Goal: Task Accomplishment & Management: Manage account settings

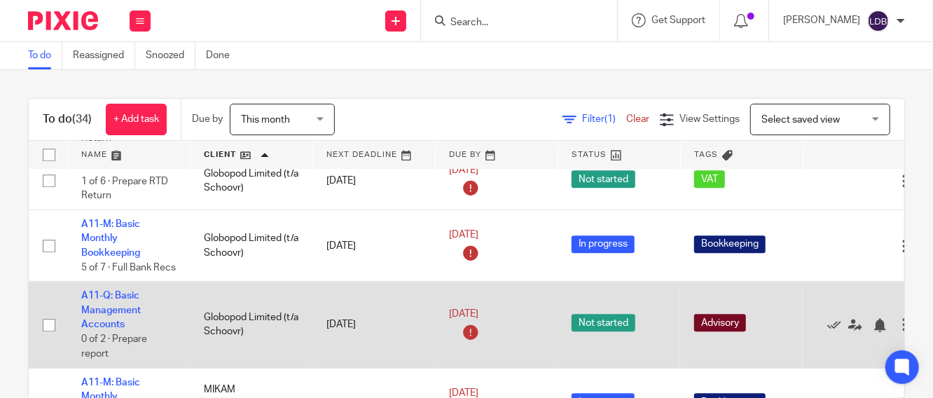
scroll to position [1660, 0]
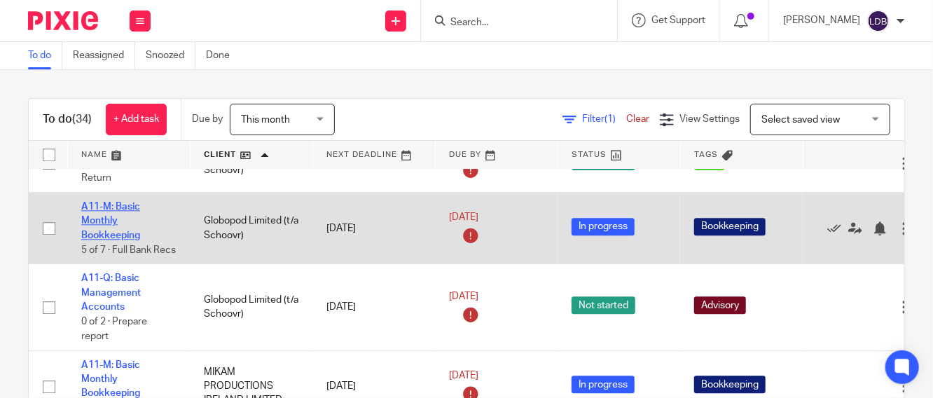
click at [107, 240] on link "A11-M: Basic Monthly Bookkeeping" at bounding box center [110, 221] width 59 height 39
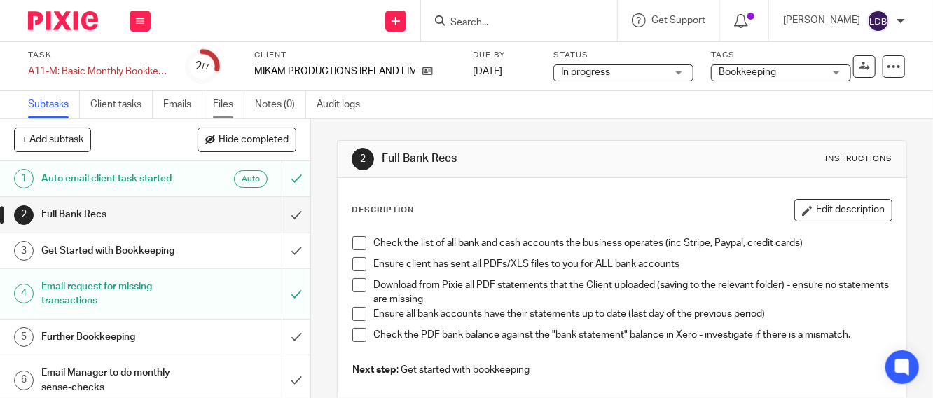
click at [223, 101] on link "Files" at bounding box center [229, 104] width 32 height 27
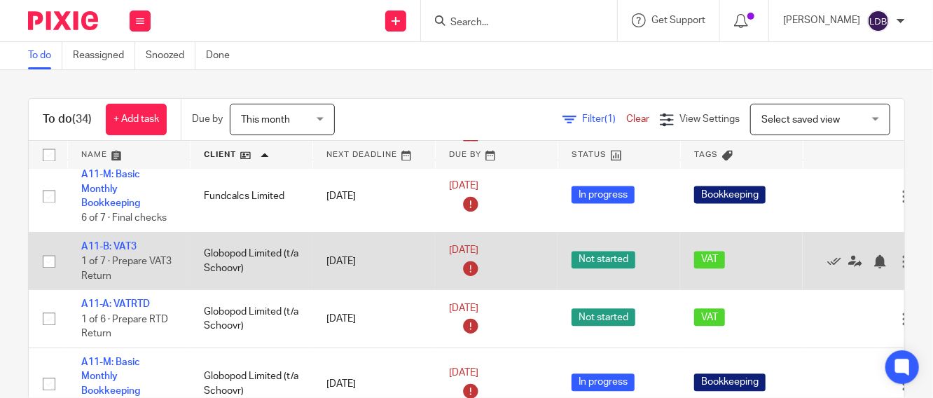
scroll to position [1609, 0]
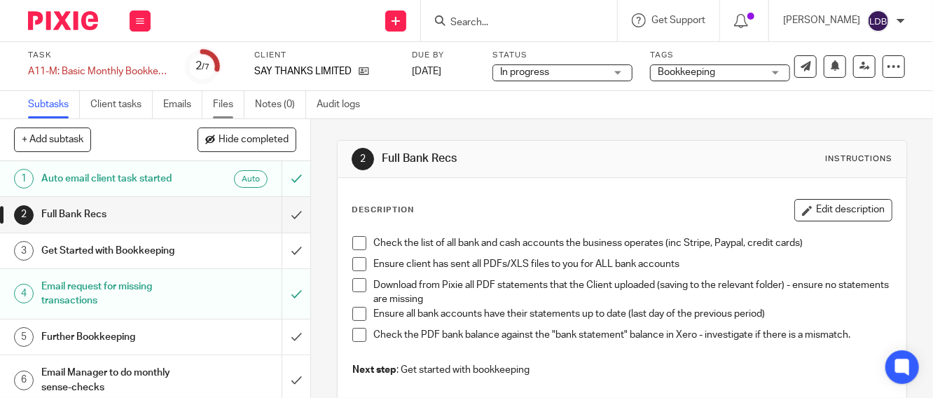
click at [226, 102] on link "Files" at bounding box center [229, 104] width 32 height 27
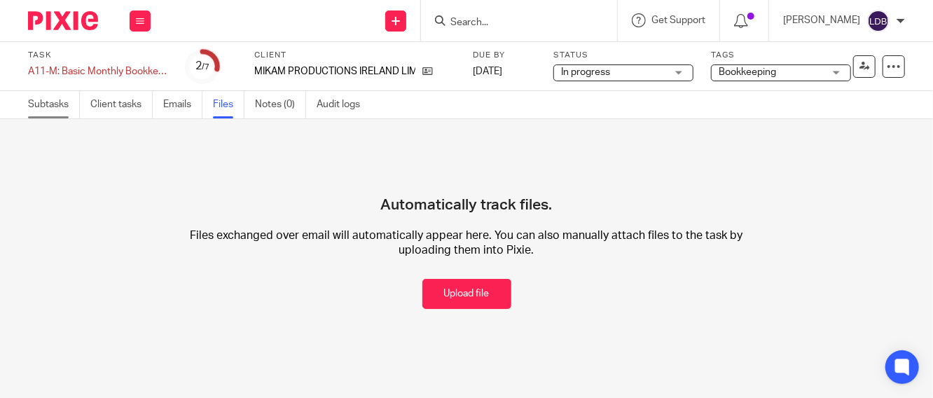
click at [46, 105] on link "Subtasks" at bounding box center [54, 104] width 52 height 27
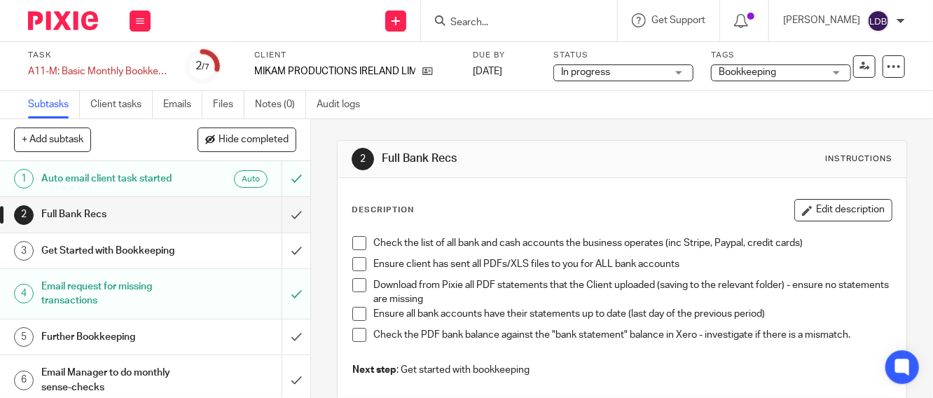
click at [357, 247] on span at bounding box center [359, 243] width 14 height 14
click at [355, 265] on span at bounding box center [359, 264] width 14 height 14
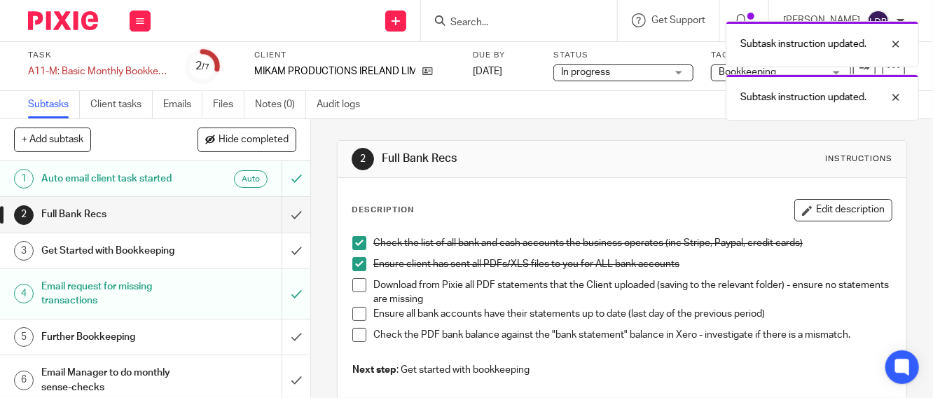
click at [354, 282] on span at bounding box center [359, 285] width 14 height 14
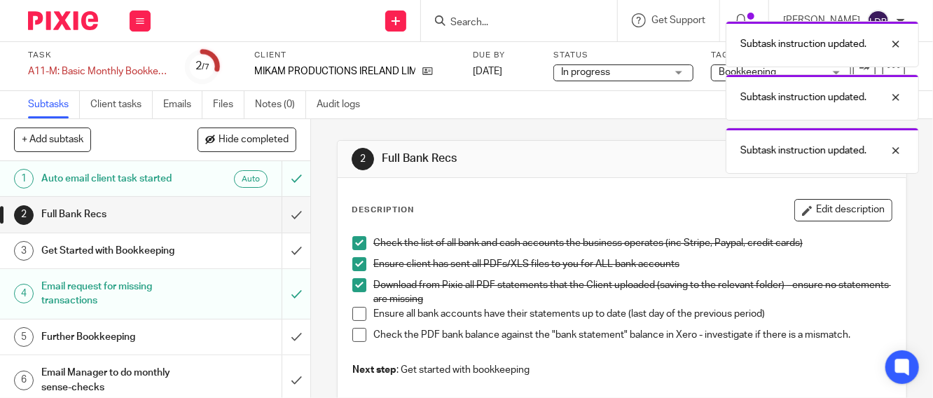
click at [353, 312] on span at bounding box center [359, 314] width 14 height 14
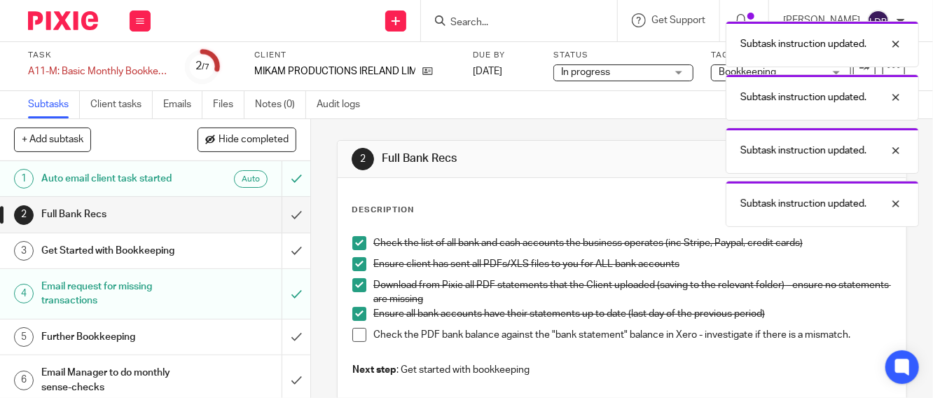
click at [352, 338] on span at bounding box center [359, 335] width 14 height 14
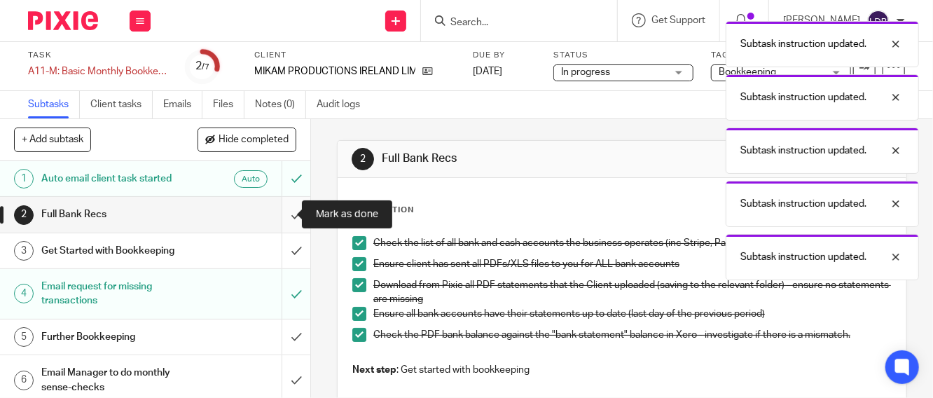
click at [273, 216] on input "submit" at bounding box center [155, 214] width 310 height 35
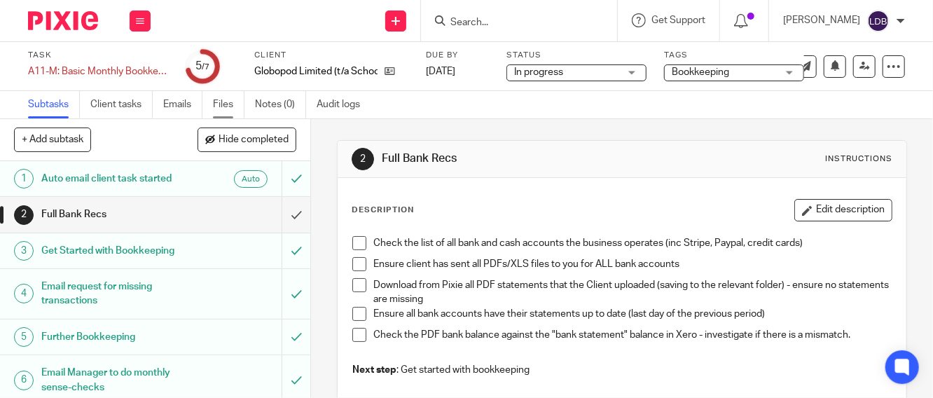
click at [228, 103] on link "Files" at bounding box center [229, 104] width 32 height 27
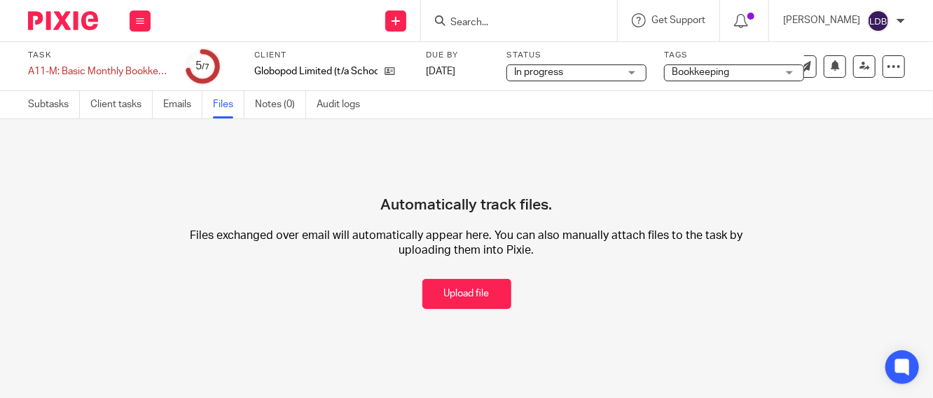
click at [484, 294] on button "Upload file" at bounding box center [466, 294] width 89 height 30
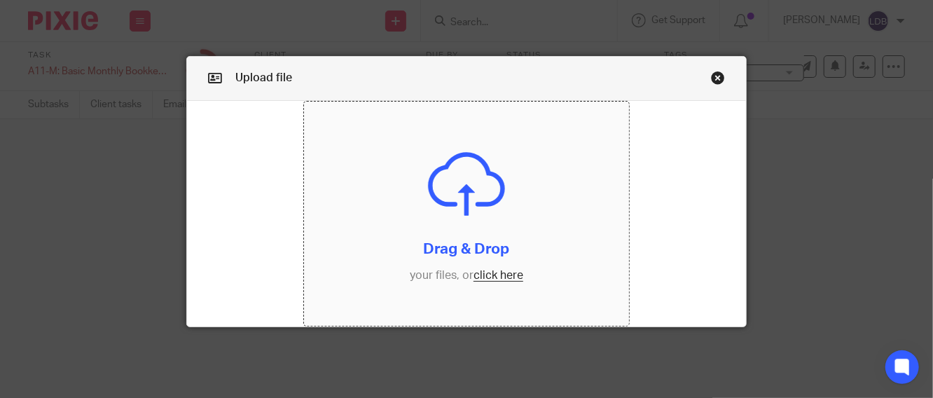
click at [479, 273] on input "file" at bounding box center [466, 214] width 325 height 224
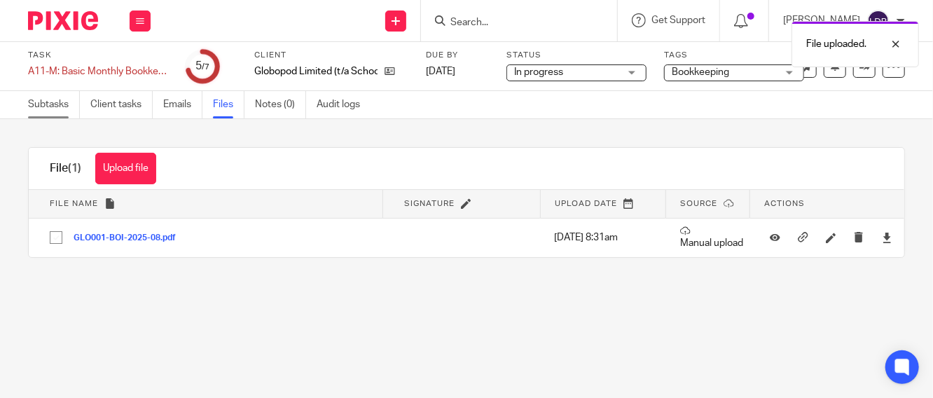
click at [66, 109] on link "Subtasks" at bounding box center [54, 104] width 52 height 27
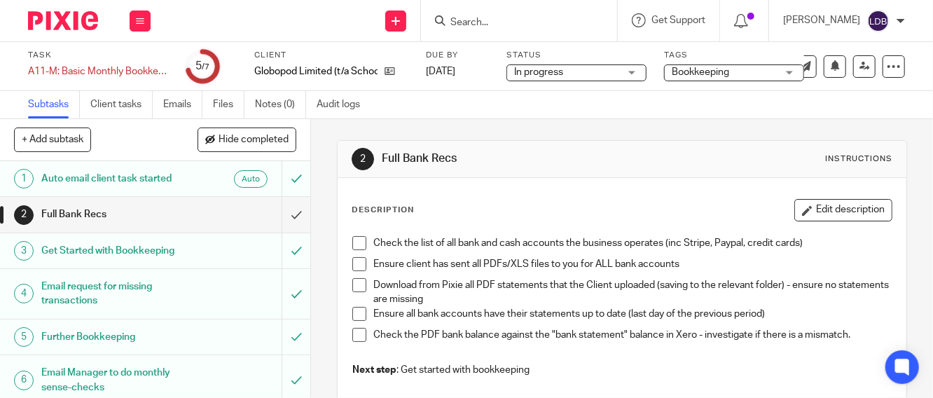
click at [357, 242] on span at bounding box center [359, 243] width 14 height 14
click at [354, 262] on span at bounding box center [359, 264] width 14 height 14
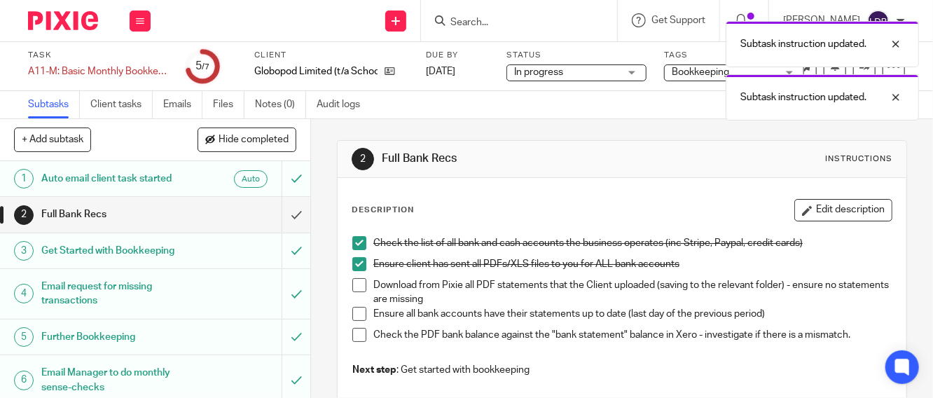
click at [354, 280] on span at bounding box center [359, 285] width 14 height 14
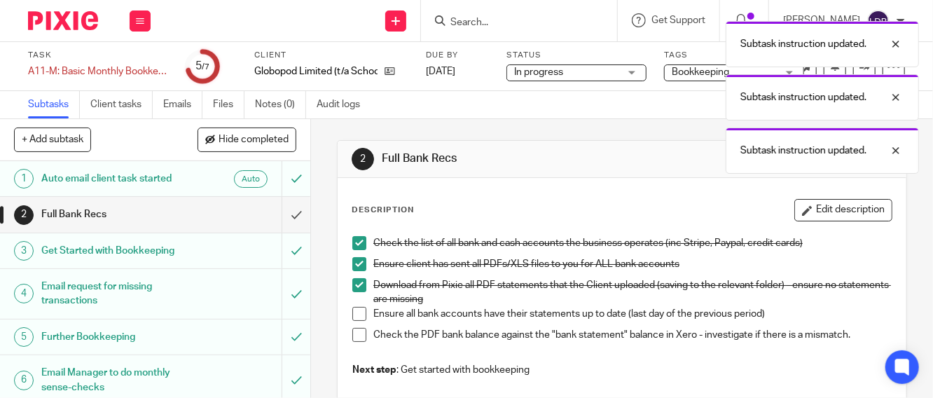
click at [352, 314] on span at bounding box center [359, 314] width 14 height 14
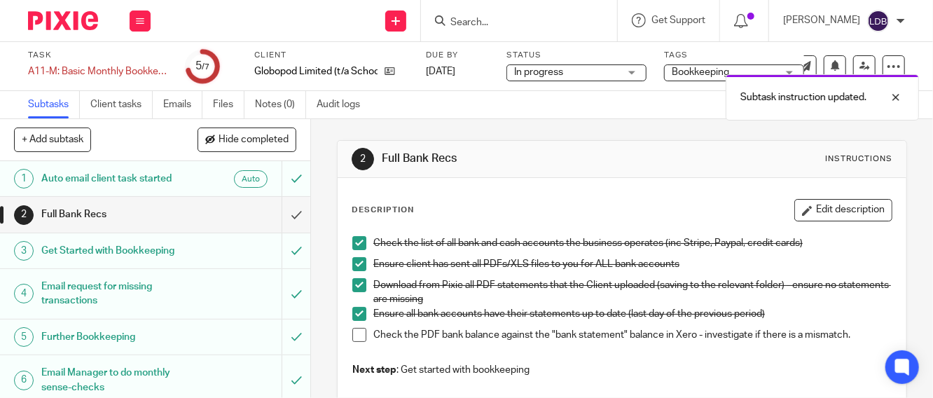
click at [354, 330] on span at bounding box center [359, 335] width 14 height 14
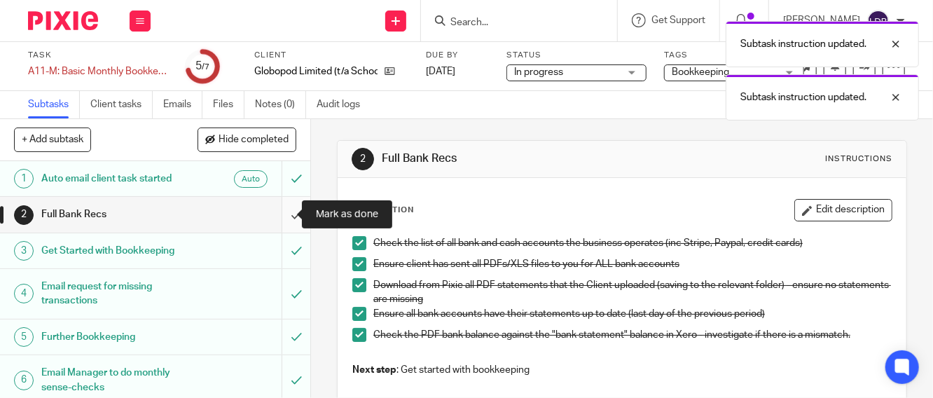
click at [280, 215] on input "submit" at bounding box center [155, 214] width 310 height 35
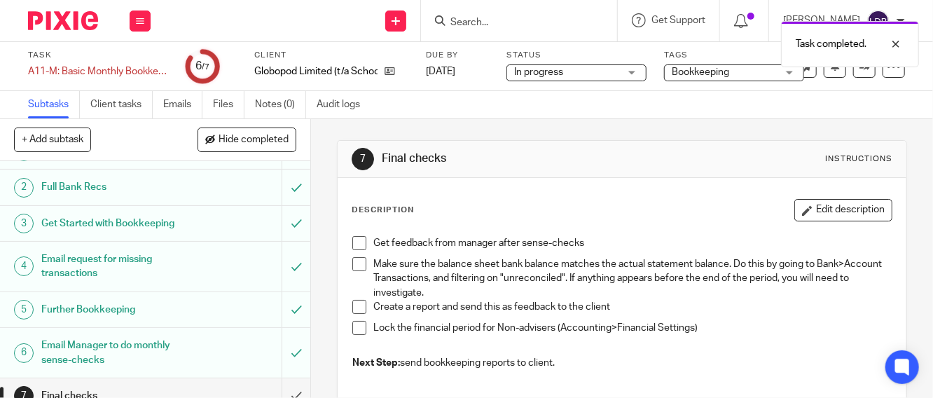
scroll to position [43, 0]
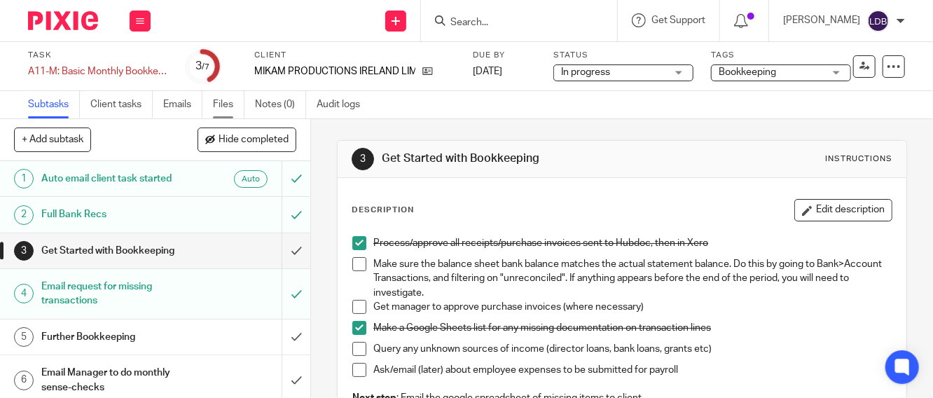
click at [226, 102] on link "Files" at bounding box center [229, 104] width 32 height 27
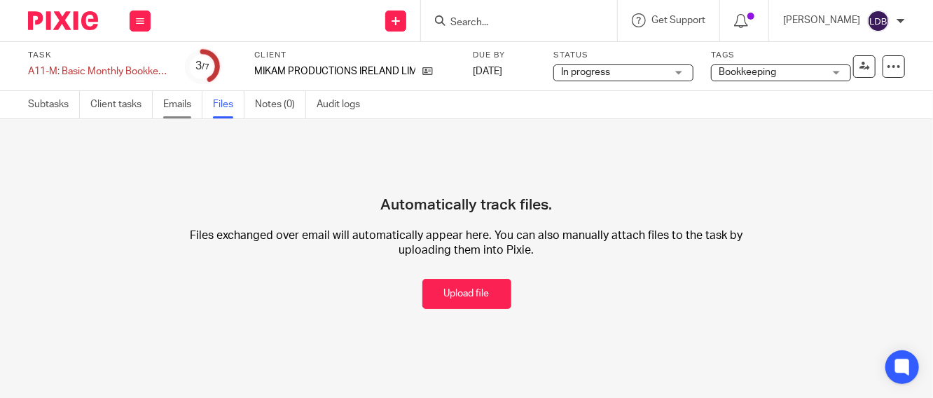
click at [186, 101] on link "Emails" at bounding box center [182, 104] width 39 height 27
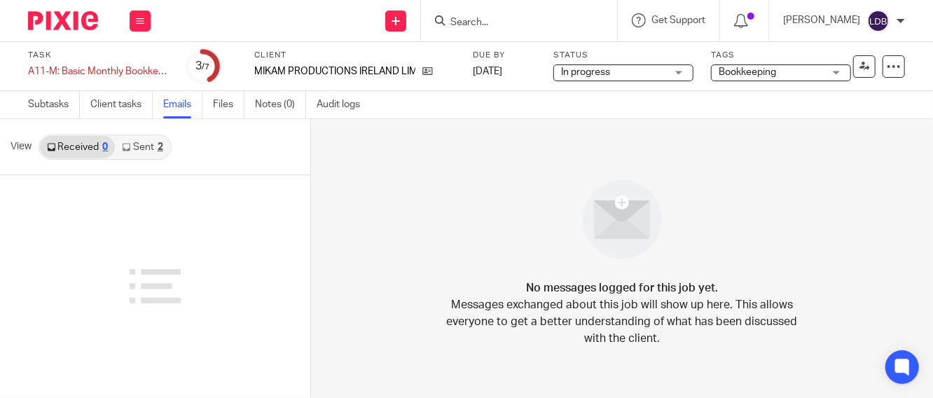
click at [144, 144] on link "Sent 2" at bounding box center [142, 147] width 55 height 22
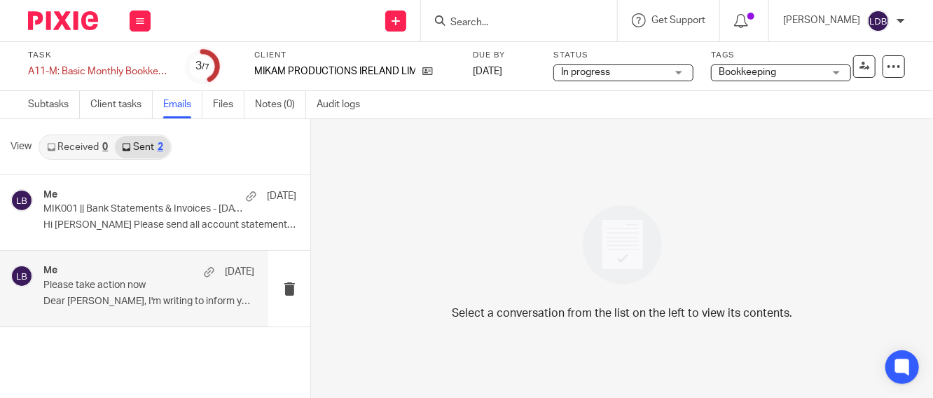
click at [153, 268] on div "Me 1 Sep" at bounding box center [148, 272] width 211 height 14
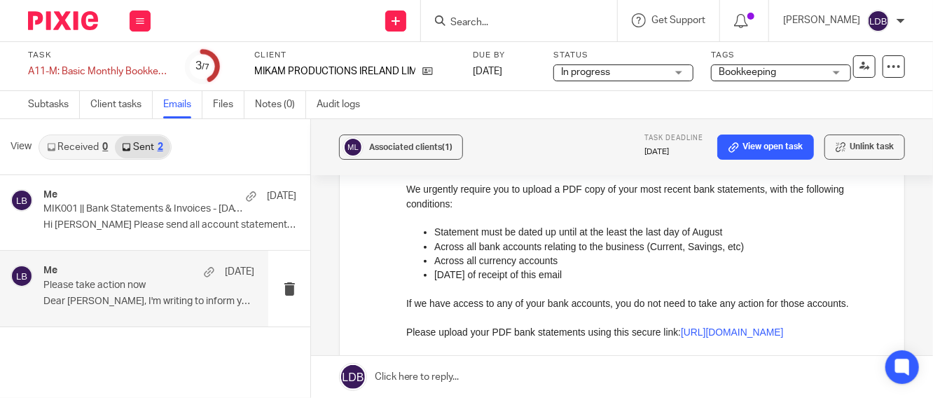
scroll to position [207, 0]
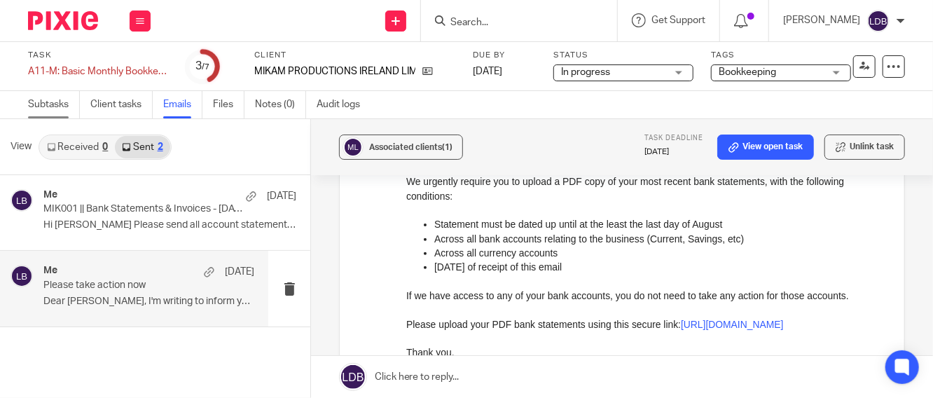
click at [57, 106] on link "Subtasks" at bounding box center [54, 104] width 52 height 27
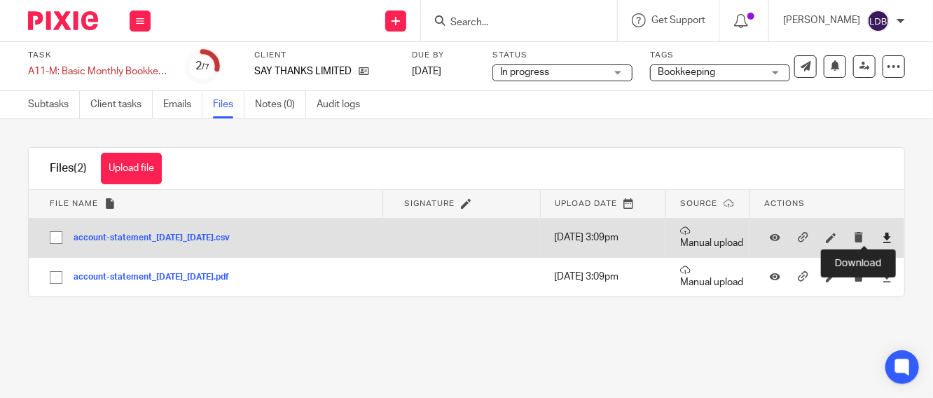
click at [882, 240] on icon at bounding box center [887, 238] width 11 height 11
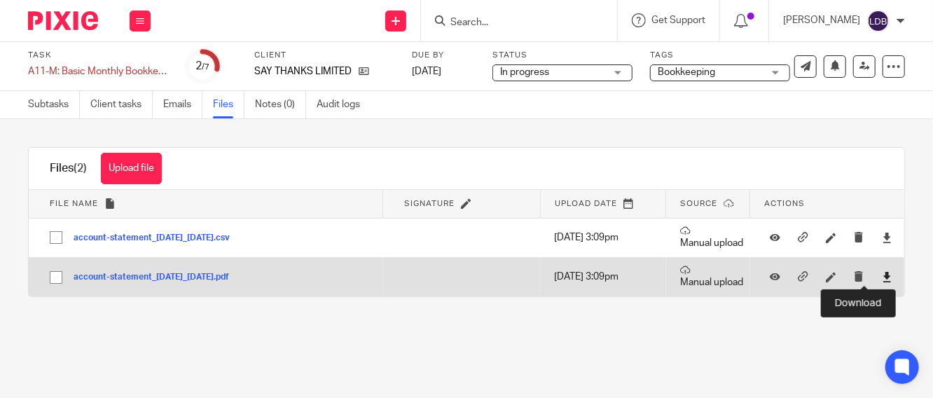
click at [882, 277] on icon at bounding box center [887, 277] width 11 height 11
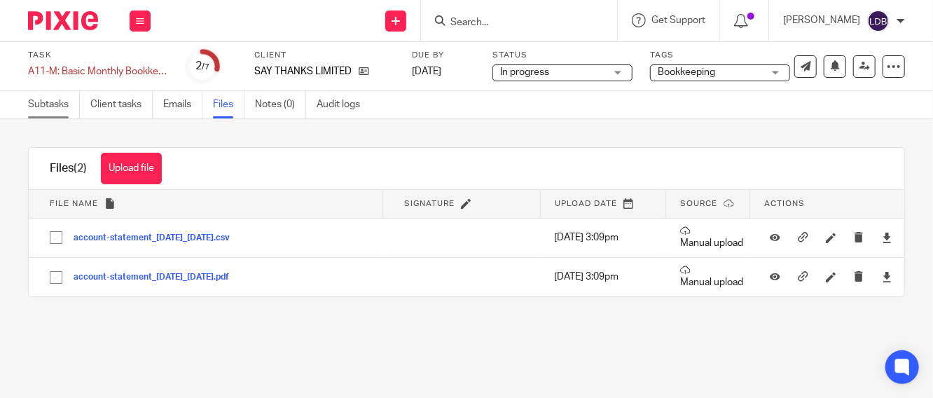
click at [55, 98] on link "Subtasks" at bounding box center [54, 104] width 52 height 27
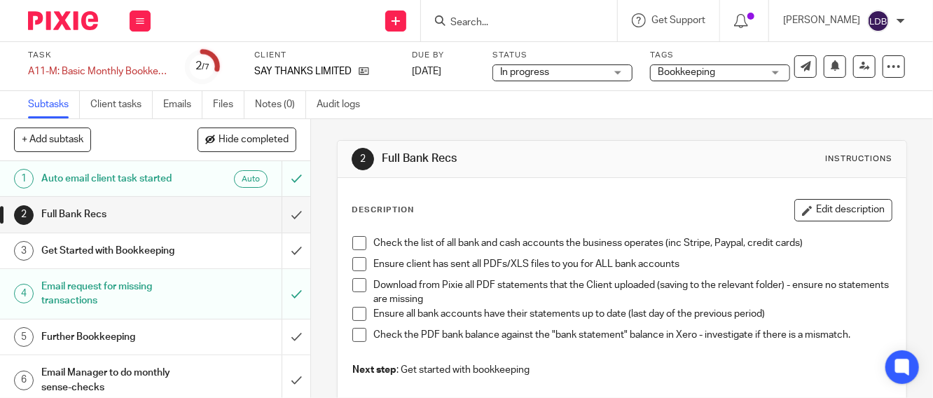
click at [359, 245] on span at bounding box center [359, 243] width 14 height 14
click at [352, 262] on span at bounding box center [359, 264] width 14 height 14
click at [361, 291] on li "Download from Pixie all PDF statements that the Client uploaded (saving to the …" at bounding box center [621, 292] width 539 height 29
click at [354, 285] on span at bounding box center [359, 285] width 14 height 14
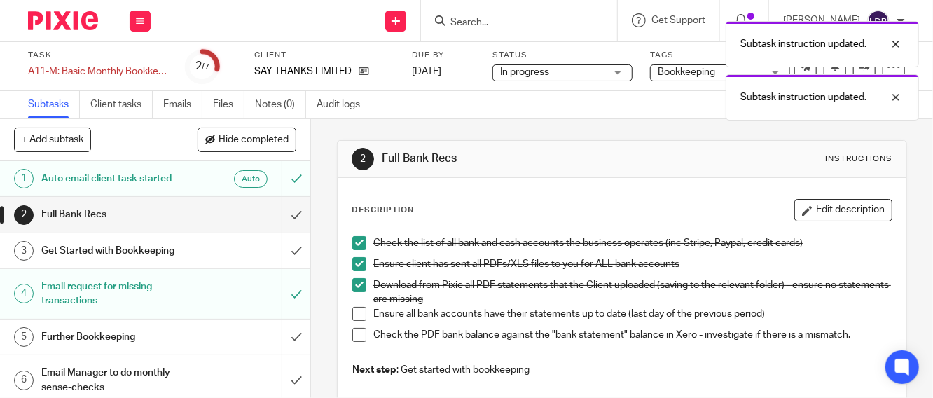
click at [354, 317] on span at bounding box center [359, 314] width 14 height 14
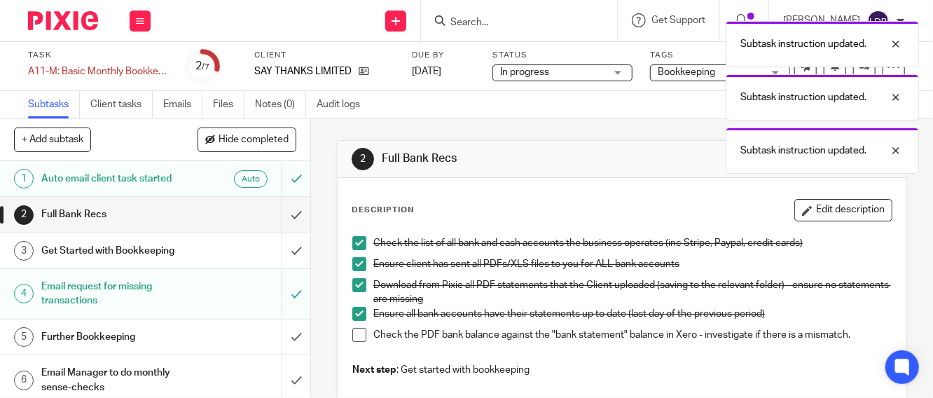
drag, startPoint x: 356, startPoint y: 333, endPoint x: 338, endPoint y: 317, distance: 23.3
click at [354, 332] on span at bounding box center [359, 335] width 14 height 14
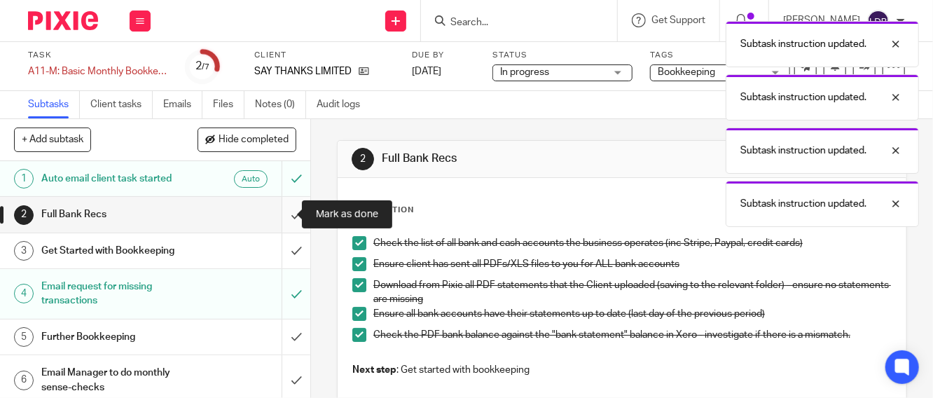
click at [283, 221] on input "submit" at bounding box center [155, 214] width 310 height 35
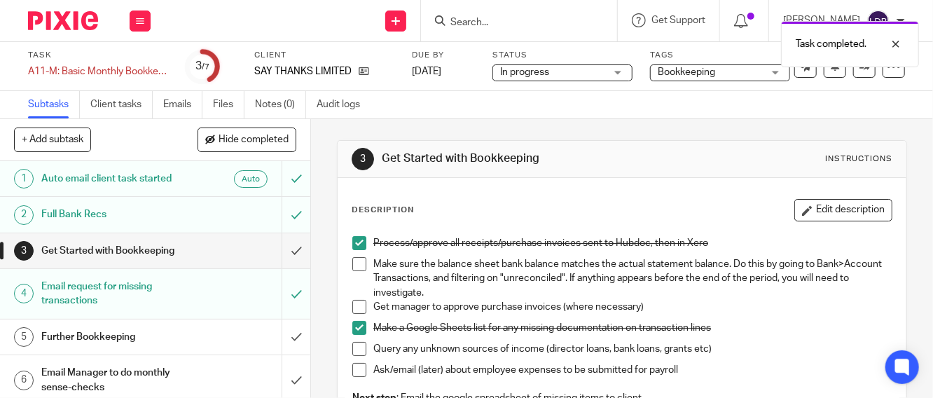
click at [359, 260] on span at bounding box center [359, 264] width 14 height 14
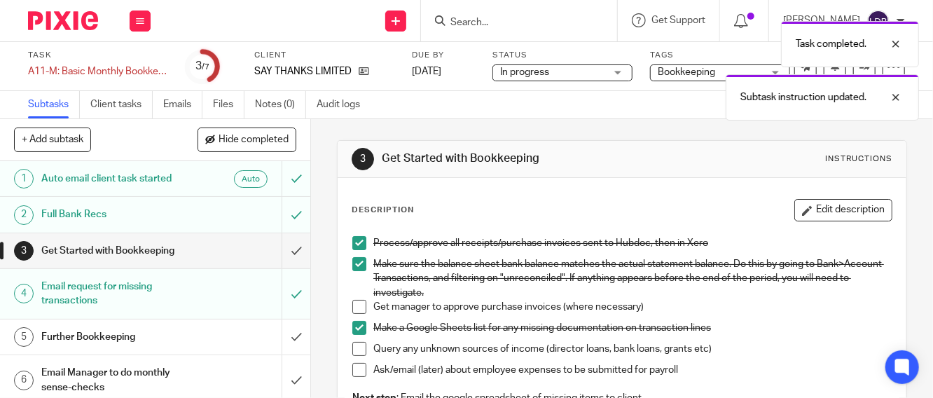
click at [357, 303] on span at bounding box center [359, 307] width 14 height 14
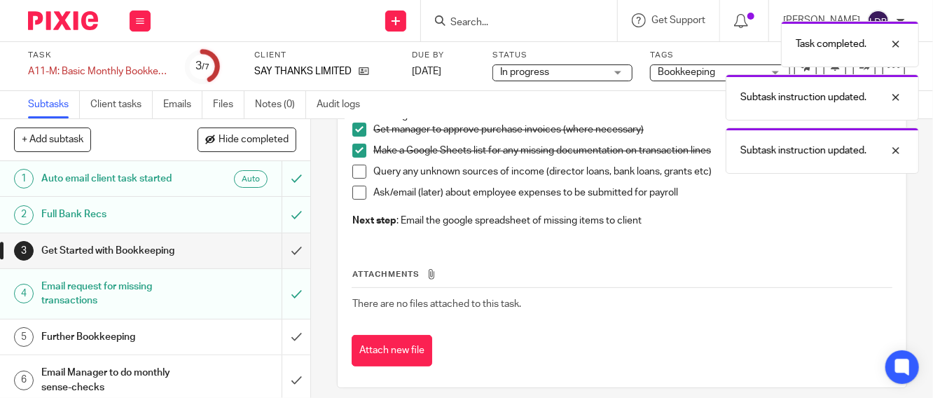
scroll to position [188, 0]
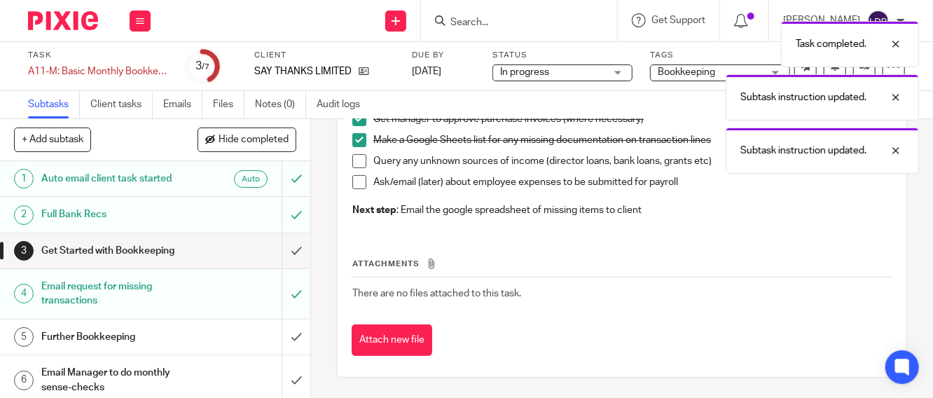
click at [352, 163] on span at bounding box center [359, 161] width 14 height 14
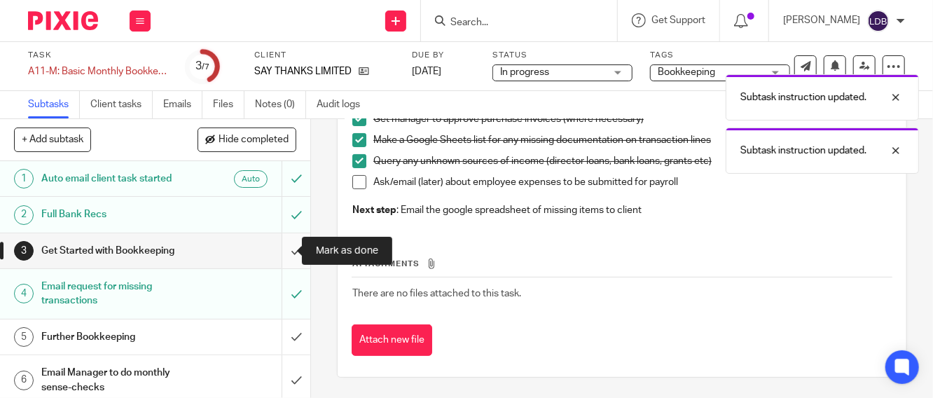
click at [285, 248] on input "submit" at bounding box center [155, 250] width 310 height 35
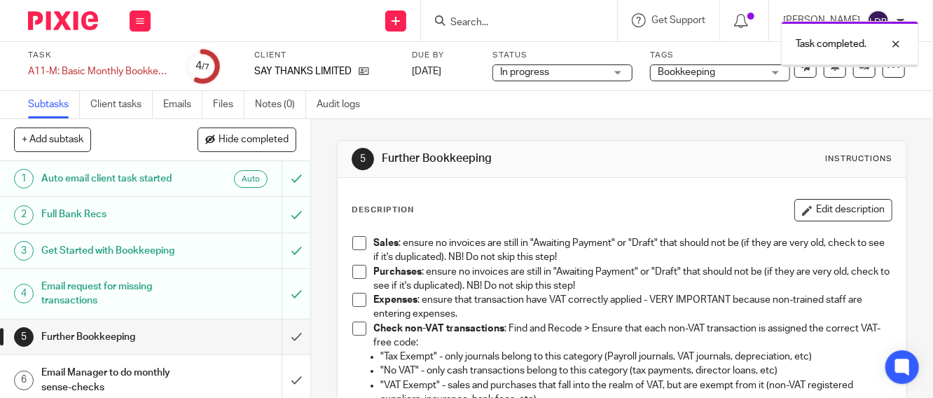
scroll to position [43, 0]
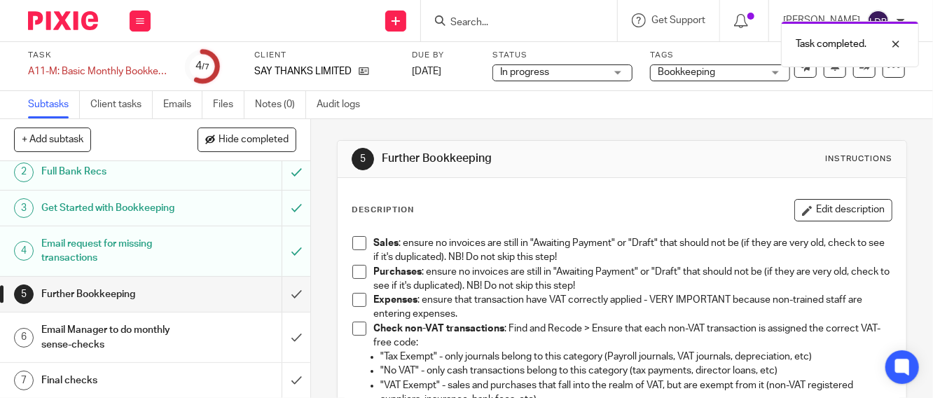
click at [184, 299] on div "Further Bookkeeping" at bounding box center [154, 294] width 226 height 21
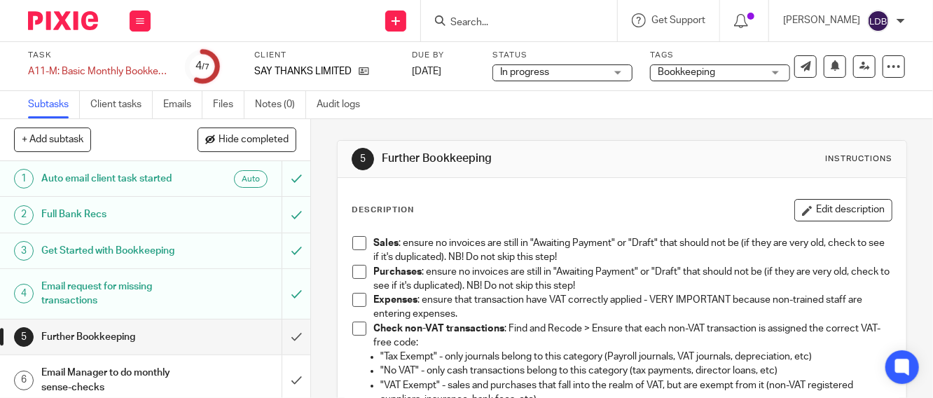
click at [352, 245] on span at bounding box center [359, 243] width 14 height 14
click at [352, 271] on span at bounding box center [359, 272] width 14 height 14
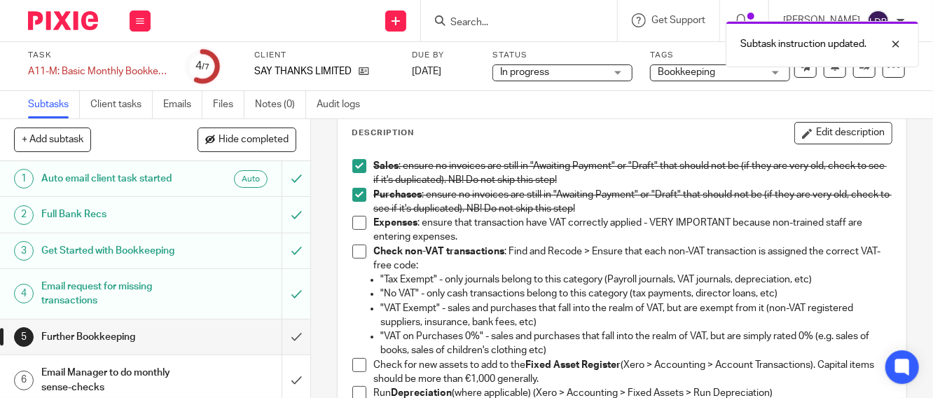
scroll to position [104, 0]
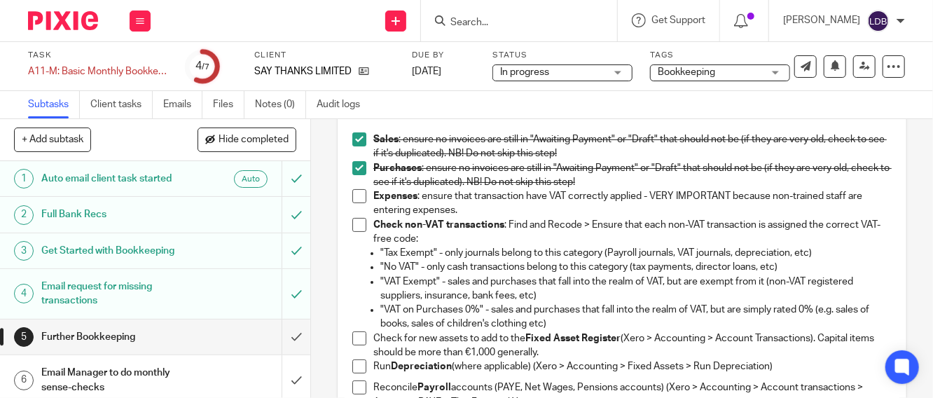
click at [357, 198] on span at bounding box center [359, 196] width 14 height 14
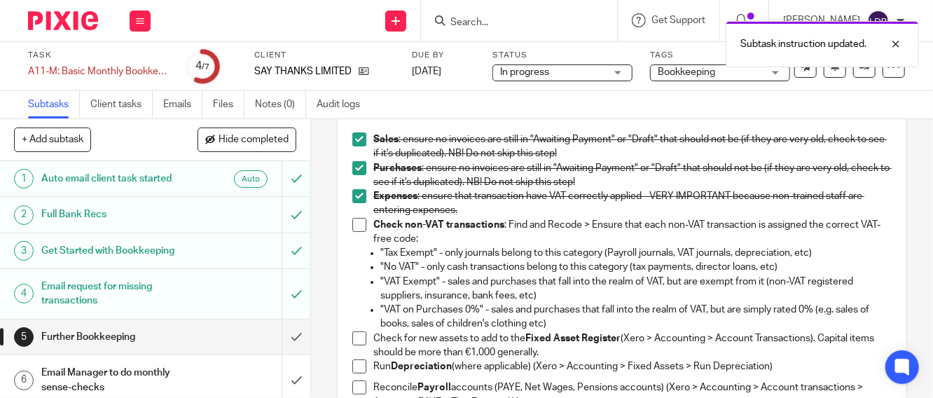
click at [352, 219] on span at bounding box center [359, 225] width 14 height 14
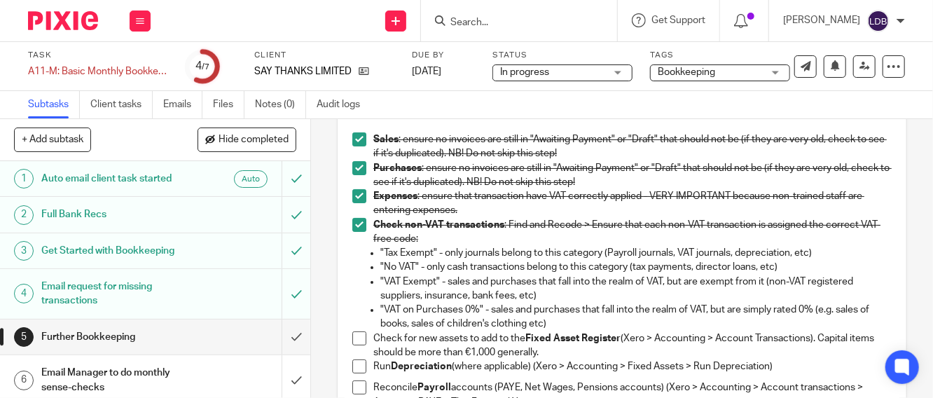
click at [352, 333] on span at bounding box center [359, 338] width 14 height 14
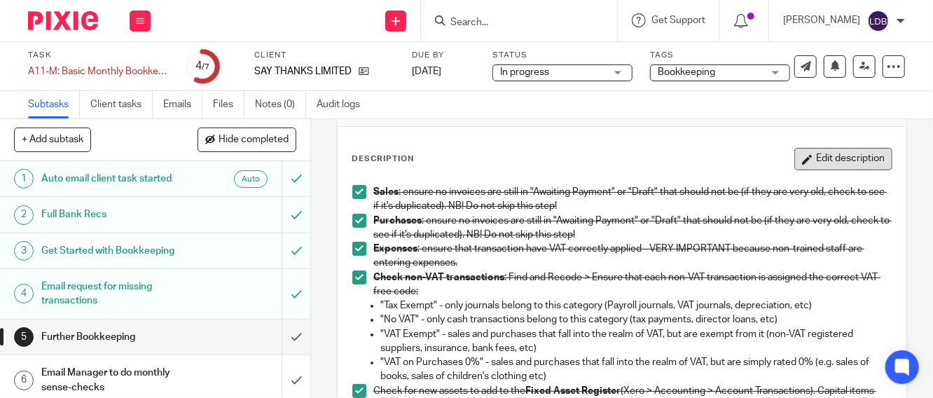
scroll to position [0, 0]
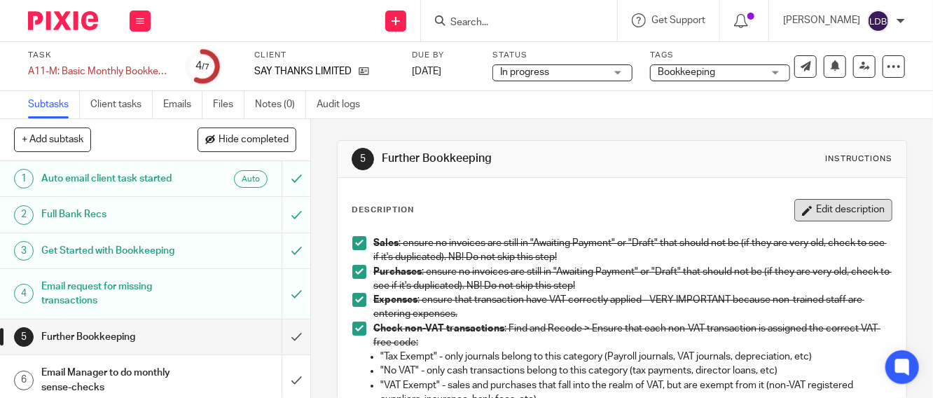
click at [811, 205] on button "Edit description" at bounding box center [843, 210] width 98 height 22
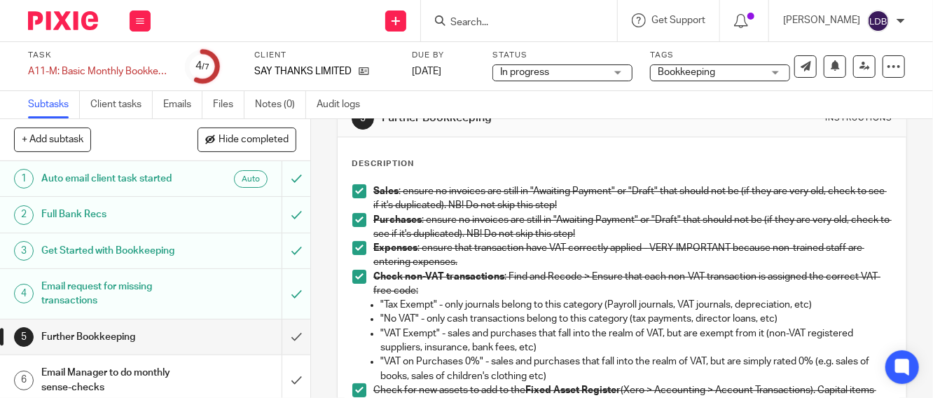
scroll to position [156, 0]
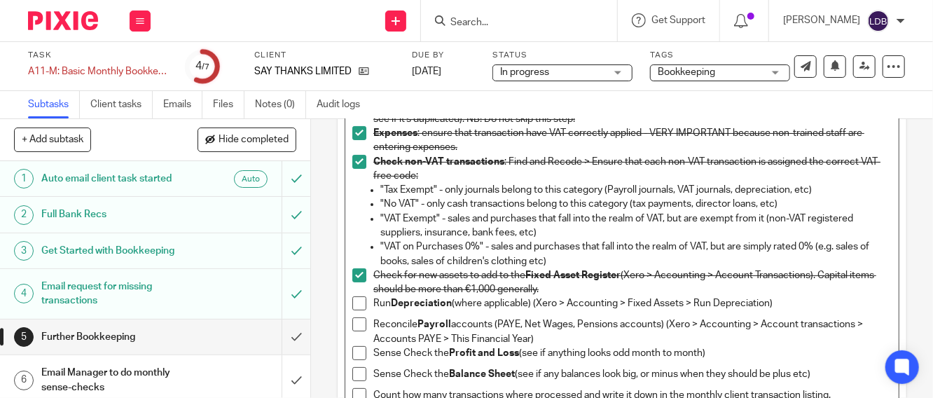
click at [584, 292] on p "Check for new assets to add to the Fixed Asset Register (Xero > Accounting > Ac…" at bounding box center [632, 282] width 518 height 29
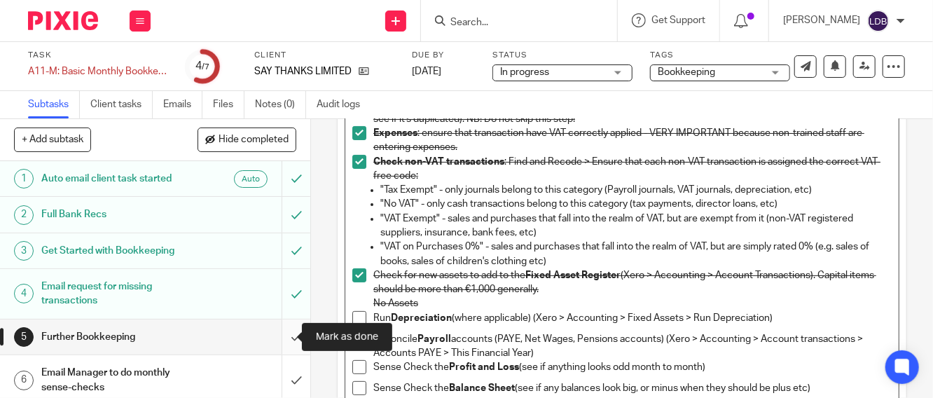
drag, startPoint x: 641, startPoint y: 312, endPoint x: 286, endPoint y: 331, distance: 355.7
click at [286, 331] on div "+ Add subtask Hide completed Cancel + Add 1 Auto email client task started Auto…" at bounding box center [466, 258] width 933 height 279
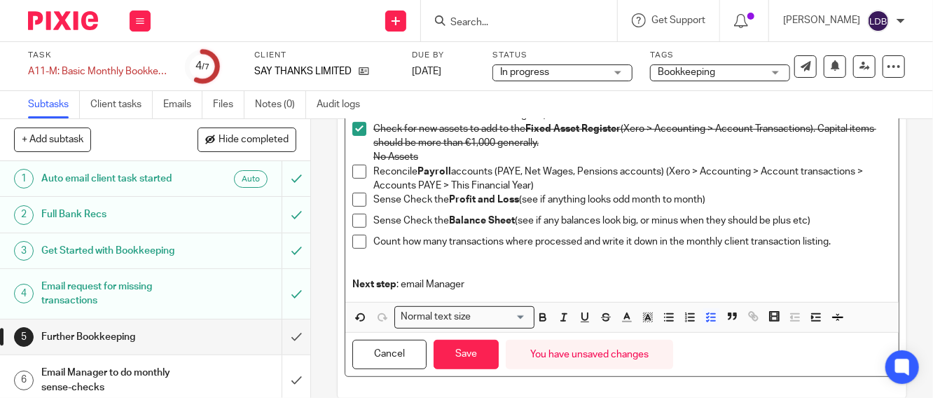
scroll to position [311, 0]
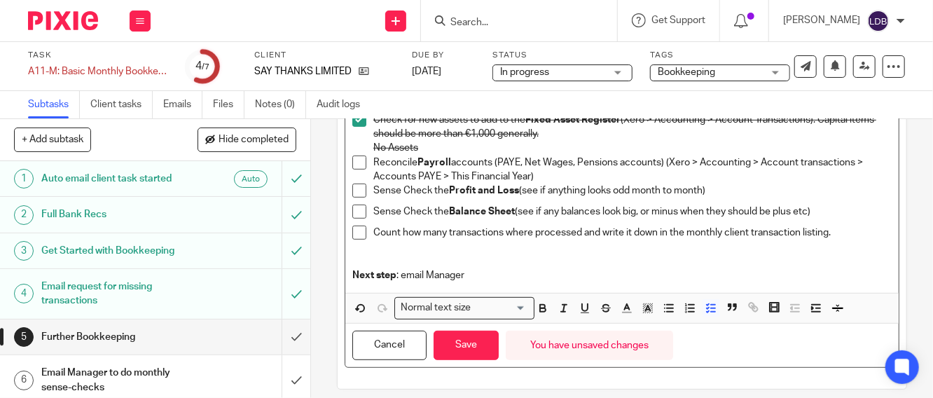
click at [352, 212] on span at bounding box center [359, 212] width 14 height 14
click at [354, 189] on span at bounding box center [359, 191] width 14 height 14
click at [359, 237] on span at bounding box center [359, 233] width 14 height 14
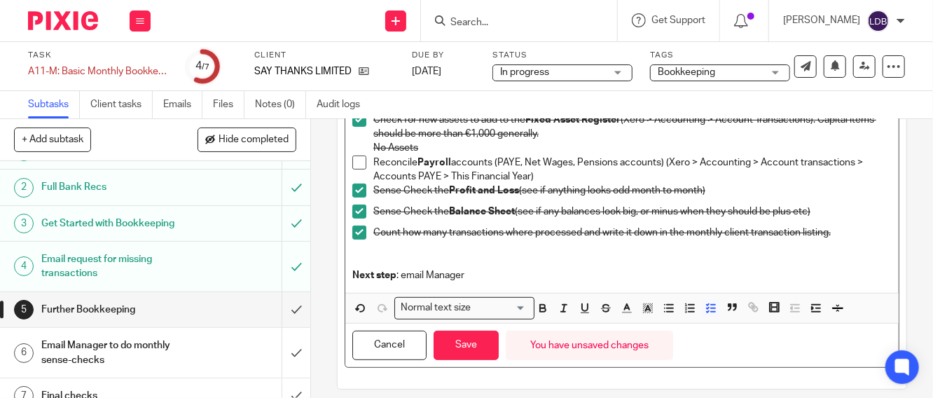
scroll to position [43, 0]
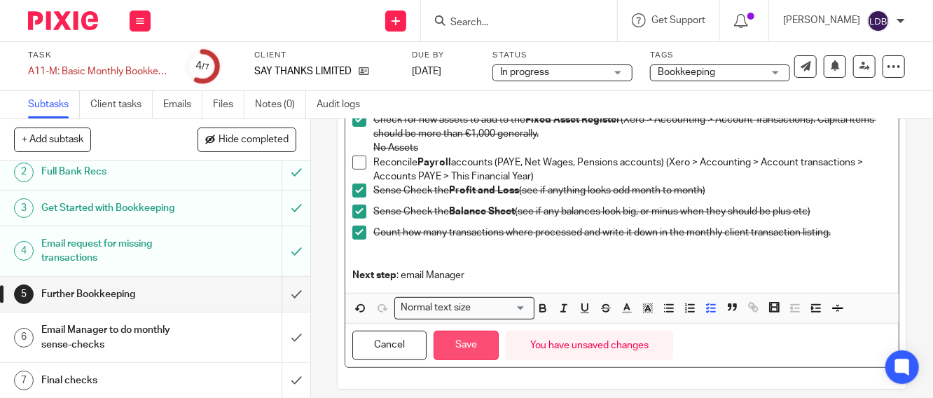
click at [455, 347] on button "Save" at bounding box center [466, 346] width 65 height 30
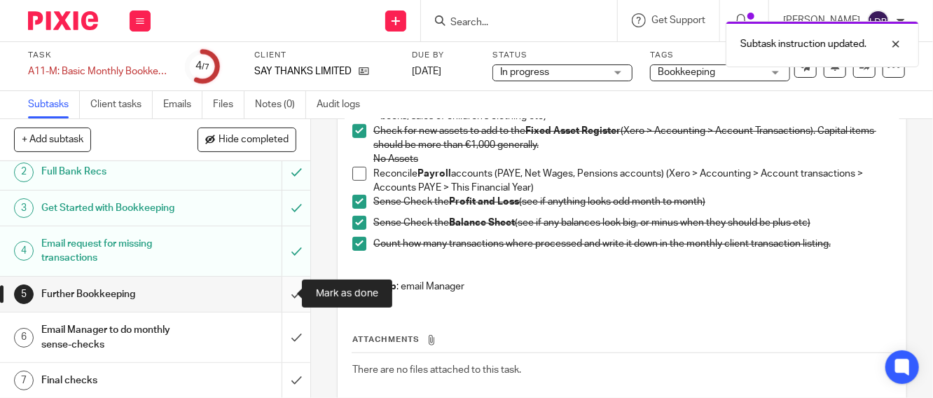
scroll to position [322, 0]
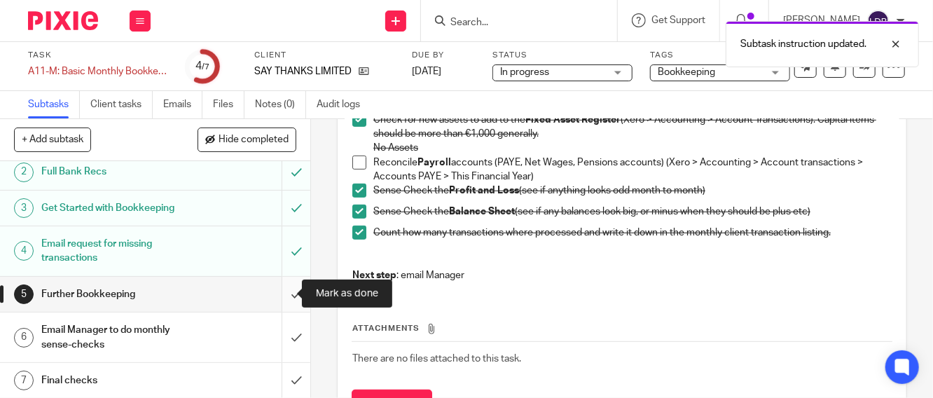
click at [279, 295] on input "submit" at bounding box center [155, 294] width 310 height 35
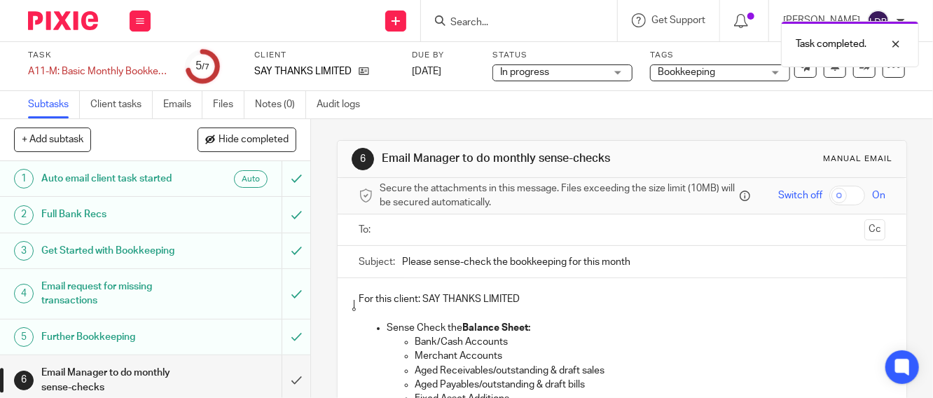
scroll to position [43, 0]
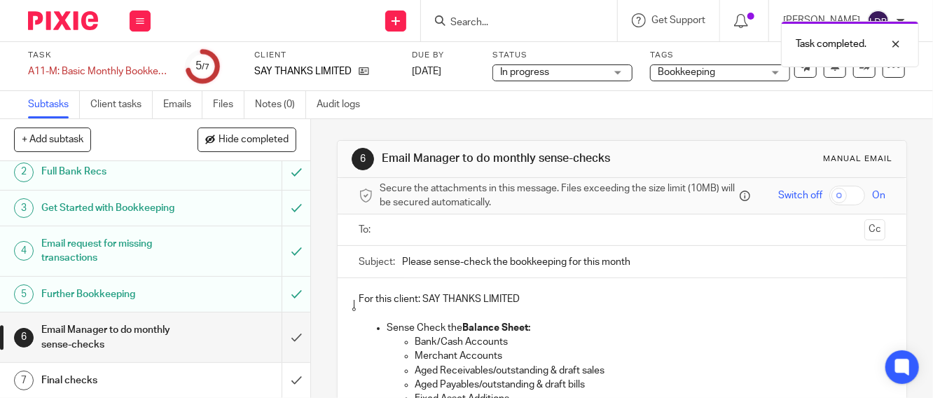
click at [178, 341] on h1 "Email Manager to do monthly sense-checks" at bounding box center [116, 337] width 151 height 36
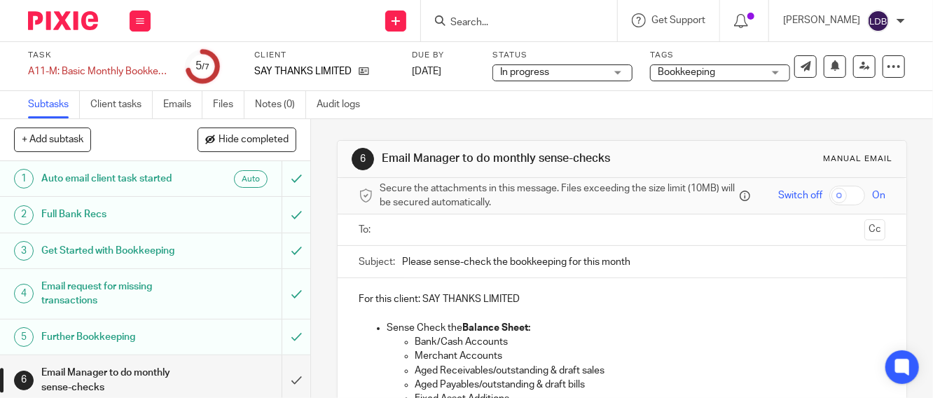
click at [409, 235] on input "text" at bounding box center [622, 230] width 474 height 16
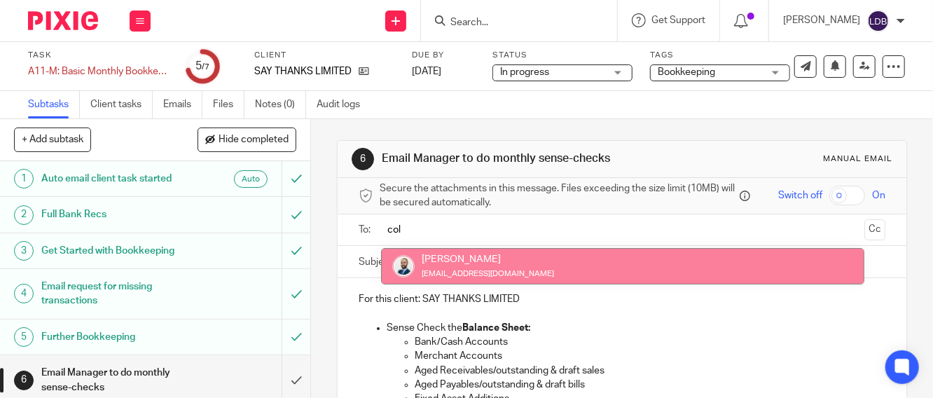
type input "col"
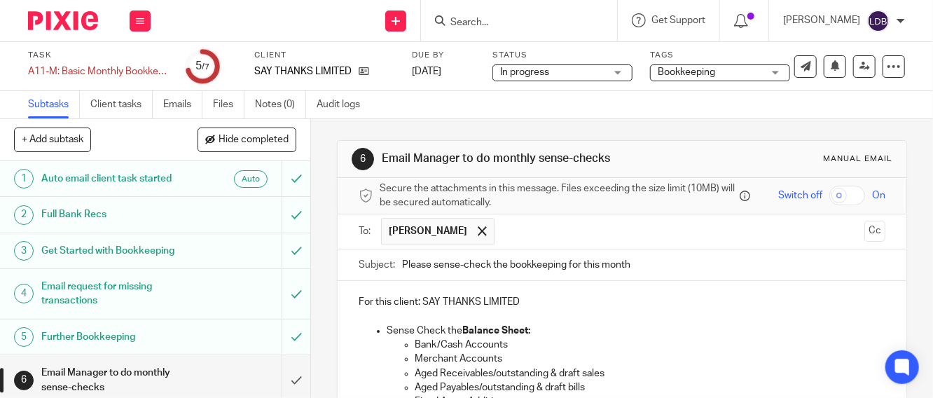
click at [395, 272] on div "Subject: Please sense-check the bookkeeping for this month" at bounding box center [622, 265] width 527 height 32
click at [402, 274] on input "Please sense-check the bookkeeping for this month" at bounding box center [643, 265] width 483 height 32
click at [696, 273] on input "SAY001 || Please sense-check the bookkeeping for this month" at bounding box center [643, 265] width 483 height 32
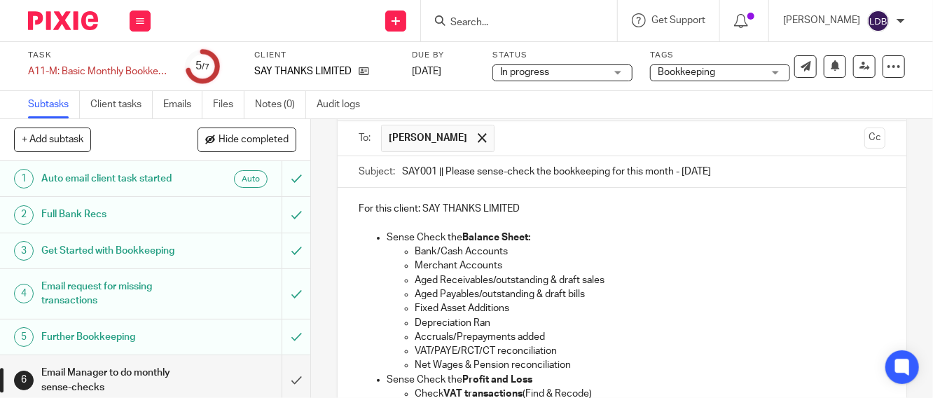
scroll to position [104, 0]
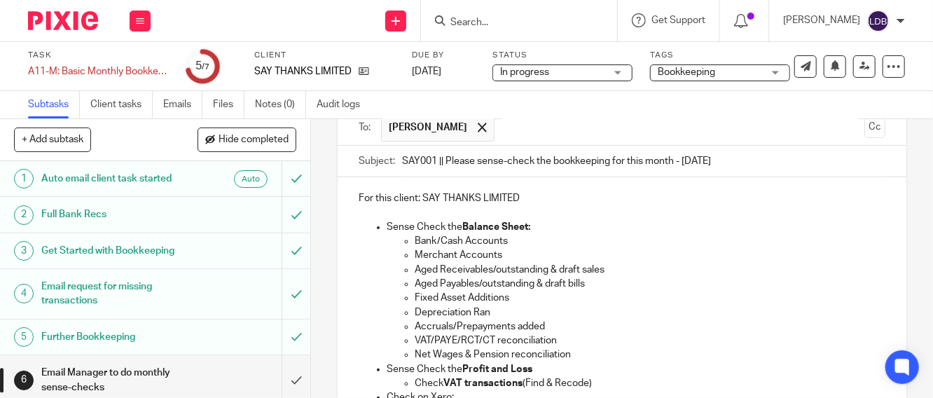
type input "SAY001 || Please sense-check the bookkeeping for this month - Aug 2025"
click at [530, 298] on p "Fixed Asset Additions" at bounding box center [650, 298] width 471 height 14
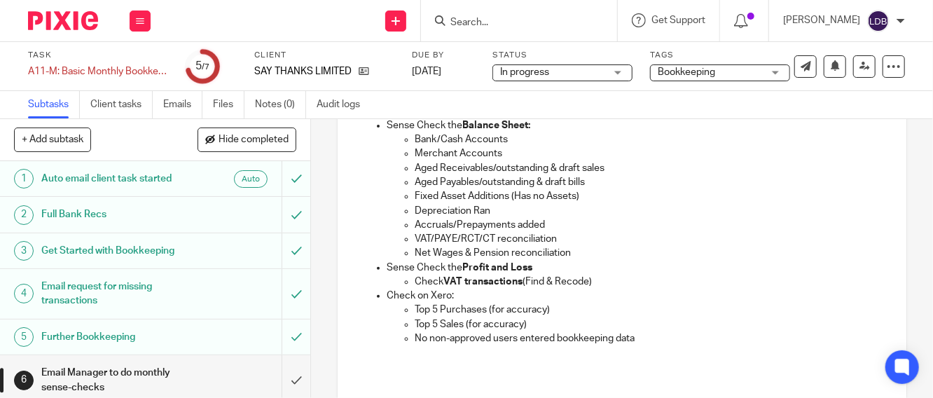
scroll to position [166, 0]
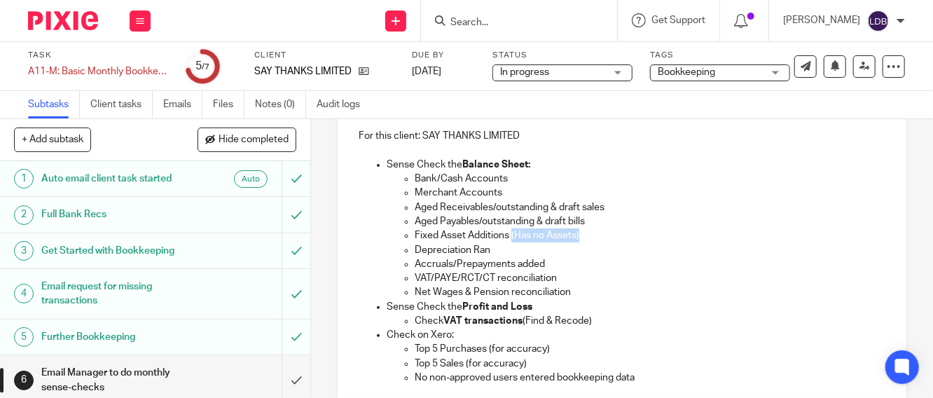
drag, startPoint x: 591, startPoint y: 238, endPoint x: 508, endPoint y: 242, distance: 82.7
click at [508, 242] on p "Fixed Asset Additions (Has no Assets)" at bounding box center [650, 235] width 471 height 14
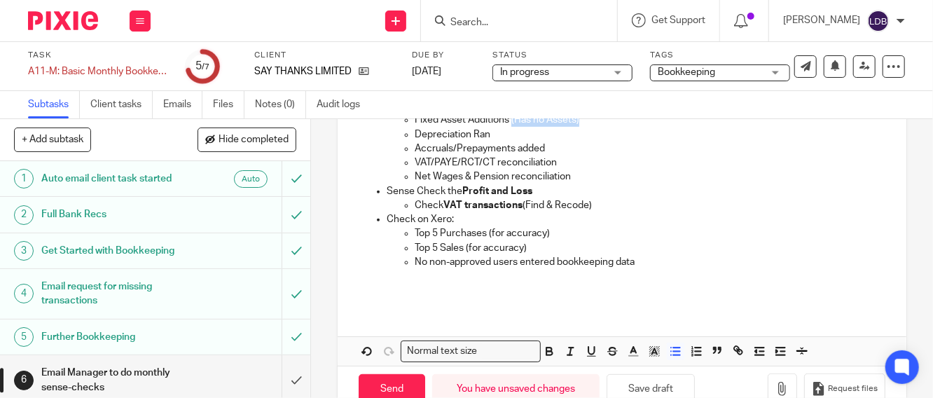
scroll to position [322, 0]
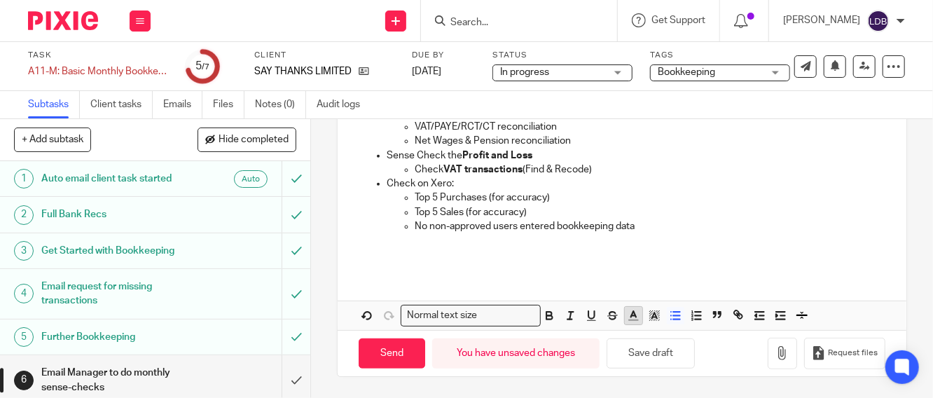
click at [627, 318] on icon "button" at bounding box center [633, 315] width 13 height 13
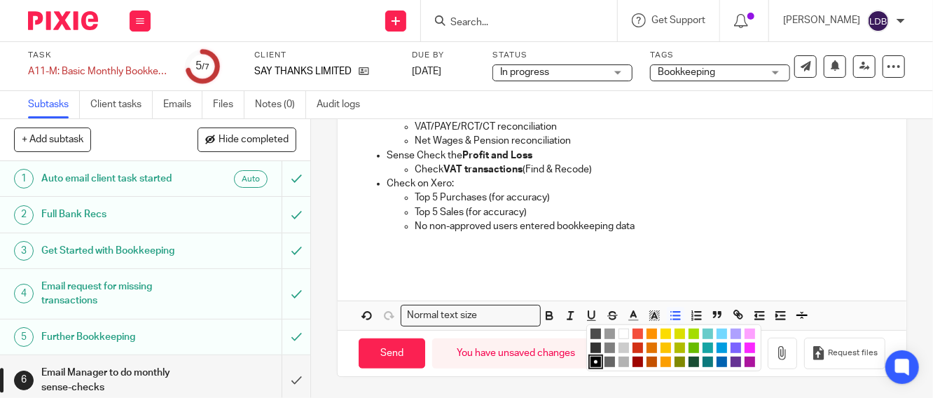
click at [647, 332] on li "color:#FE9200" at bounding box center [652, 334] width 11 height 11
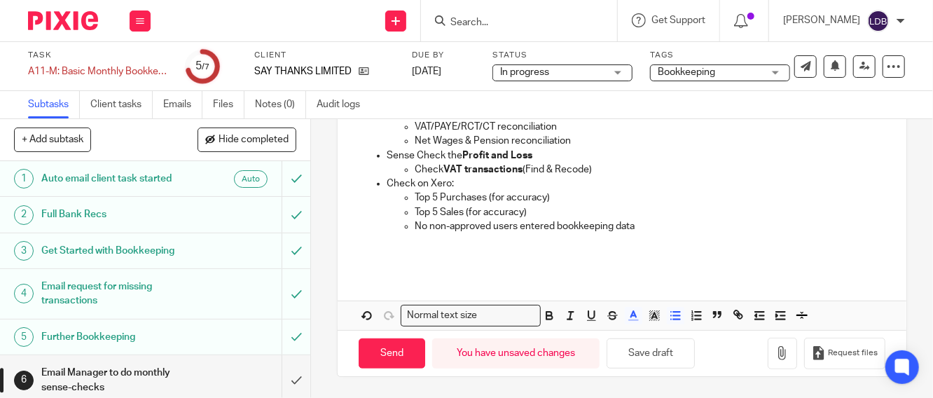
click at [600, 225] on p "No non-approved users entered bookkeeping data" at bounding box center [650, 226] width 471 height 14
click at [392, 355] on input "Send" at bounding box center [392, 353] width 67 height 30
type input "Sent"
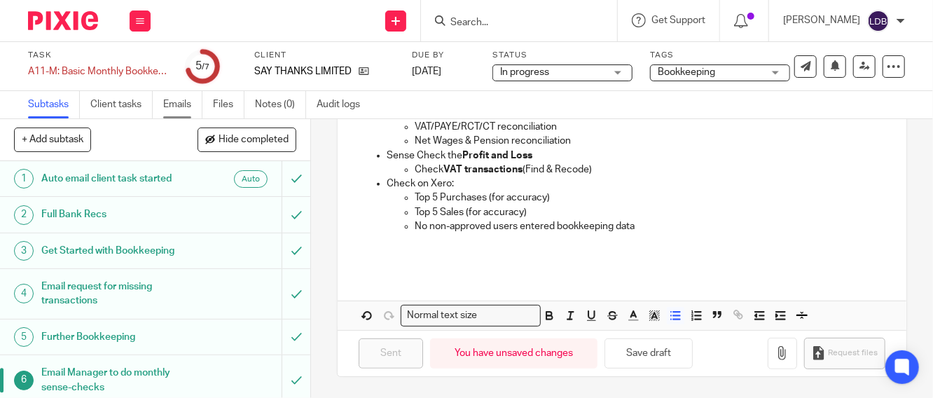
click at [187, 104] on link "Emails" at bounding box center [182, 104] width 39 height 27
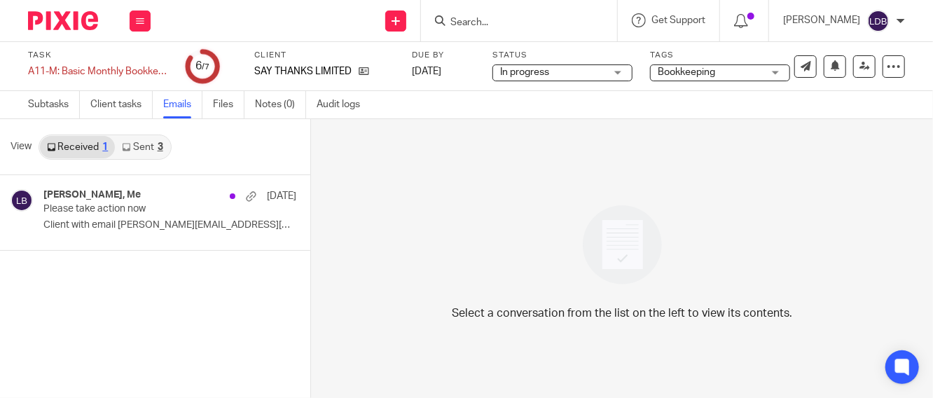
click at [135, 145] on link "Sent 3" at bounding box center [142, 147] width 55 height 22
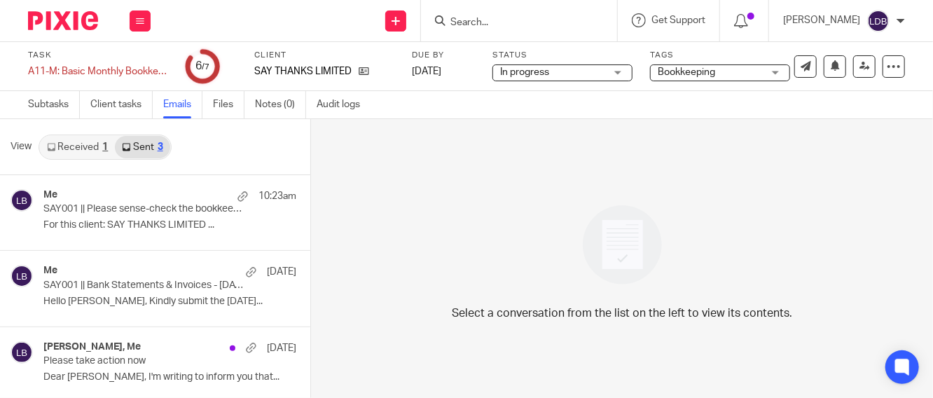
click at [77, 146] on link "Received 1" at bounding box center [77, 147] width 75 height 22
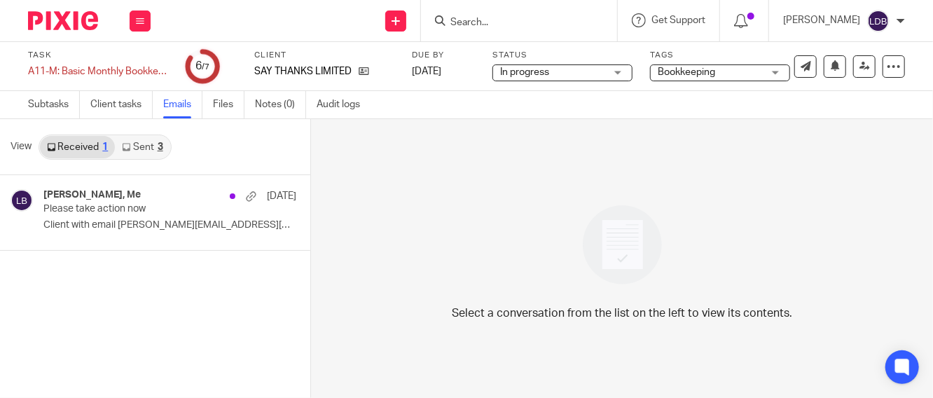
click at [146, 146] on link "Sent 3" at bounding box center [142, 147] width 55 height 22
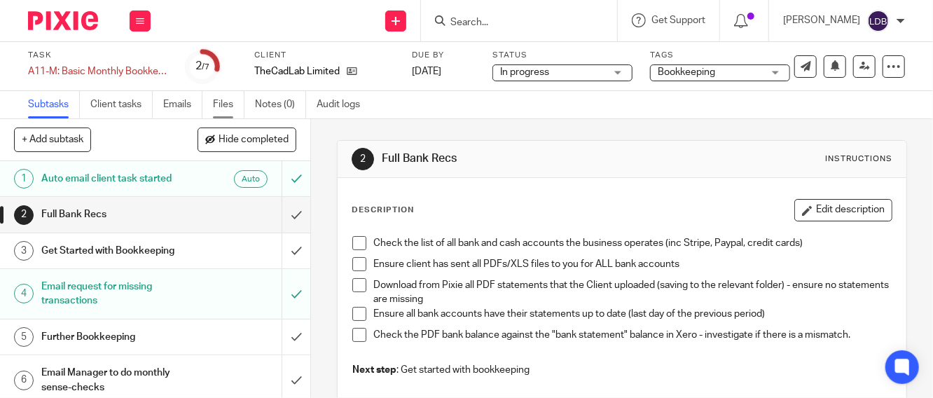
click at [216, 102] on link "Files" at bounding box center [229, 104] width 32 height 27
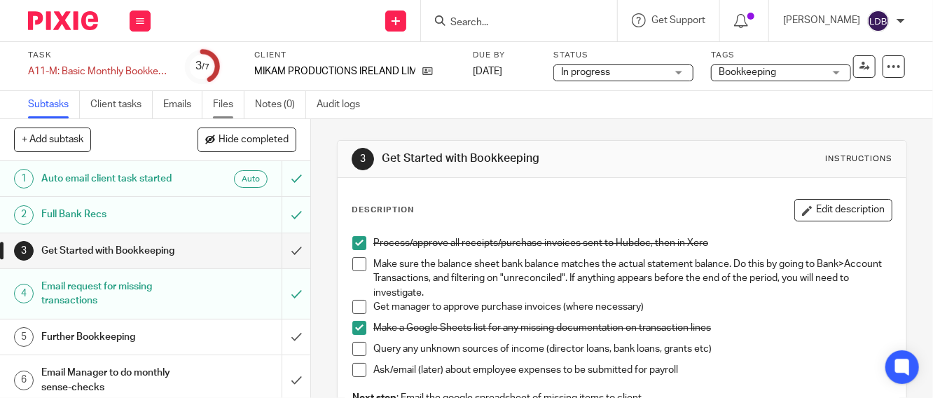
click at [225, 103] on link "Files" at bounding box center [229, 104] width 32 height 27
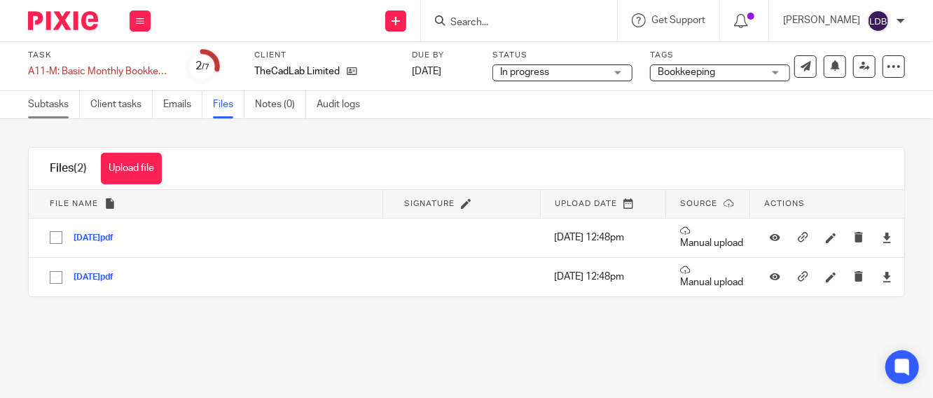
click at [31, 102] on link "Subtasks" at bounding box center [54, 104] width 52 height 27
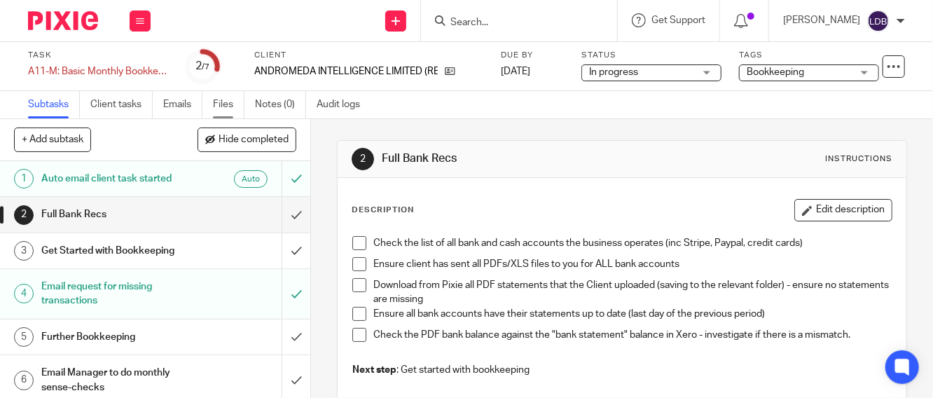
click at [217, 107] on link "Files" at bounding box center [229, 104] width 32 height 27
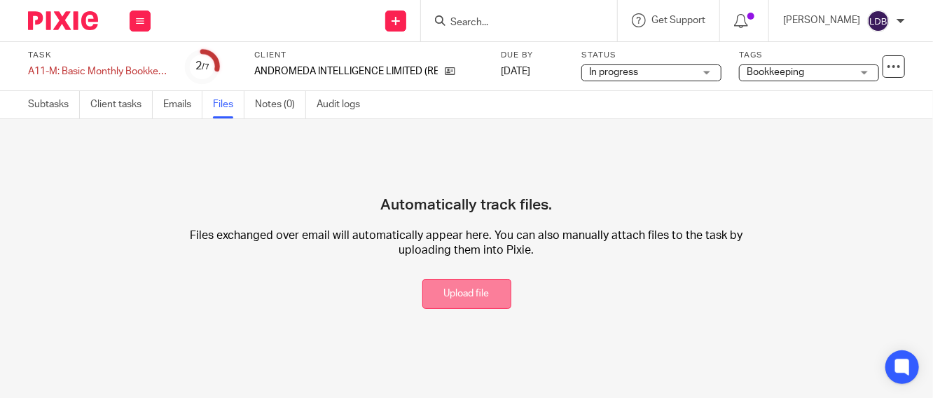
click at [446, 307] on button "Upload file" at bounding box center [466, 294] width 89 height 30
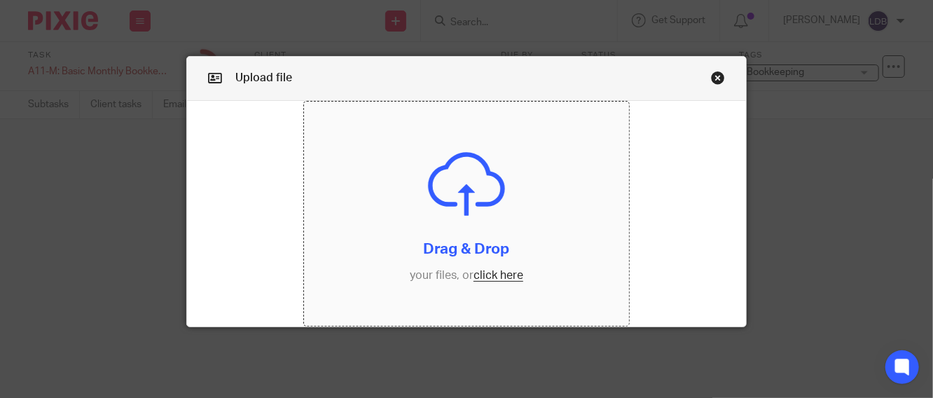
click at [488, 277] on input "file" at bounding box center [466, 214] width 325 height 224
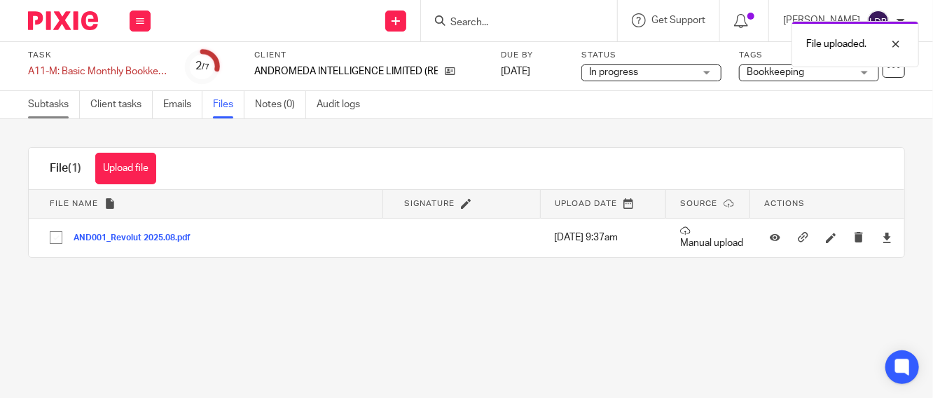
click at [57, 111] on link "Subtasks" at bounding box center [54, 104] width 52 height 27
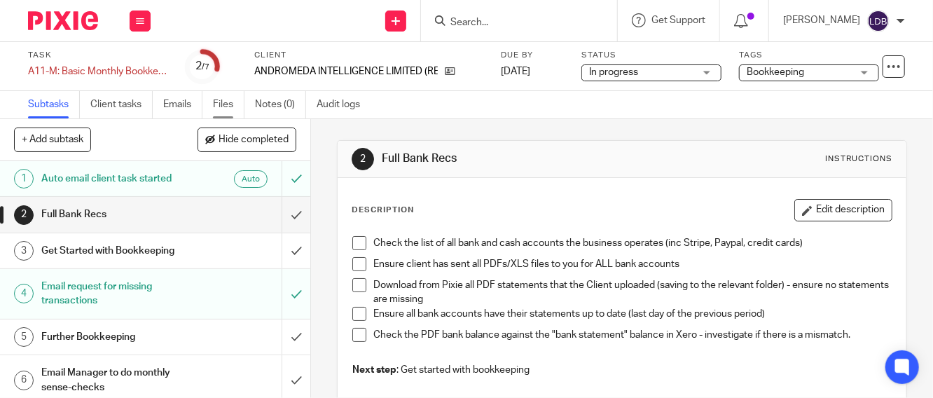
click at [219, 109] on link "Files" at bounding box center [229, 104] width 32 height 27
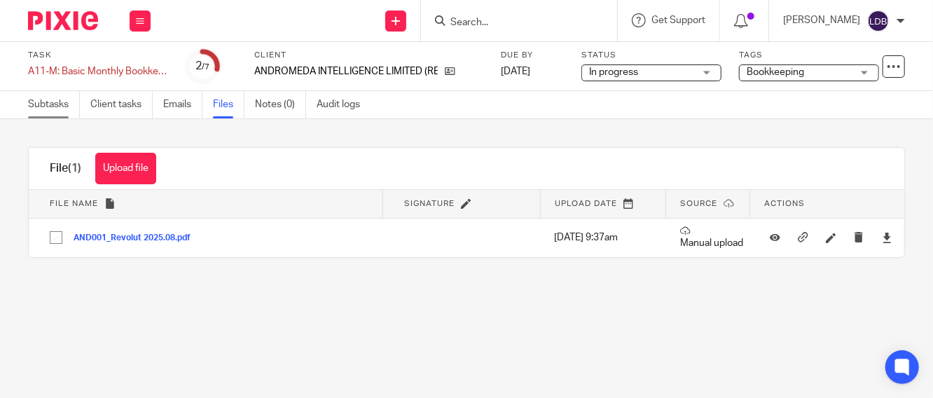
click at [35, 104] on link "Subtasks" at bounding box center [54, 104] width 52 height 27
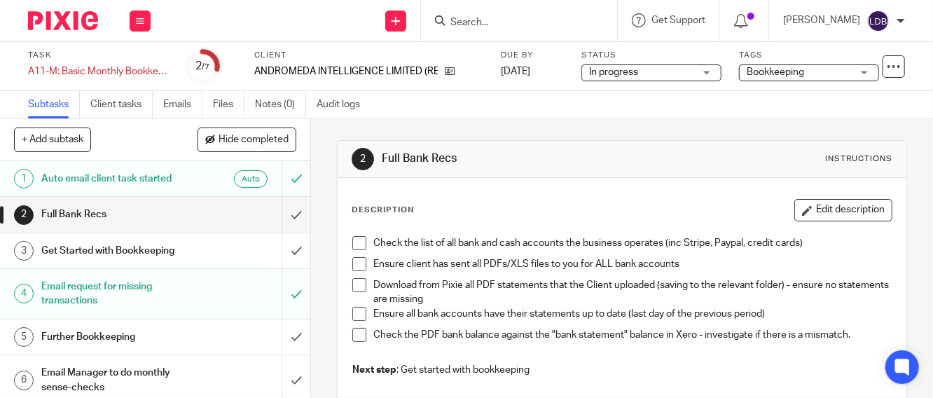
click at [356, 241] on span at bounding box center [359, 243] width 14 height 14
click at [357, 290] on span at bounding box center [359, 285] width 14 height 14
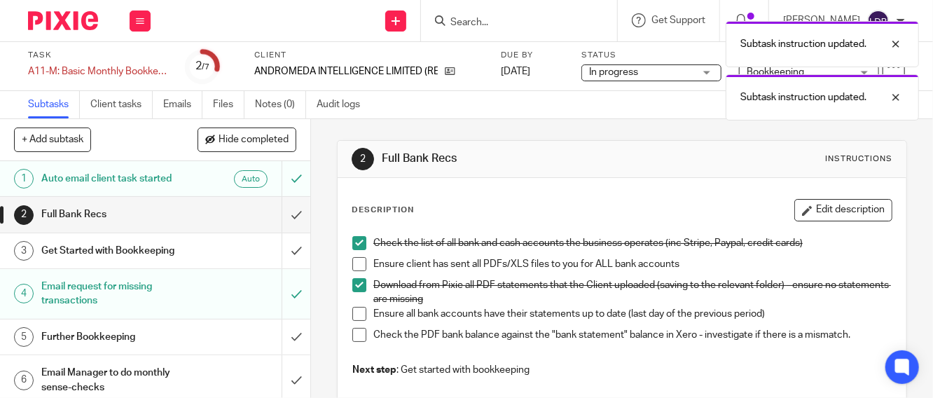
drag, startPoint x: 357, startPoint y: 263, endPoint x: 346, endPoint y: 288, distance: 27.6
click at [357, 263] on span at bounding box center [359, 264] width 14 height 14
drag, startPoint x: 352, startPoint y: 314, endPoint x: 354, endPoint y: 327, distance: 13.4
click at [352, 315] on span at bounding box center [359, 314] width 14 height 14
click at [354, 329] on span at bounding box center [359, 335] width 14 height 14
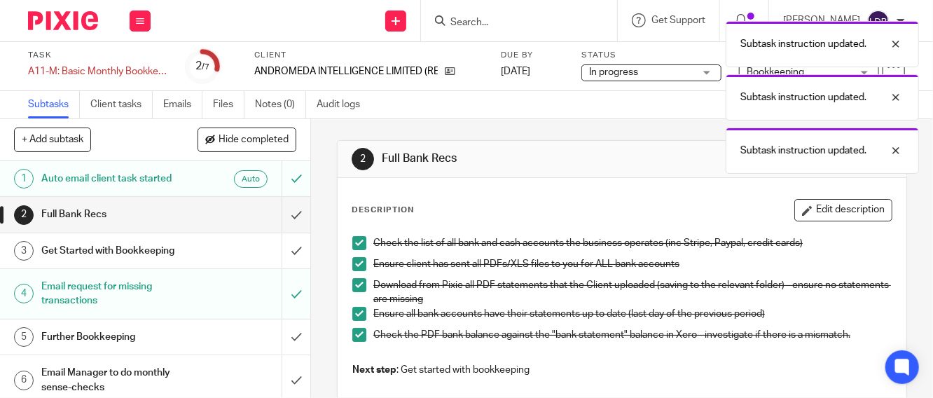
click at [230, 221] on div "Full Bank Recs" at bounding box center [154, 214] width 226 height 21
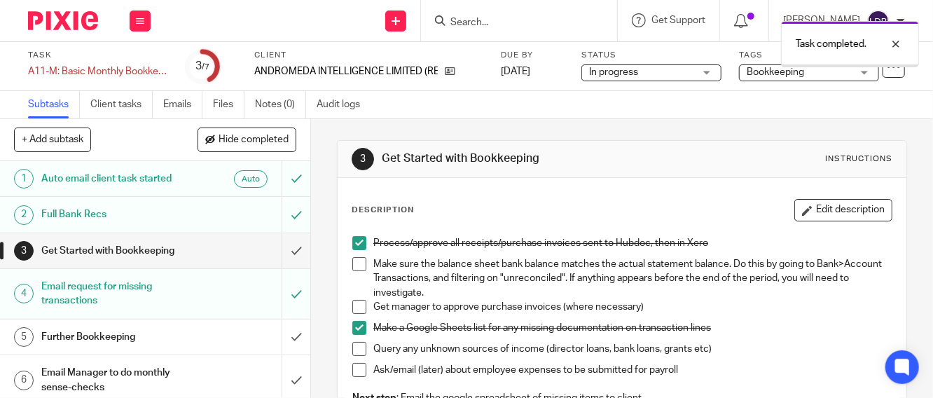
click at [278, 244] on input "submit" at bounding box center [155, 250] width 310 height 35
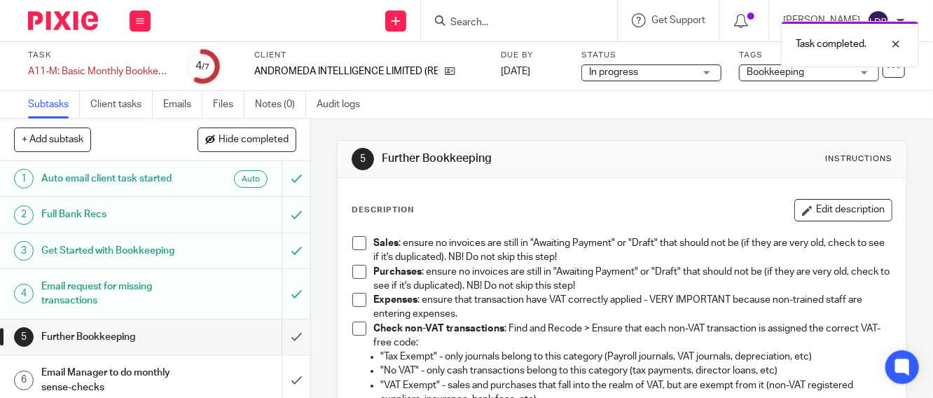
click at [187, 256] on div "Get Started with Bookkeeping" at bounding box center [154, 250] width 226 height 21
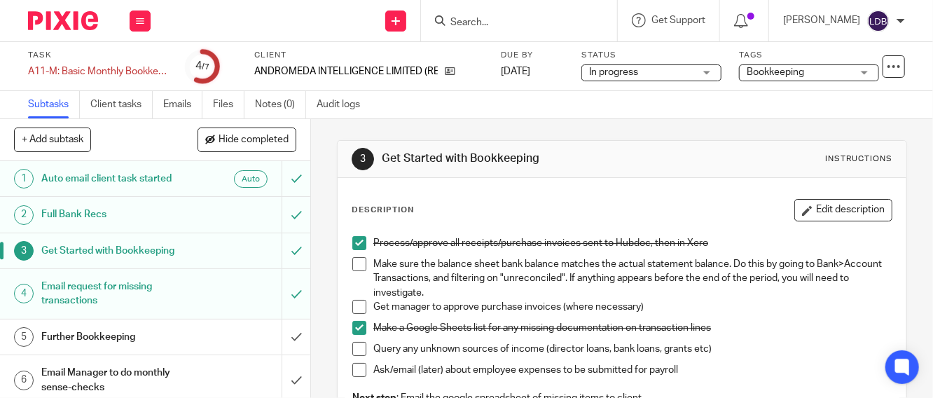
click at [280, 254] on input "submit" at bounding box center [155, 250] width 310 height 35
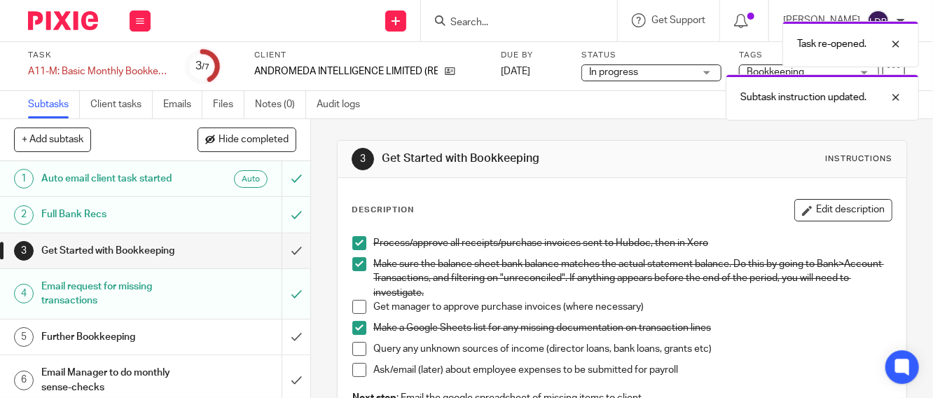
click at [356, 310] on span at bounding box center [359, 307] width 14 height 14
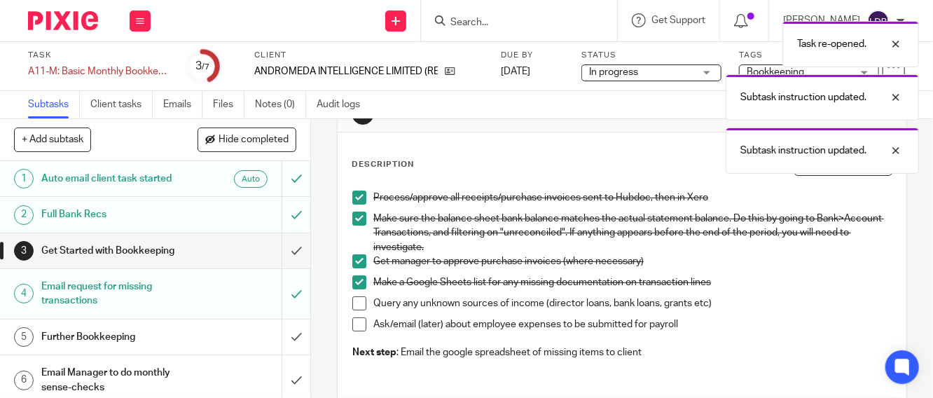
scroll to position [104, 0]
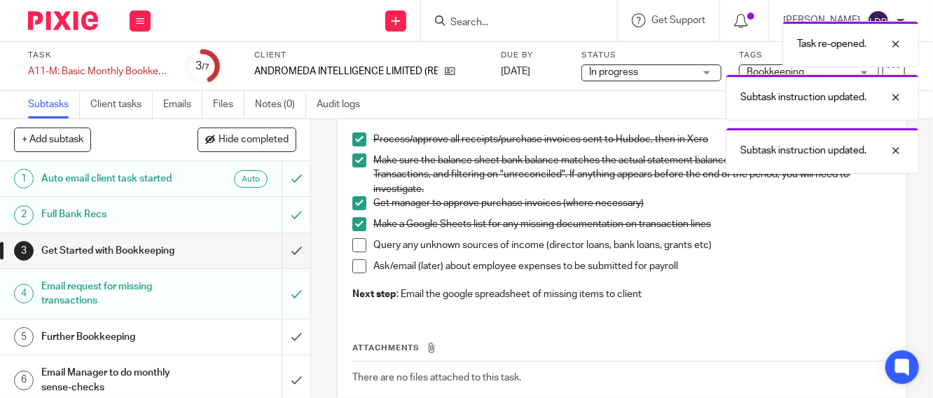
click at [352, 244] on span at bounding box center [359, 245] width 14 height 14
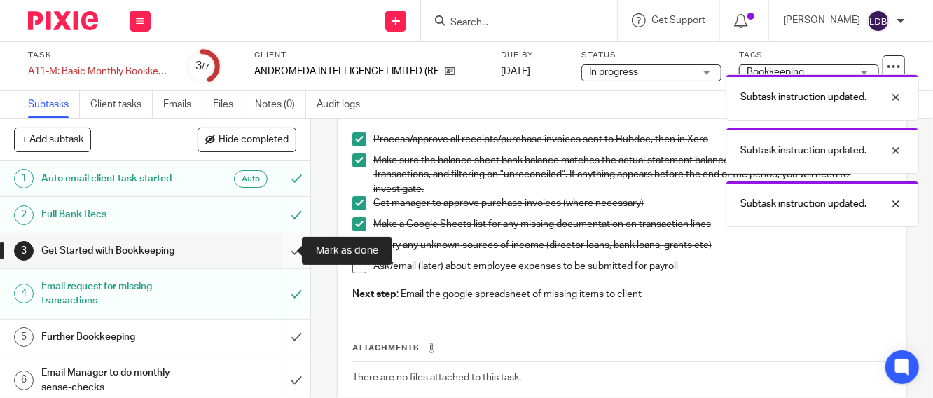
click at [277, 254] on input "submit" at bounding box center [155, 250] width 310 height 35
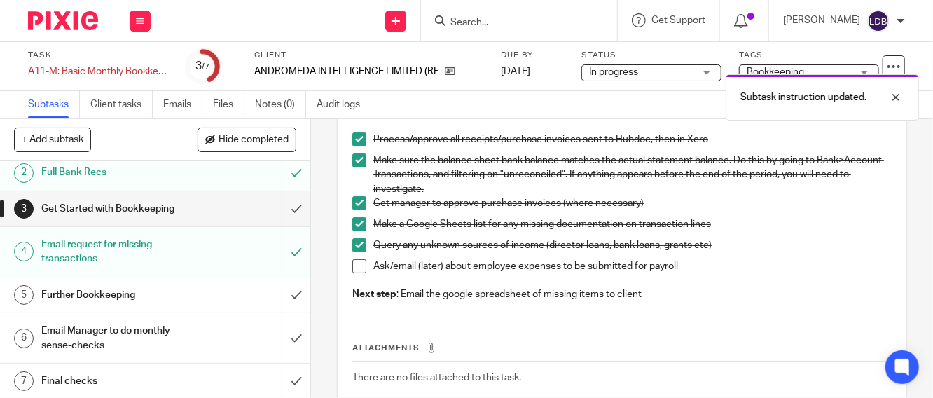
scroll to position [43, 0]
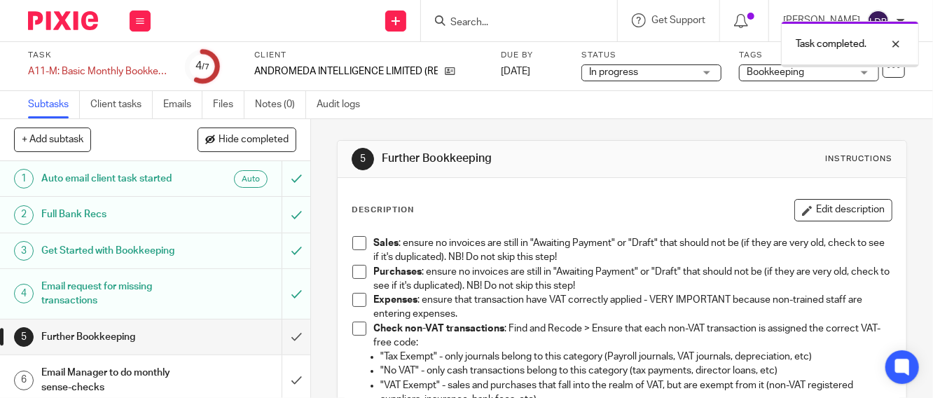
scroll to position [43, 0]
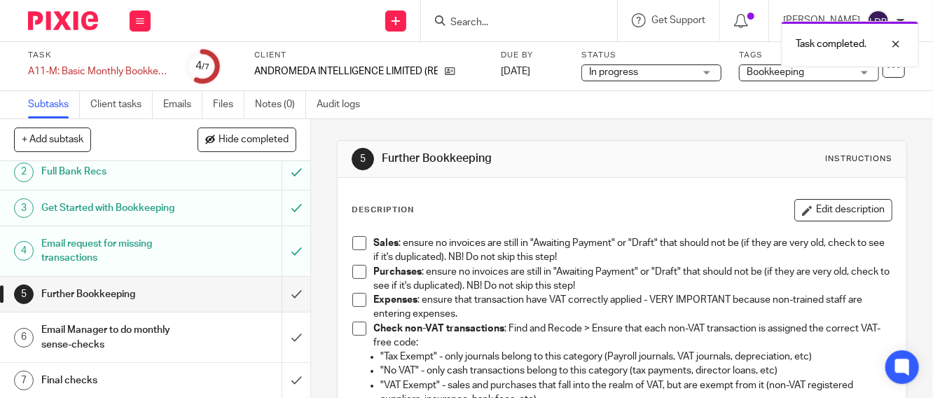
click at [209, 299] on div "Further Bookkeeping" at bounding box center [154, 294] width 226 height 21
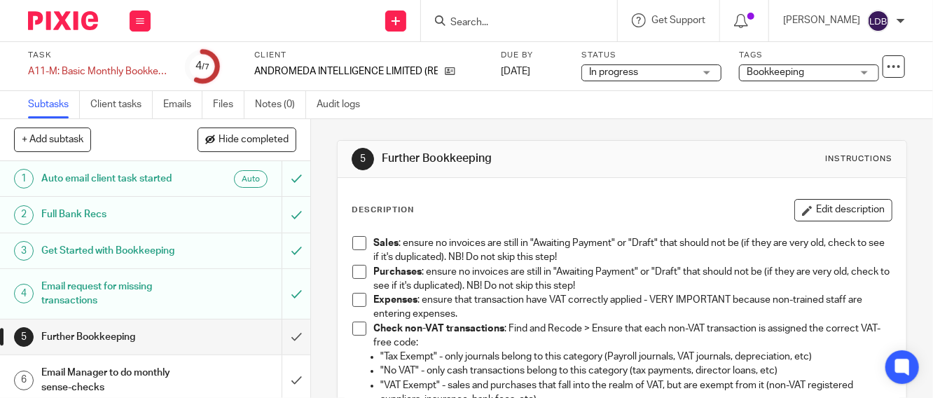
click at [352, 243] on span at bounding box center [359, 243] width 14 height 14
click at [355, 271] on span at bounding box center [359, 272] width 14 height 14
click at [352, 305] on span at bounding box center [359, 300] width 14 height 14
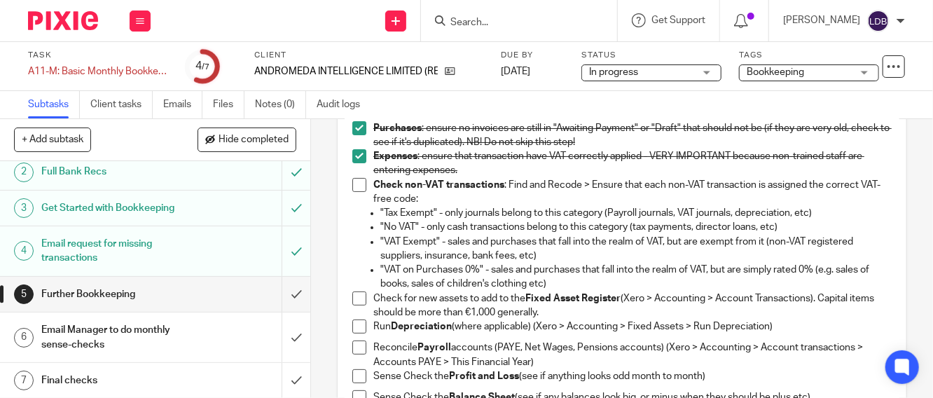
scroll to position [156, 0]
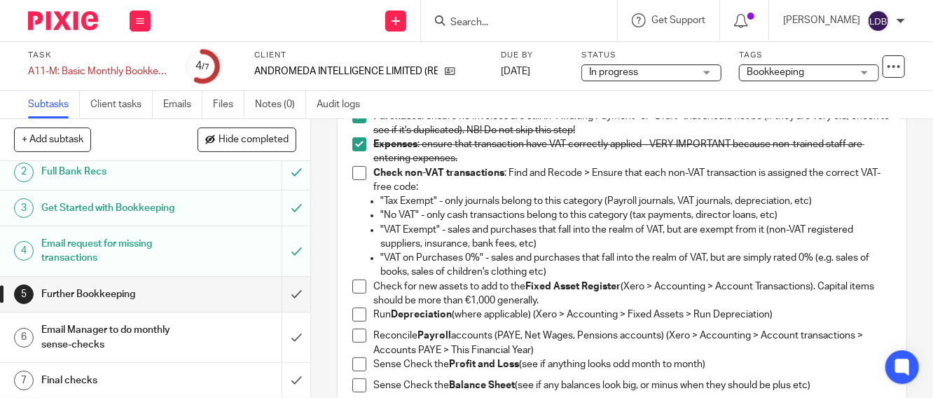
click at [357, 172] on span at bounding box center [359, 173] width 14 height 14
click at [354, 284] on span at bounding box center [359, 287] width 14 height 14
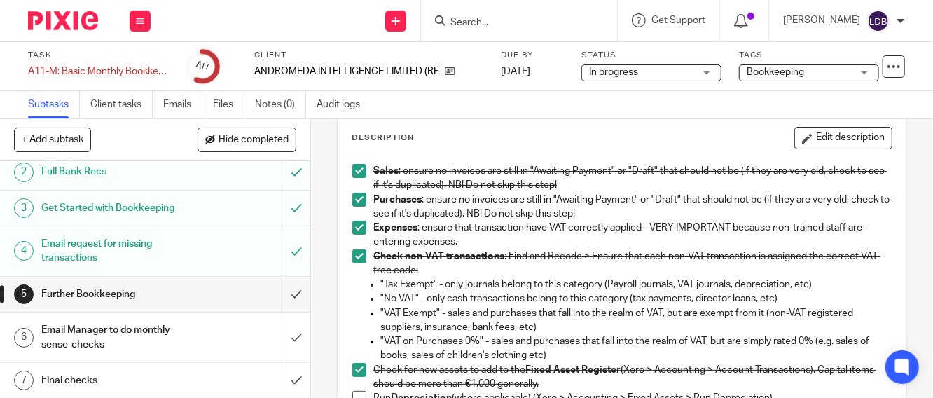
scroll to position [0, 0]
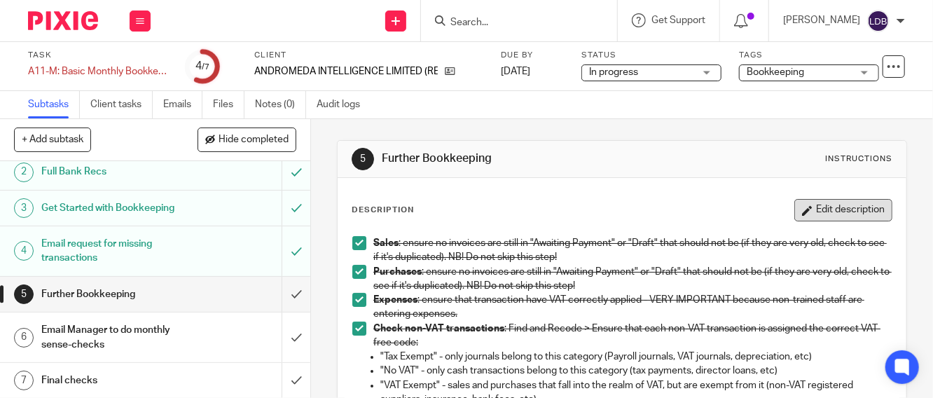
click at [836, 217] on button "Edit description" at bounding box center [843, 210] width 98 height 22
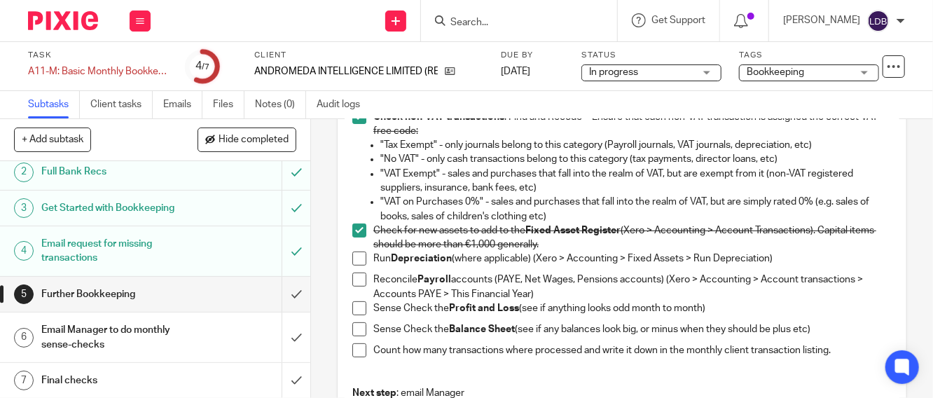
scroll to position [207, 0]
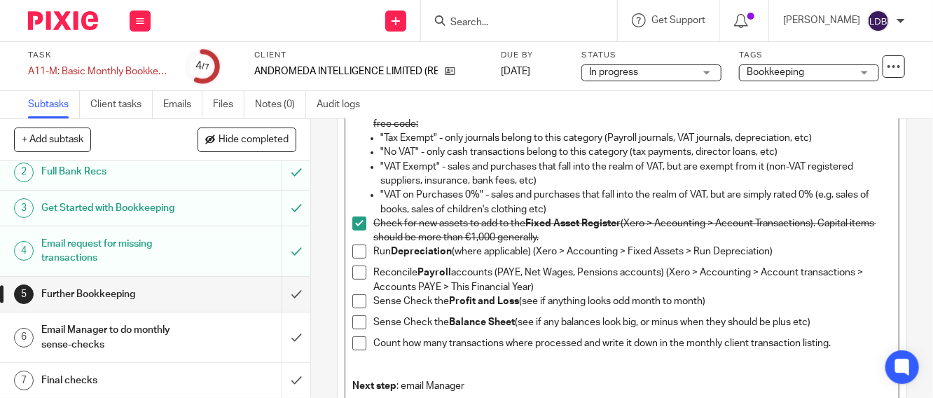
click at [591, 233] on p "Check for new assets to add to the Fixed Asset Register (Xero > Accounting > Ac…" at bounding box center [632, 230] width 518 height 29
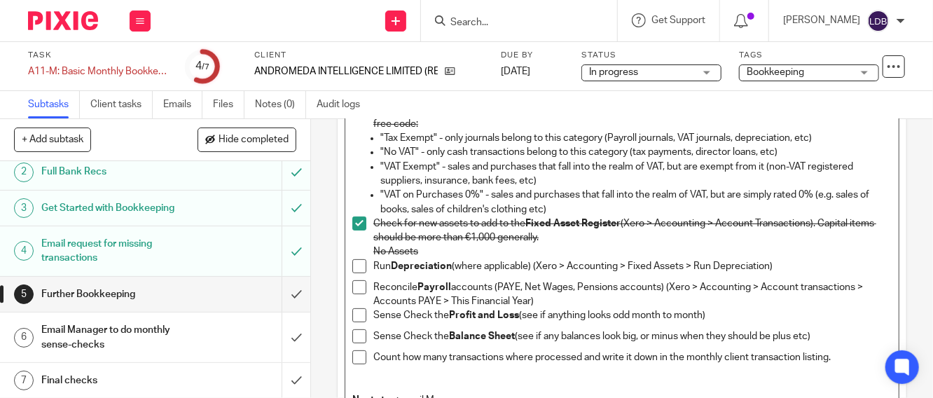
drag, startPoint x: 420, startPoint y: 256, endPoint x: 361, endPoint y: 244, distance: 60.2
click at [361, 244] on body "Work Email Clients Team Reports Settings Work Email Clients Team Reports Settin…" at bounding box center [466, 199] width 933 height 398
drag, startPoint x: 778, startPoint y: 267, endPoint x: 355, endPoint y: 261, distance: 423.2
click at [355, 261] on li "Run Depreciation (where applicable) (Xero > Accounting > Fixed Assets > Run Dep…" at bounding box center [621, 269] width 539 height 21
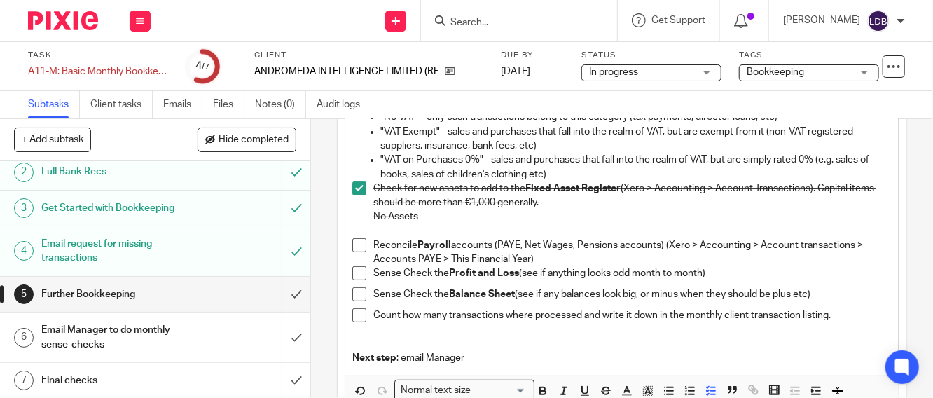
scroll to position [259, 0]
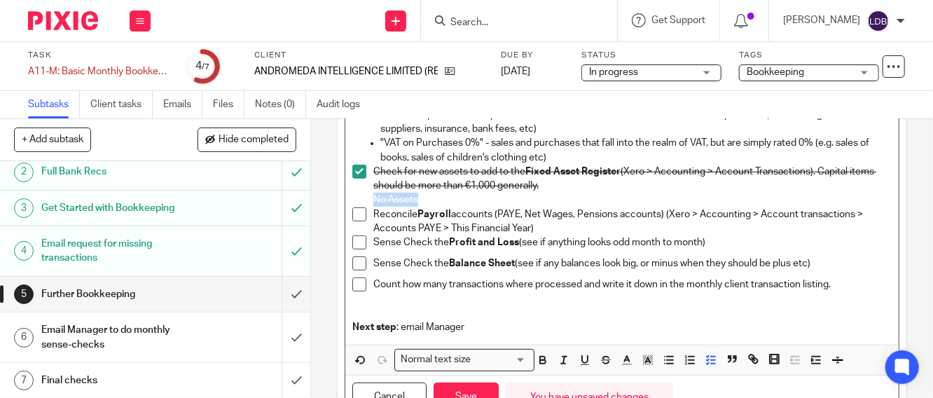
drag, startPoint x: 428, startPoint y: 199, endPoint x: 358, endPoint y: 195, distance: 70.1
click at [358, 195] on li "Check for new assets to add to the Fixed Asset Register (Xero > Accounting > Ac…" at bounding box center [621, 186] width 539 height 43
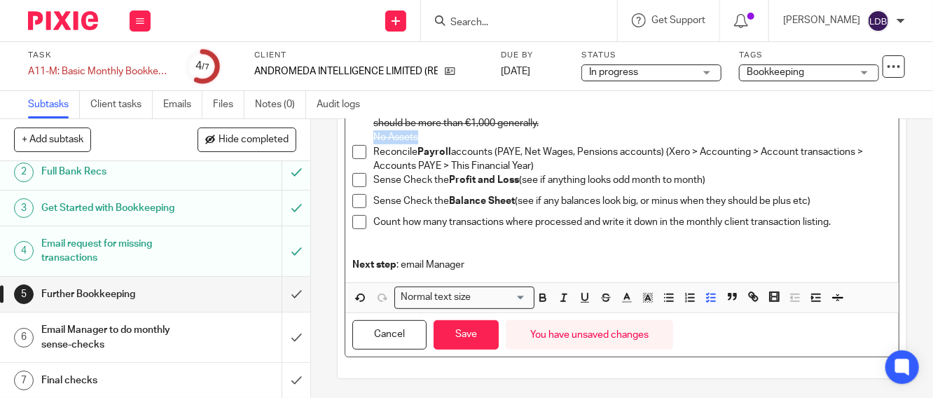
scroll to position [323, 0]
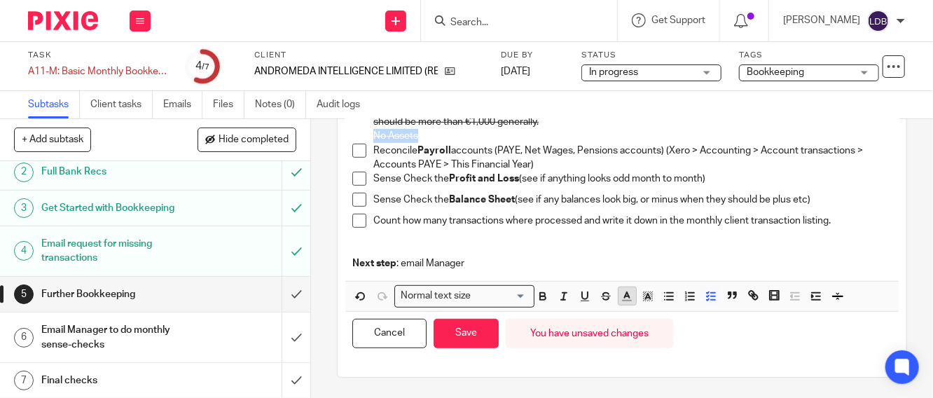
click at [625, 296] on icon "button" at bounding box center [627, 296] width 13 height 13
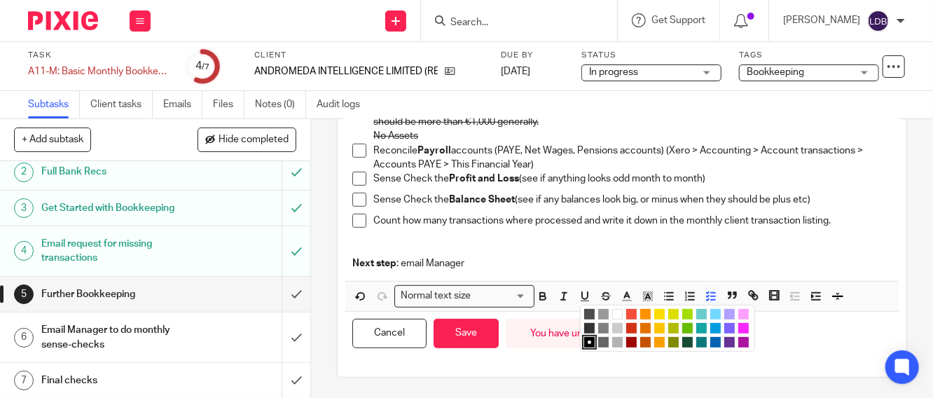
click at [634, 315] on ul "Compact color picker" at bounding box center [669, 330] width 170 height 42
click at [640, 314] on li "color:#FE9200" at bounding box center [645, 314] width 11 height 11
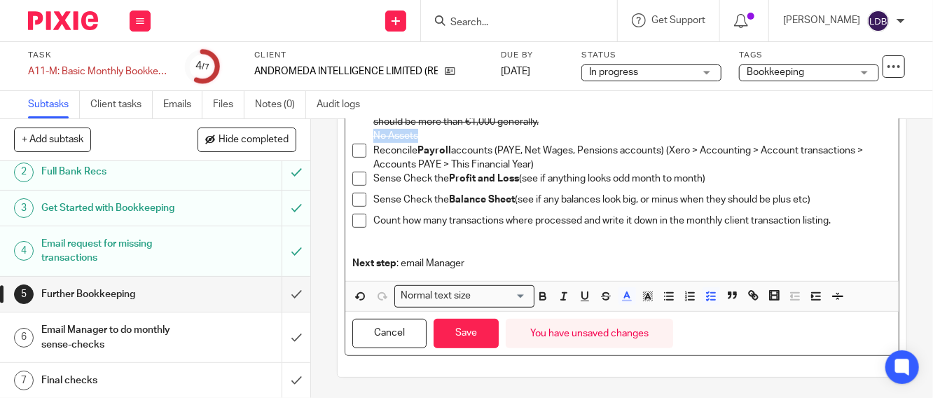
copy span "No Assets"
click at [356, 183] on span at bounding box center [359, 179] width 14 height 14
click at [352, 201] on span at bounding box center [359, 200] width 14 height 14
click at [357, 220] on span at bounding box center [359, 221] width 14 height 14
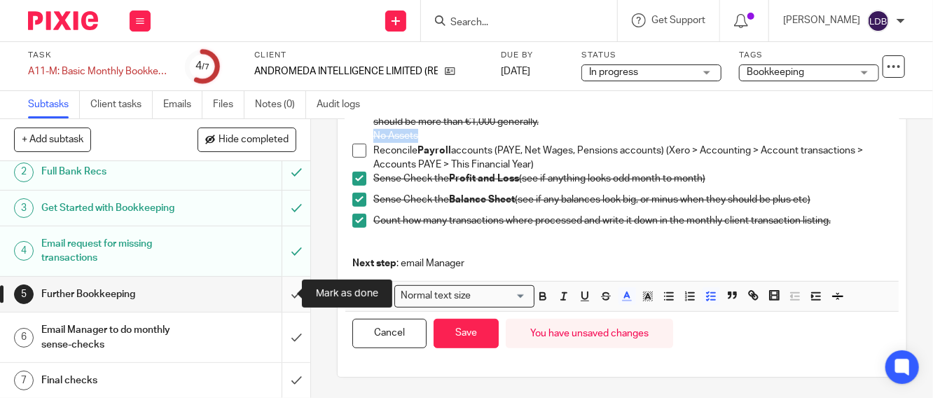
click at [282, 295] on input "submit" at bounding box center [155, 294] width 310 height 35
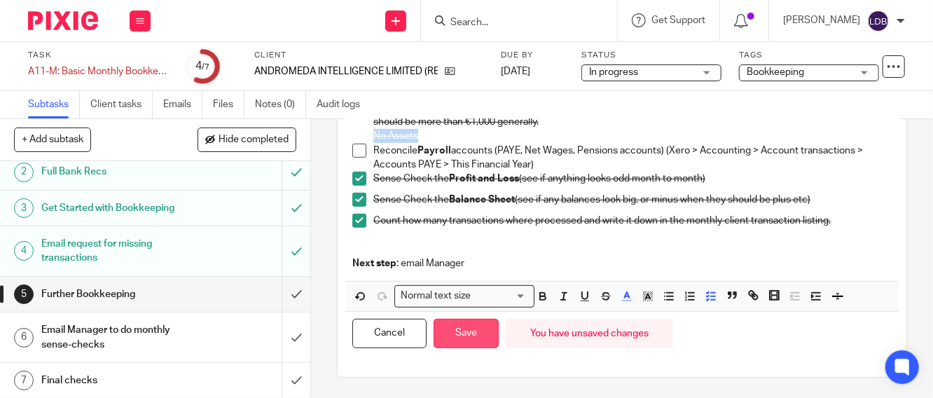
click at [462, 336] on button "Save" at bounding box center [466, 334] width 65 height 30
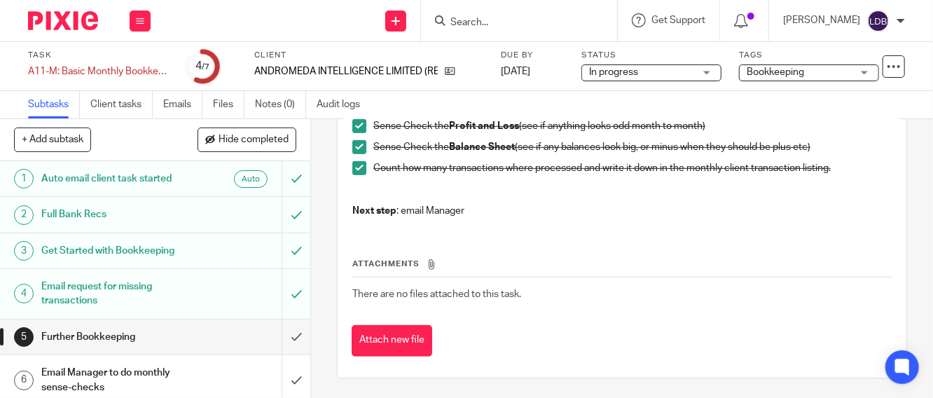
scroll to position [43, 0]
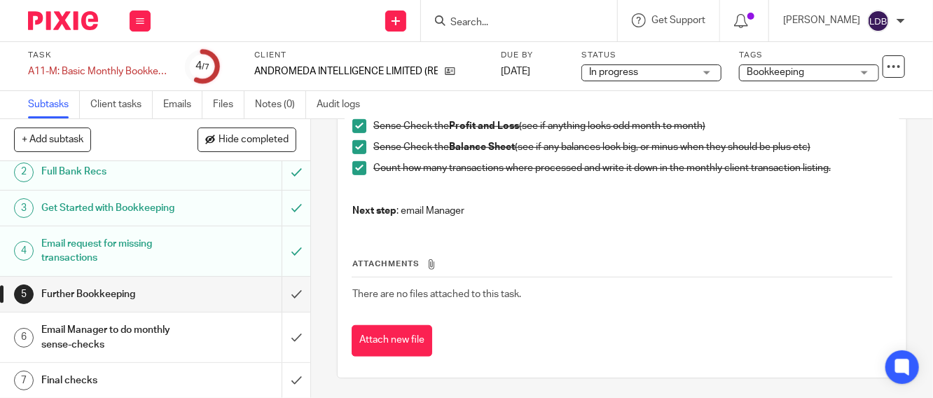
click at [192, 335] on div "Email Manager to do monthly sense-checks" at bounding box center [154, 337] width 226 height 36
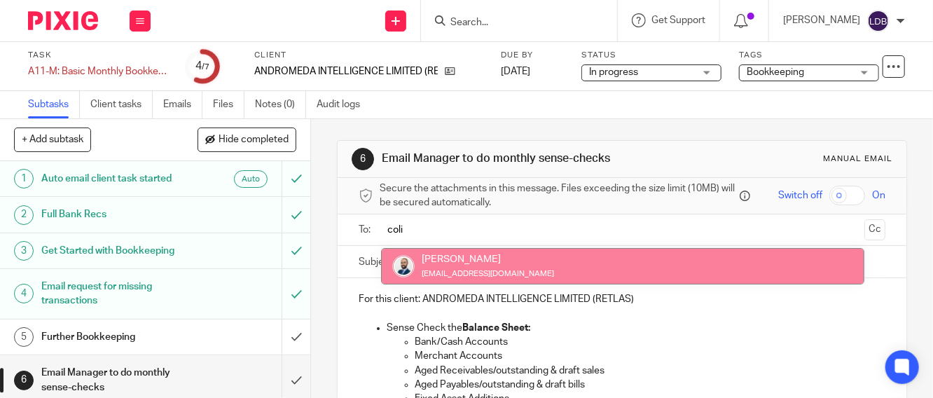
type input "coli"
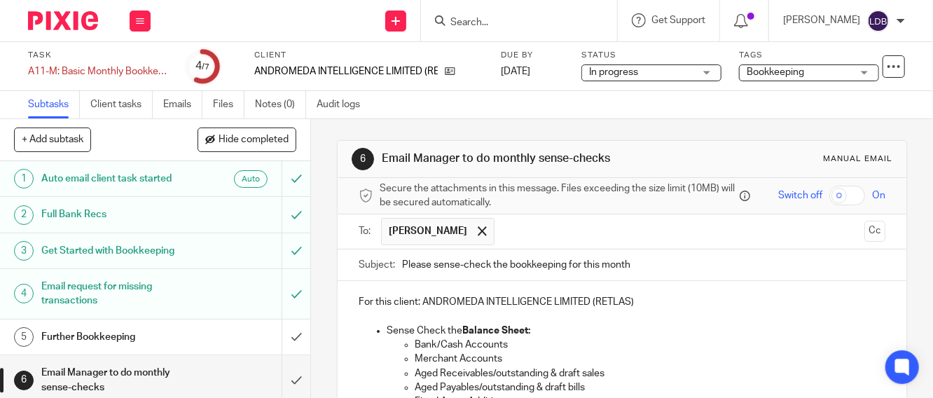
click at [396, 270] on div "Subject: Please sense-check the bookkeeping for this month" at bounding box center [622, 265] width 527 height 32
click at [402, 266] on input "Please sense-check the bookkeeping for this month" at bounding box center [643, 265] width 483 height 32
click at [695, 277] on input "AND001 || Please sense-check the bookkeeping for this month" at bounding box center [643, 265] width 483 height 32
drag, startPoint x: 773, startPoint y: 271, endPoint x: 724, endPoint y: 274, distance: 48.4
click at [724, 273] on input "AND001 || Please sense-check the bookkeeping for this month - Aug 2025 (Retlas)" at bounding box center [643, 265] width 483 height 32
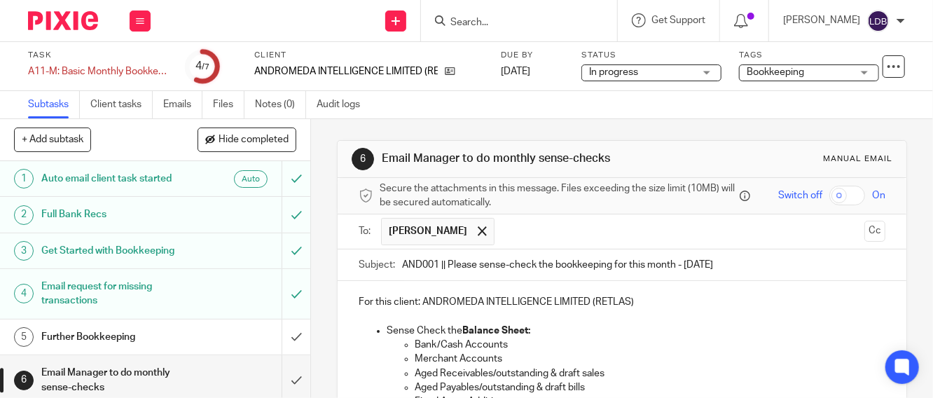
click at [434, 272] on input "AND001 || Please sense-check the bookkeeping for this month - Aug 2025" at bounding box center [643, 265] width 483 height 32
paste input "(Retlas)"
click at [437, 272] on input "AND001 (Retlas) || Please sense-check the bookkeeping for this month - Aug 2025" at bounding box center [643, 265] width 483 height 32
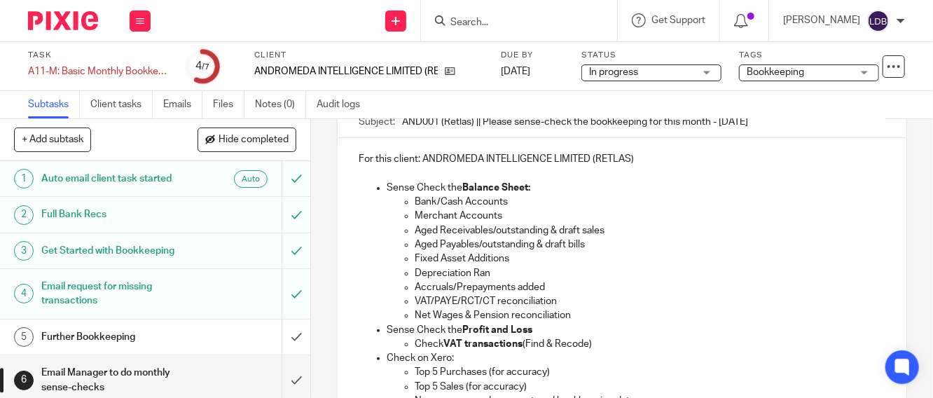
scroll to position [156, 0]
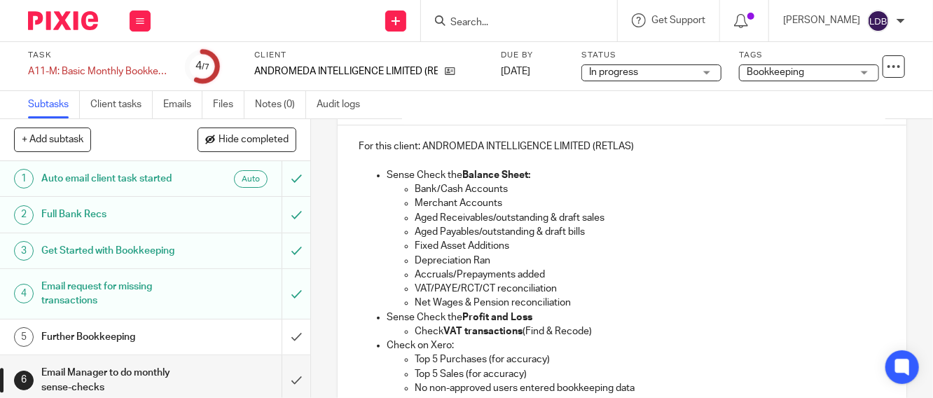
type input "AND001 (Retlas) || Please sense-check the bookkeeping for this month - Aug 2025"
click at [394, 161] on p at bounding box center [622, 161] width 527 height 14
click at [509, 247] on p "Fixed Asset Additions" at bounding box center [650, 246] width 471 height 14
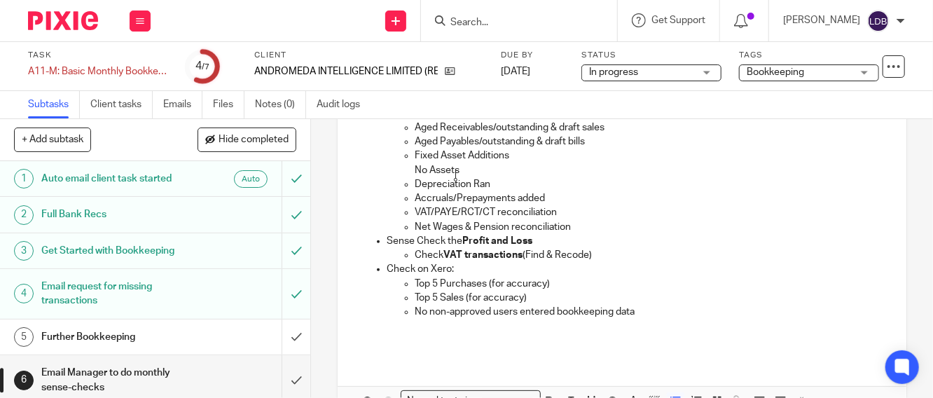
scroll to position [336, 0]
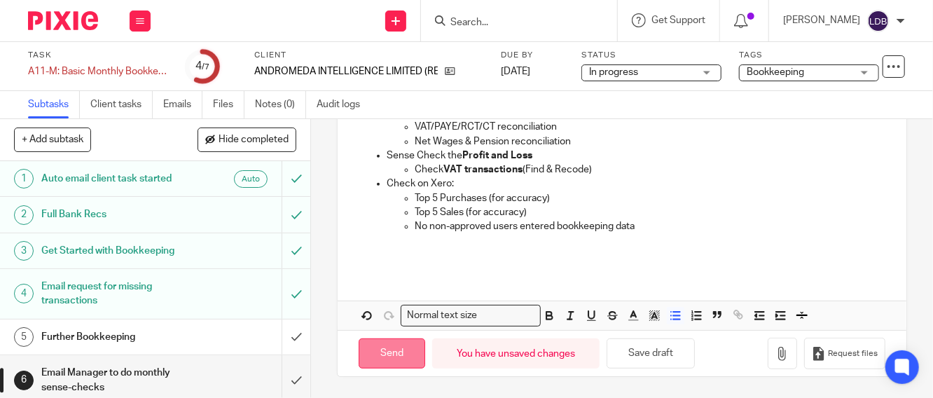
click at [377, 361] on input "Send" at bounding box center [392, 353] width 67 height 30
type input "Sent"
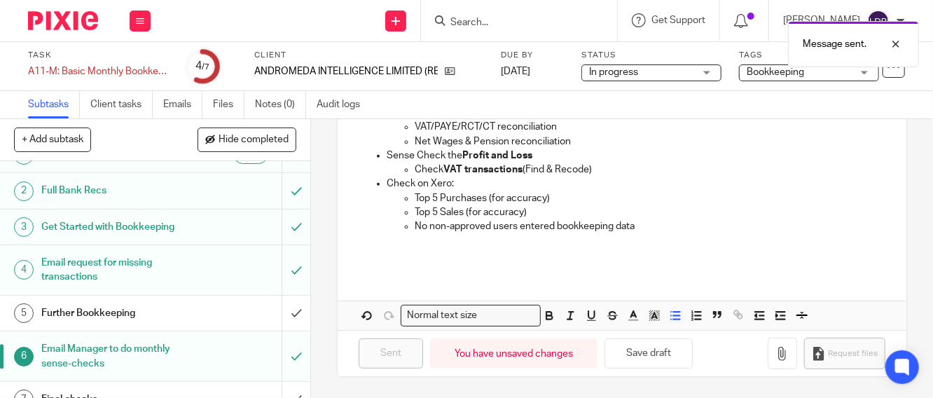
scroll to position [43, 0]
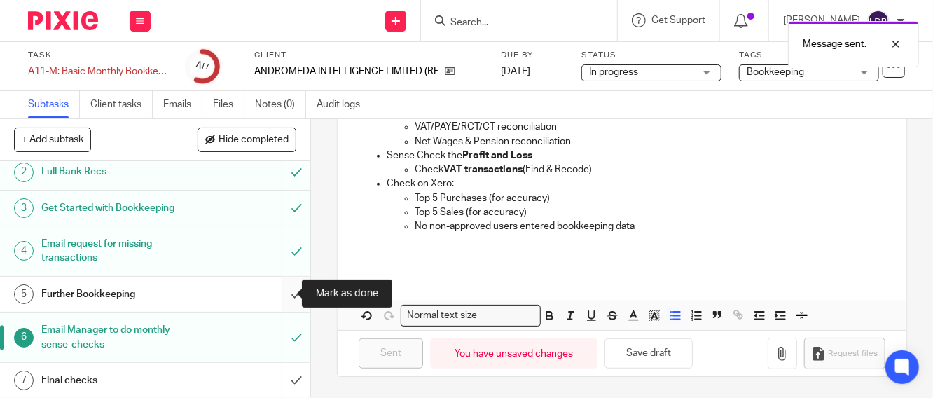
click at [284, 294] on input "submit" at bounding box center [155, 294] width 310 height 35
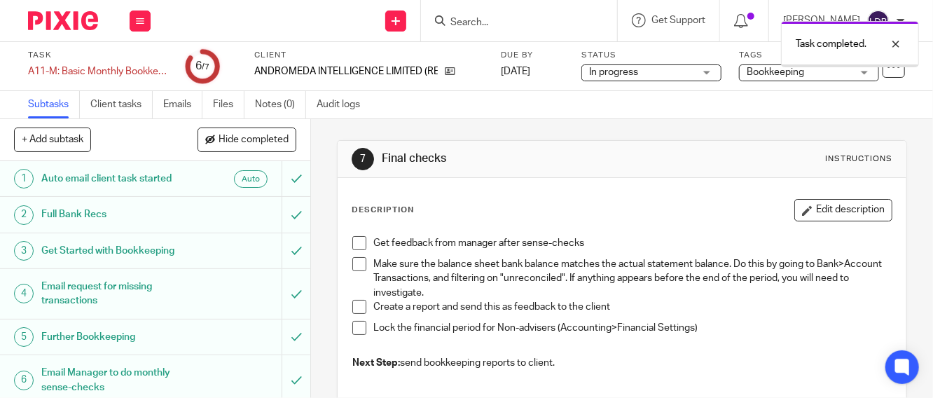
scroll to position [43, 0]
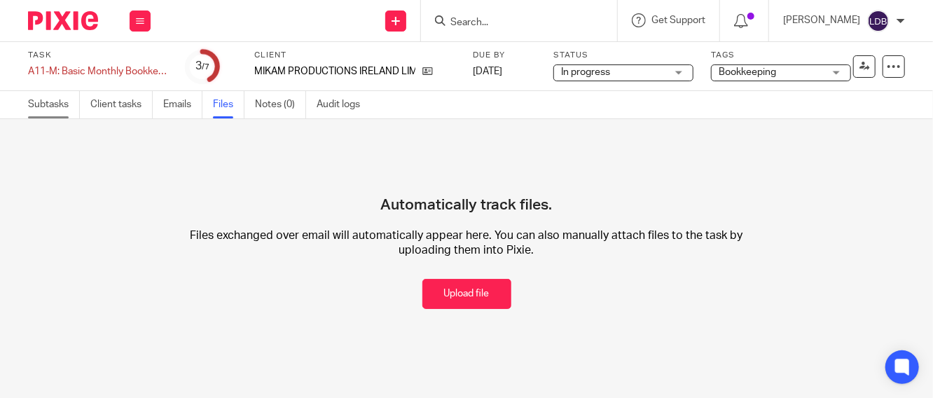
click at [60, 106] on link "Subtasks" at bounding box center [54, 104] width 52 height 27
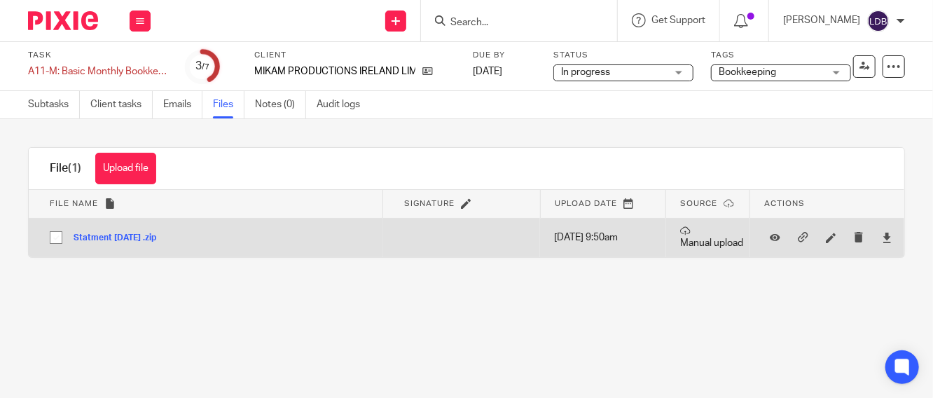
click at [151, 240] on button "Statment [DATE] .zip" at bounding box center [120, 238] width 93 height 10
click at [107, 235] on button "Statment [DATE] .zip" at bounding box center [120, 238] width 93 height 10
click at [882, 237] on icon at bounding box center [887, 238] width 11 height 11
click at [770, 239] on icon at bounding box center [775, 238] width 11 height 11
click at [882, 241] on icon at bounding box center [887, 238] width 11 height 11
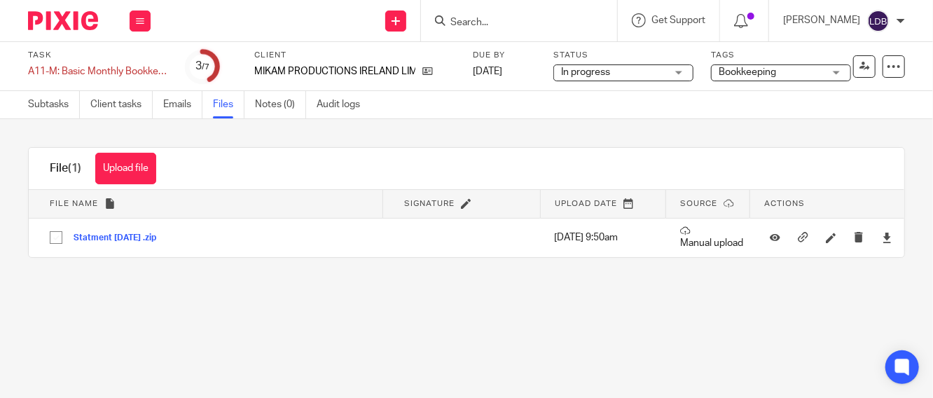
drag, startPoint x: 335, startPoint y: 326, endPoint x: 350, endPoint y: 318, distance: 16.6
click at [336, 326] on main "Task A11-M: Basic Monthly Bookkeeping Save A11-M: Basic Monthly Bookkeeping 3 /…" at bounding box center [466, 199] width 933 height 398
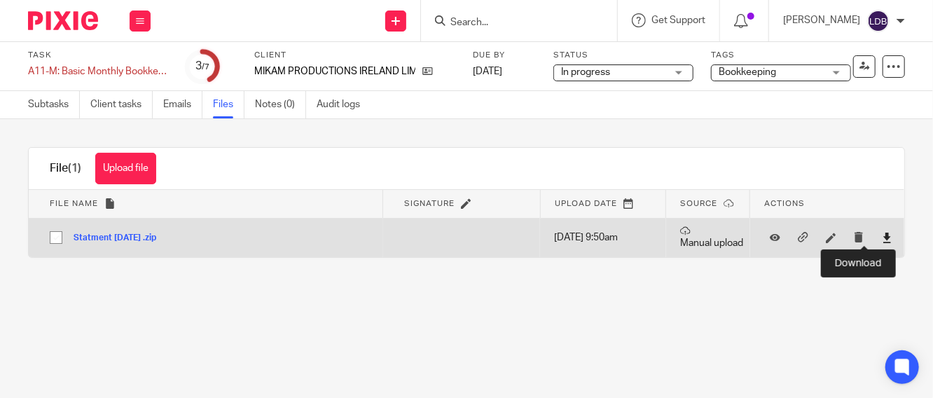
click at [882, 237] on icon at bounding box center [887, 238] width 11 height 11
click at [875, 235] on td at bounding box center [827, 237] width 154 height 39
click at [882, 235] on icon at bounding box center [887, 238] width 11 height 11
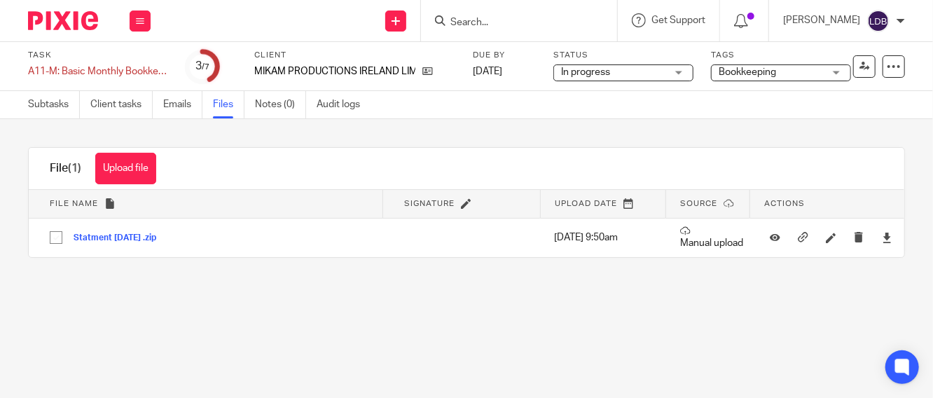
drag, startPoint x: 414, startPoint y: 315, endPoint x: 410, endPoint y: 322, distance: 8.2
click at [414, 315] on main "Task A11-M: Basic Monthly Bookkeeping Save A11-M: Basic Monthly Bookkeeping 3 /…" at bounding box center [466, 199] width 933 height 398
click at [57, 97] on link "Subtasks" at bounding box center [54, 104] width 52 height 27
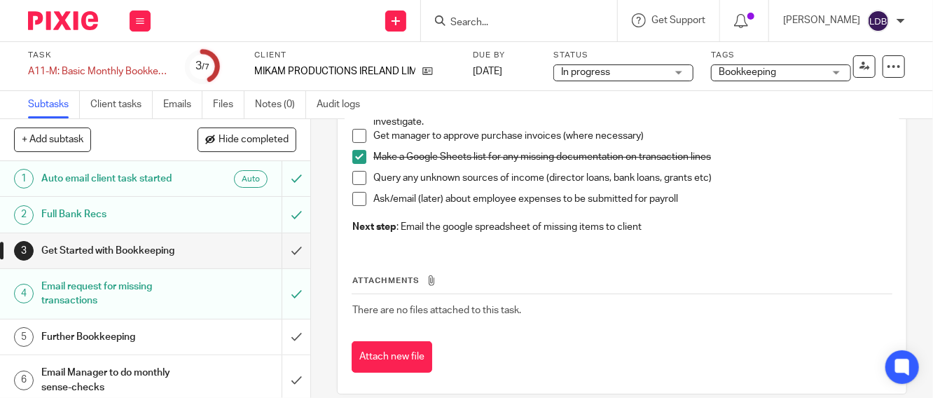
scroll to position [188, 0]
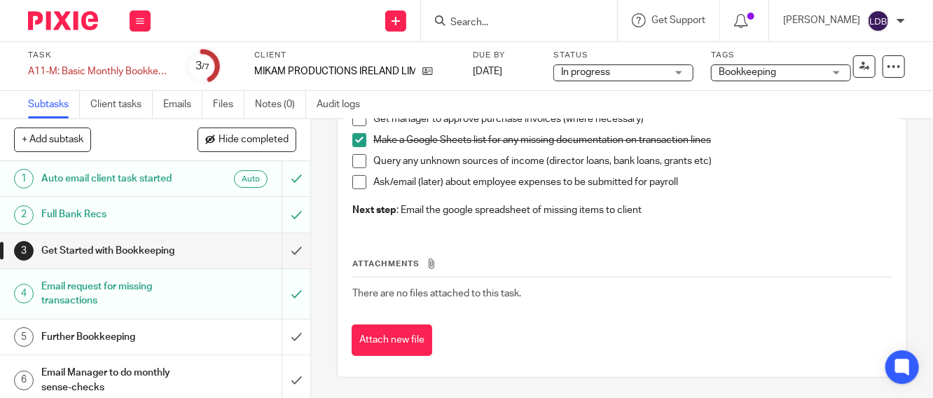
click at [174, 338] on h1 "Further Bookkeeping" at bounding box center [116, 336] width 151 height 21
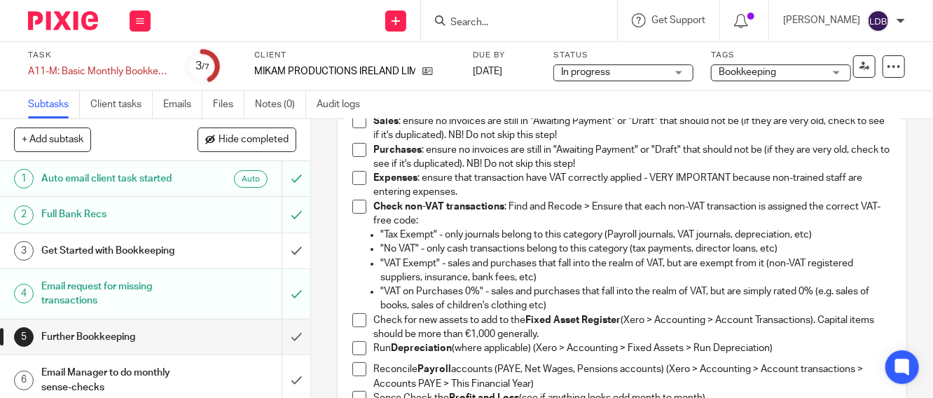
scroll to position [104, 0]
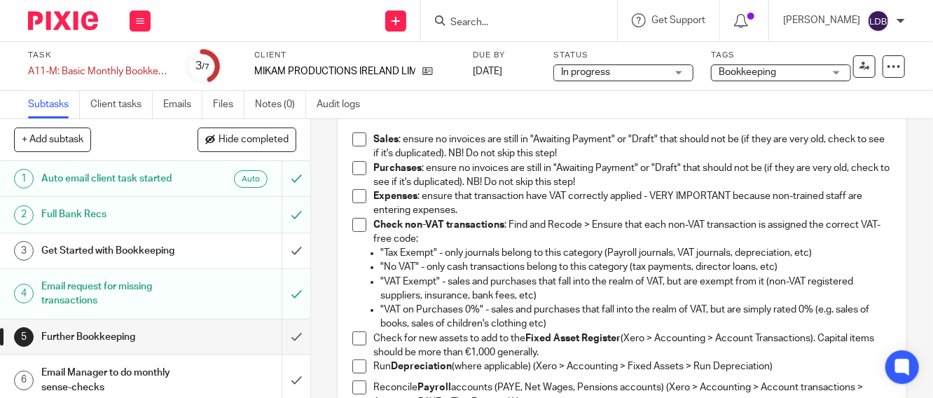
click at [357, 143] on span at bounding box center [359, 139] width 14 height 14
click at [353, 167] on span at bounding box center [359, 168] width 14 height 14
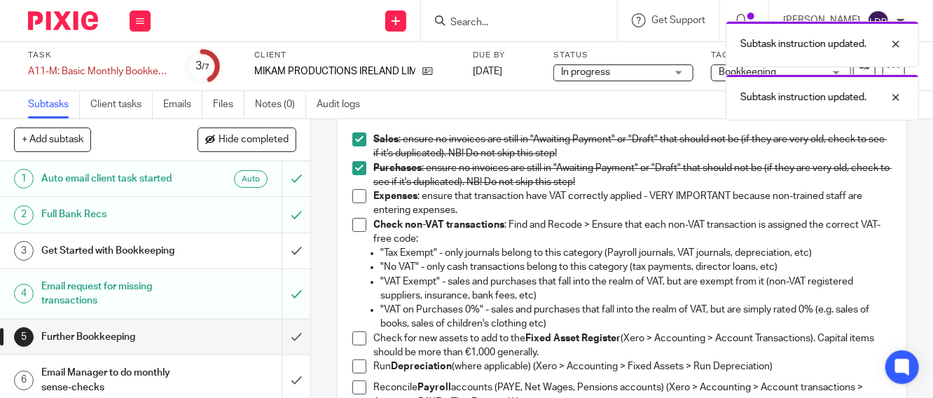
click at [357, 198] on span at bounding box center [359, 196] width 14 height 14
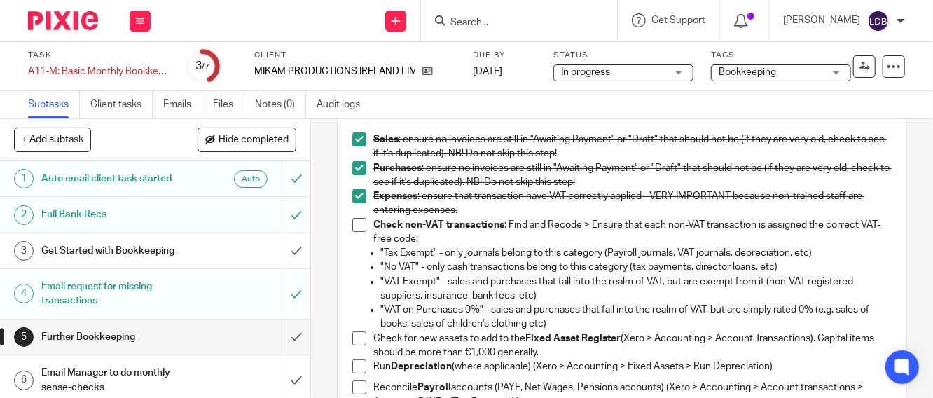
click at [357, 225] on span at bounding box center [359, 225] width 14 height 14
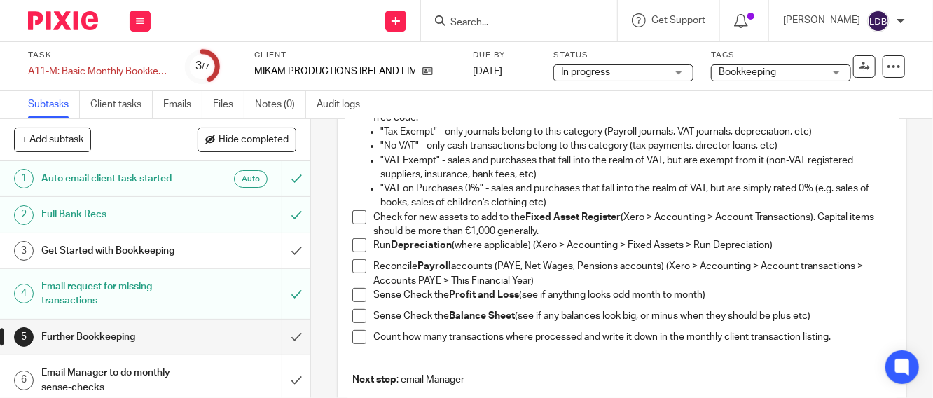
scroll to position [259, 0]
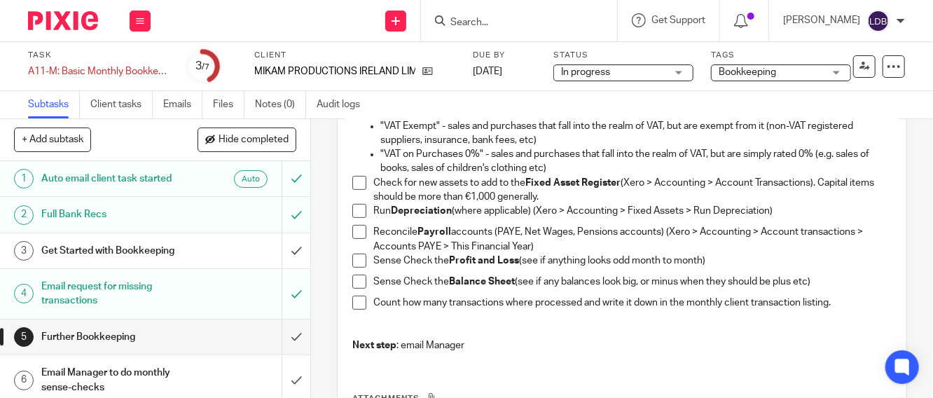
drag, startPoint x: 357, startPoint y: 179, endPoint x: 359, endPoint y: 188, distance: 9.3
click at [357, 179] on span at bounding box center [359, 183] width 14 height 14
click at [358, 213] on span at bounding box center [359, 211] width 14 height 14
click at [352, 263] on span at bounding box center [359, 261] width 14 height 14
click at [359, 281] on span at bounding box center [359, 282] width 14 height 14
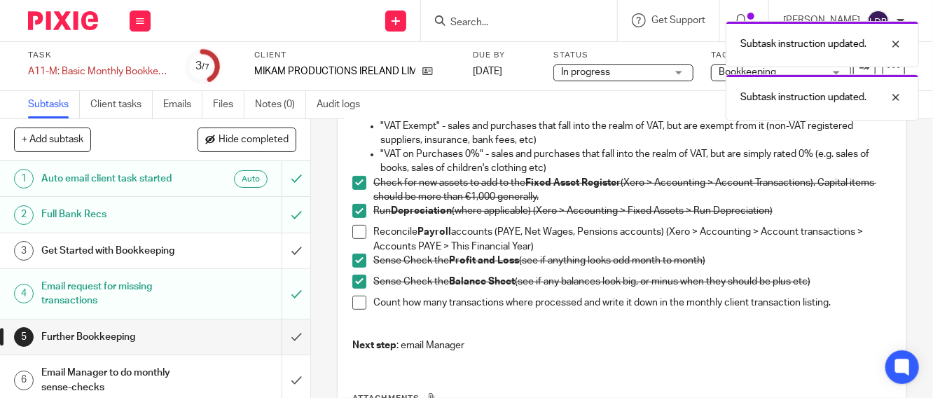
click at [353, 298] on span at bounding box center [359, 303] width 14 height 14
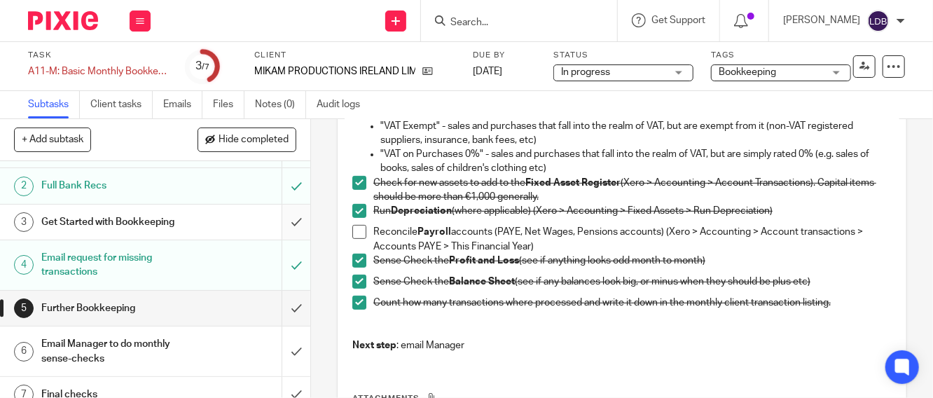
scroll to position [43, 0]
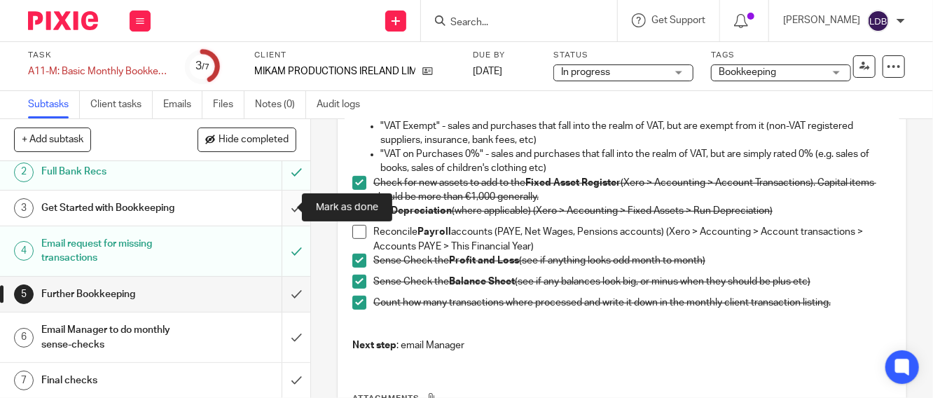
click at [276, 207] on input "submit" at bounding box center [155, 208] width 310 height 35
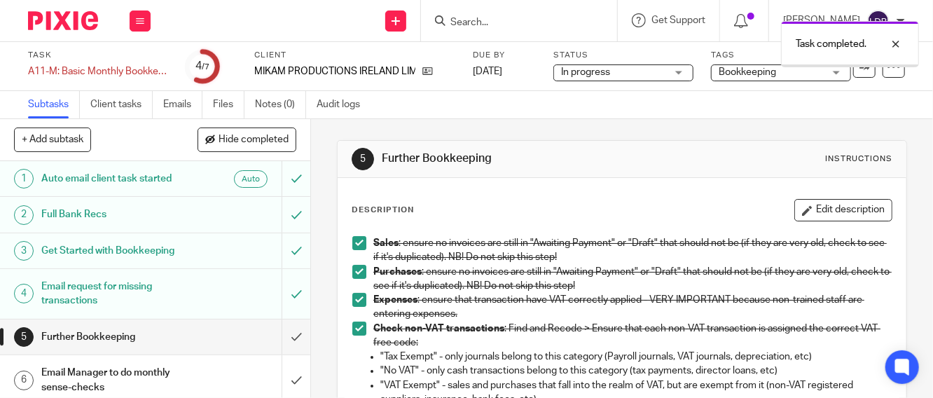
scroll to position [43, 0]
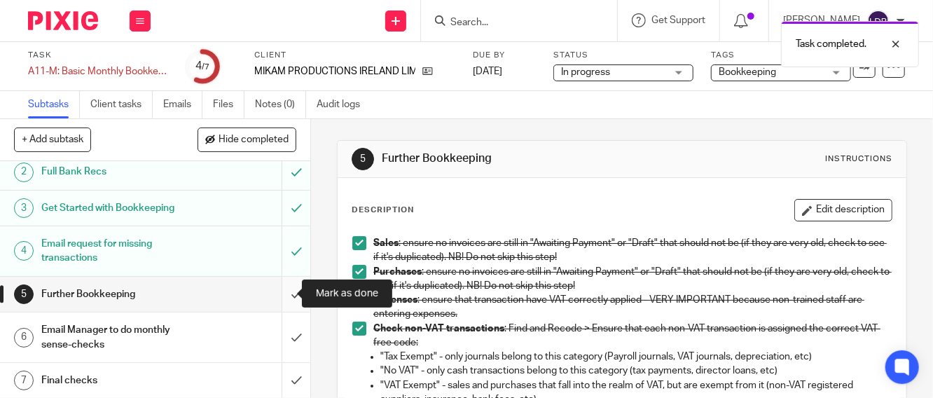
click at [280, 295] on input "submit" at bounding box center [155, 294] width 310 height 35
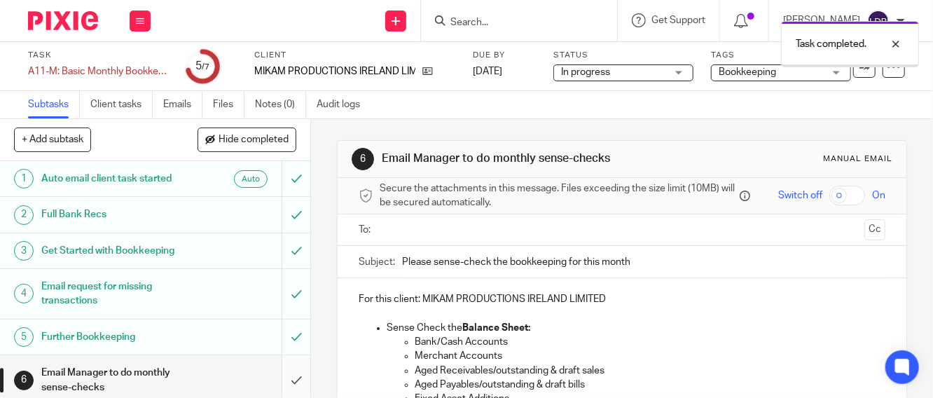
scroll to position [43, 0]
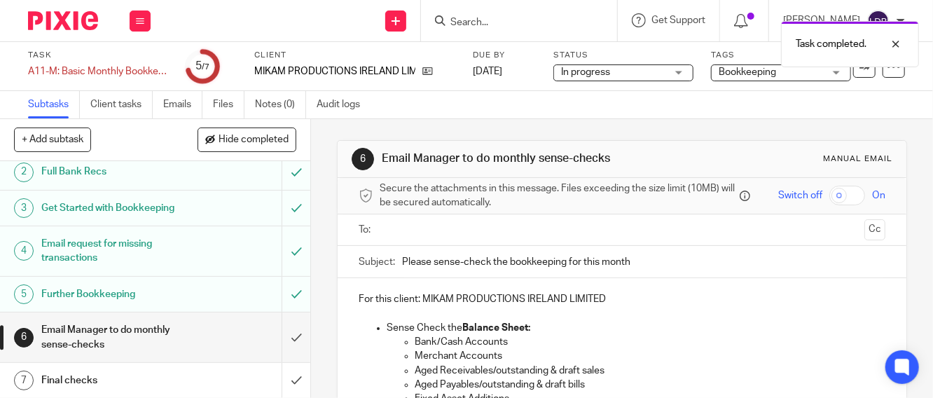
click at [393, 238] on input "text" at bounding box center [622, 230] width 474 height 16
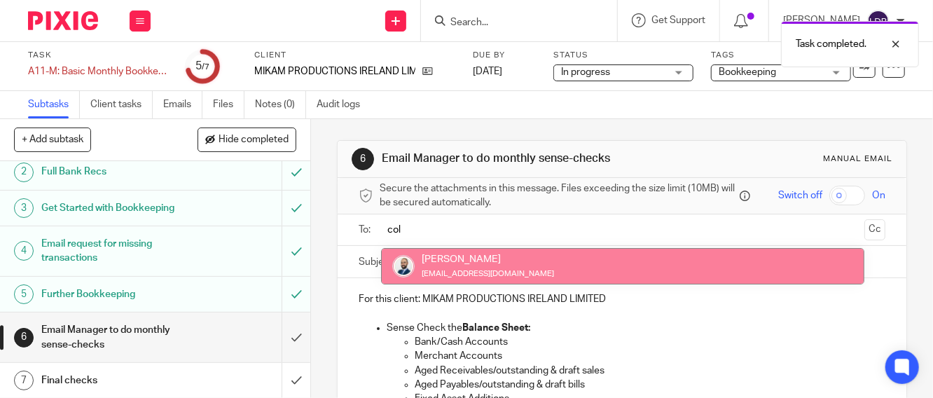
type input "col"
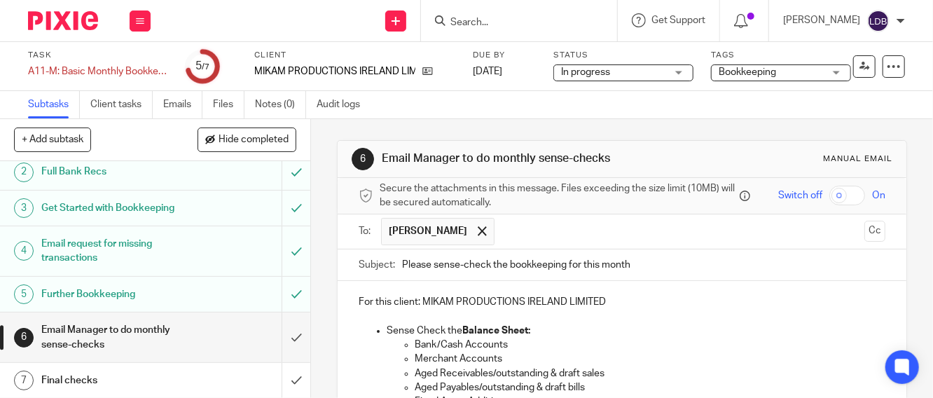
click at [402, 270] on input "Please sense-check the bookkeeping for this month" at bounding box center [643, 265] width 483 height 32
click at [704, 268] on input "MIK001 || Please sense-check the bookkeeping for this month" at bounding box center [643, 265] width 483 height 32
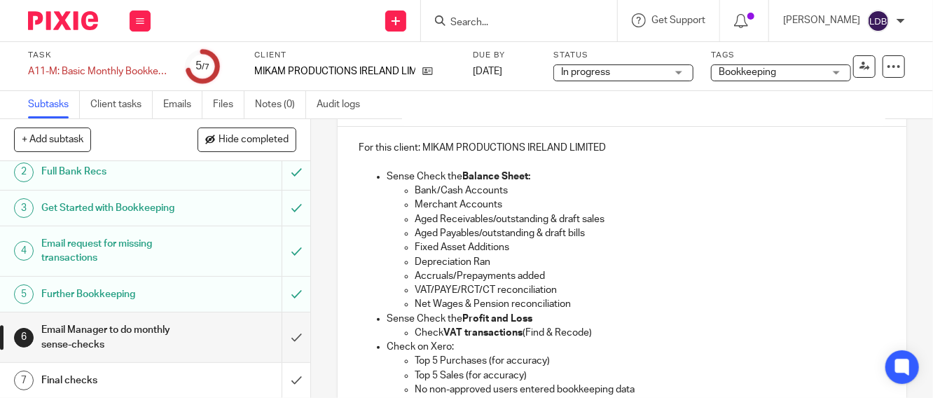
scroll to position [156, 0]
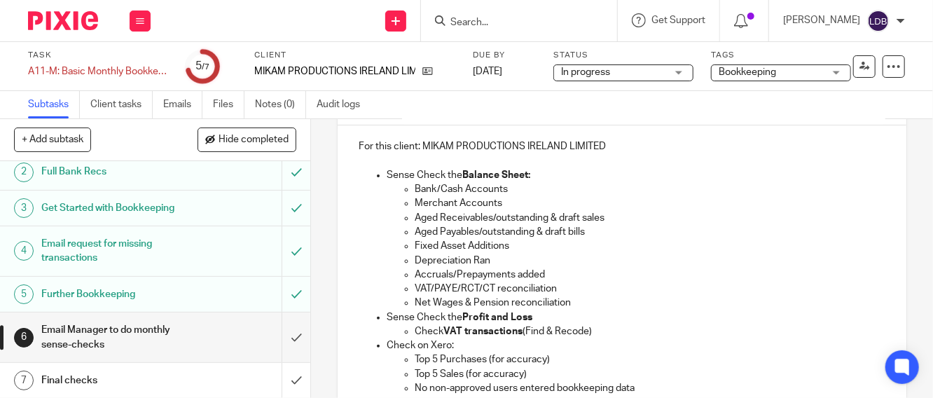
type input "MIK001 || Please sense-check the bookkeeping for this month - Aug 2025"
click at [521, 188] on p "Bank/Cash Accounts" at bounding box center [650, 189] width 471 height 14
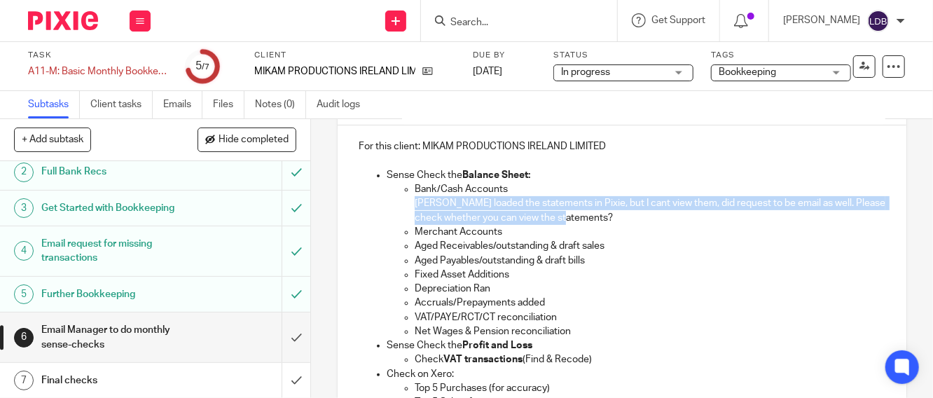
drag, startPoint x: 581, startPoint y: 219, endPoint x: 401, endPoint y: 211, distance: 179.5
click at [401, 211] on ul "Bank/Cash Accounts Rory loaded the statements in Pixie, but I cant view them, d…" at bounding box center [636, 260] width 499 height 156
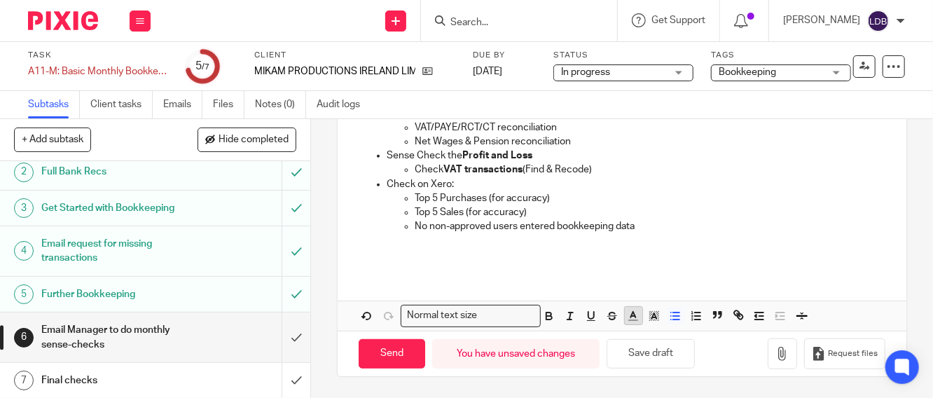
click at [631, 319] on icon "button" at bounding box center [633, 316] width 13 height 13
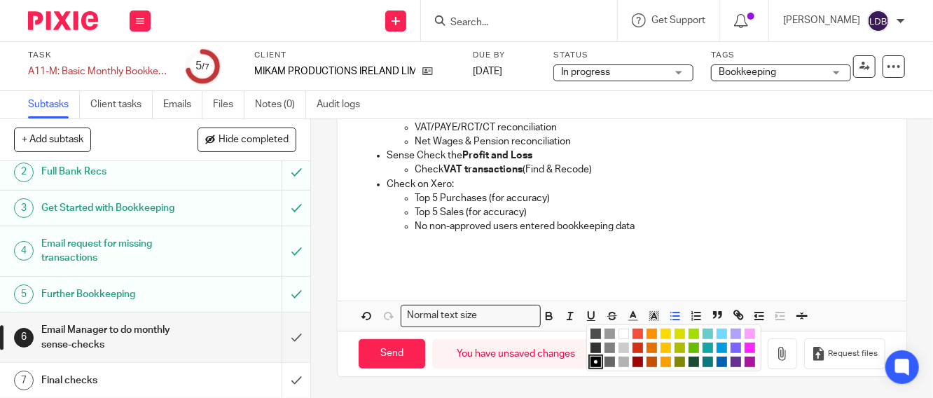
click at [647, 334] on li "color:#FE9200" at bounding box center [652, 334] width 11 height 11
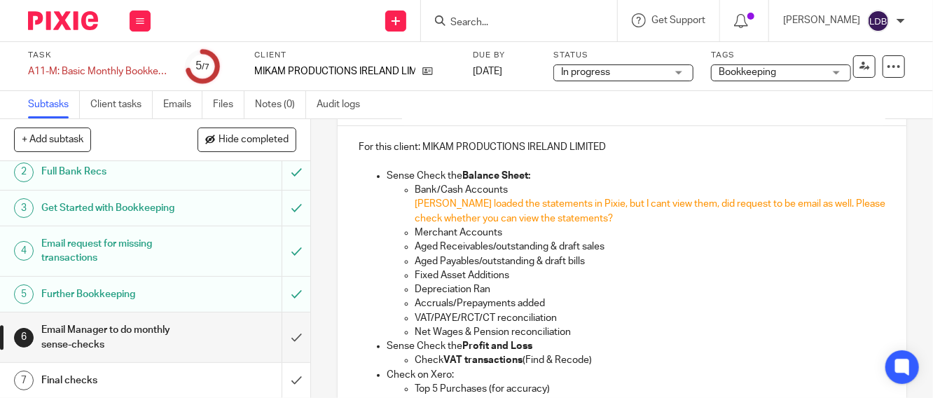
scroll to position [143, 0]
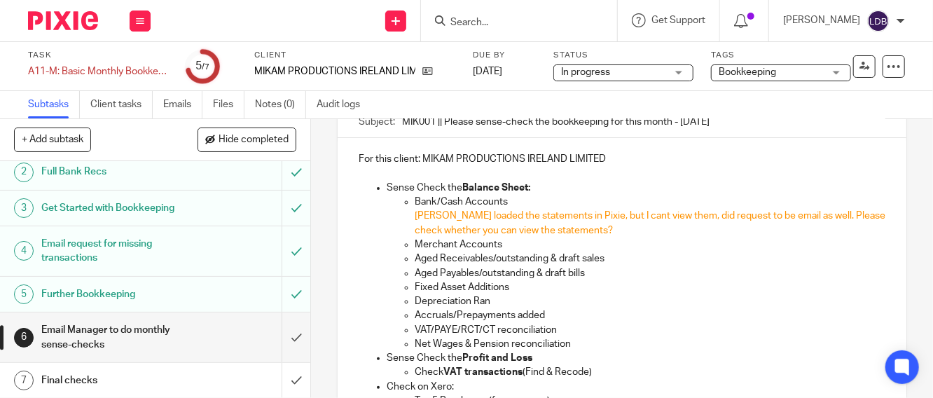
click at [377, 275] on ul "Sense Check the Balance Sheet: Bank/Cash Accounts Rory loaded the statements in…" at bounding box center [622, 309] width 527 height 256
click at [0, 0] on span "can't" at bounding box center [0, 0] width 0 height 0
click at [0, 0] on span "them. I" at bounding box center [0, 0] width 0 height 0
click at [0, 0] on span "emailed" at bounding box center [0, 0] width 0 height 0
click at [0, 0] on qb-div "Add a period statements." at bounding box center [0, 0] width 0 height 0
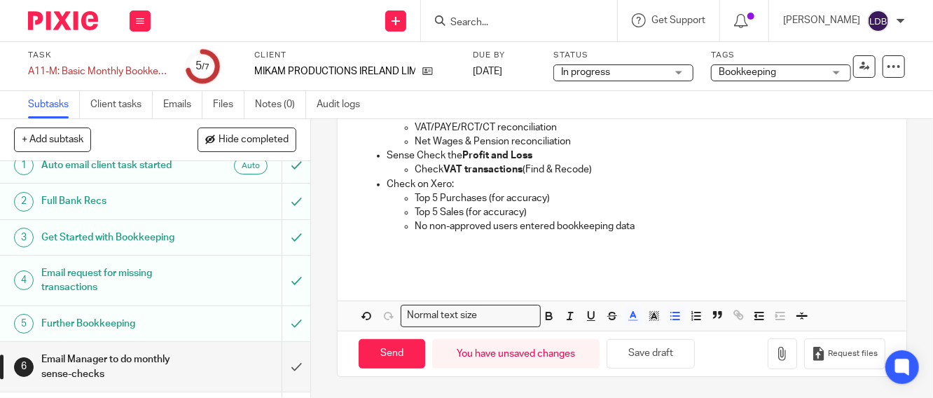
scroll to position [0, 0]
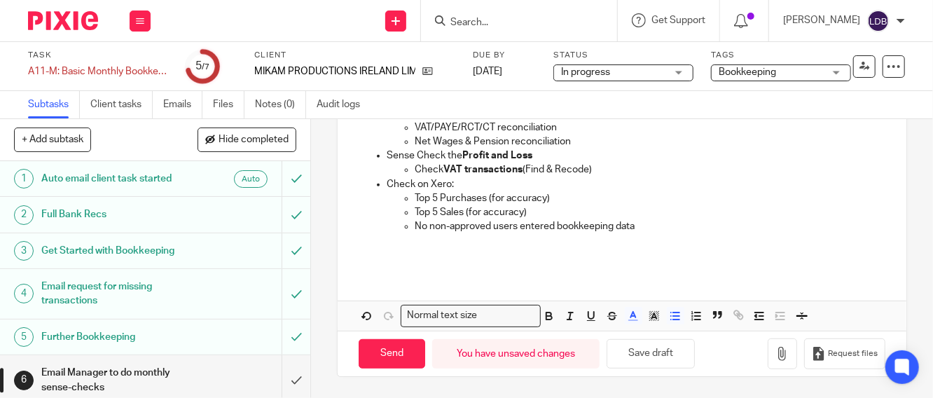
click at [130, 225] on link "2 Full Bank Recs" at bounding box center [141, 214] width 282 height 35
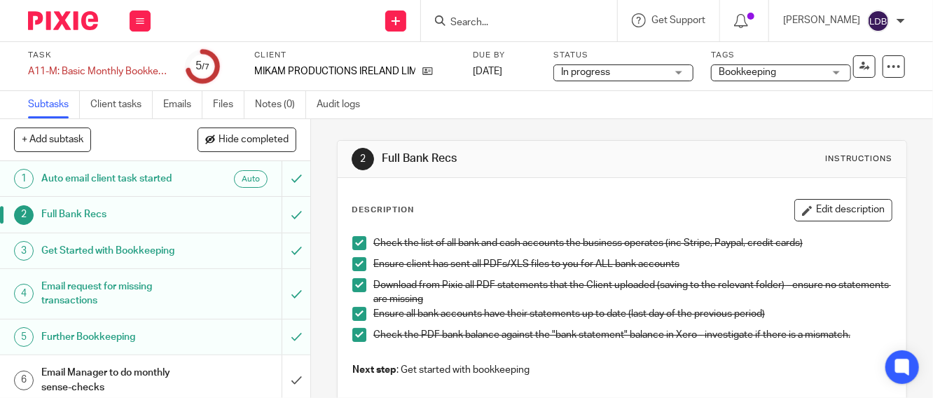
click at [352, 239] on span at bounding box center [359, 243] width 14 height 14
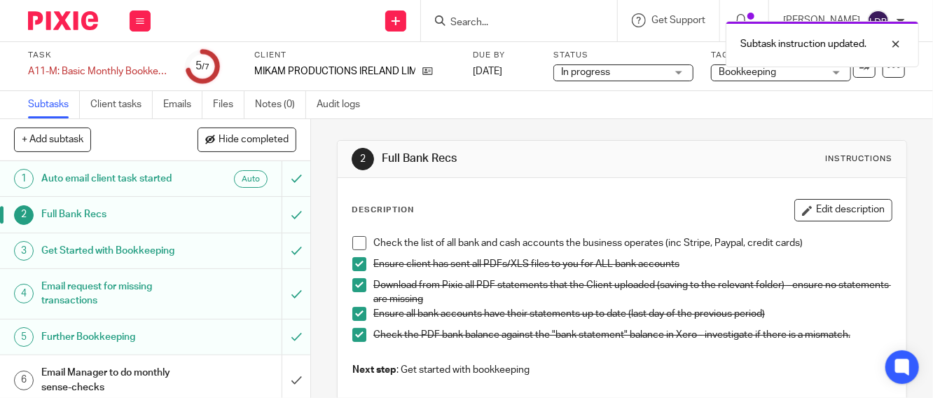
click at [353, 260] on span at bounding box center [359, 264] width 14 height 14
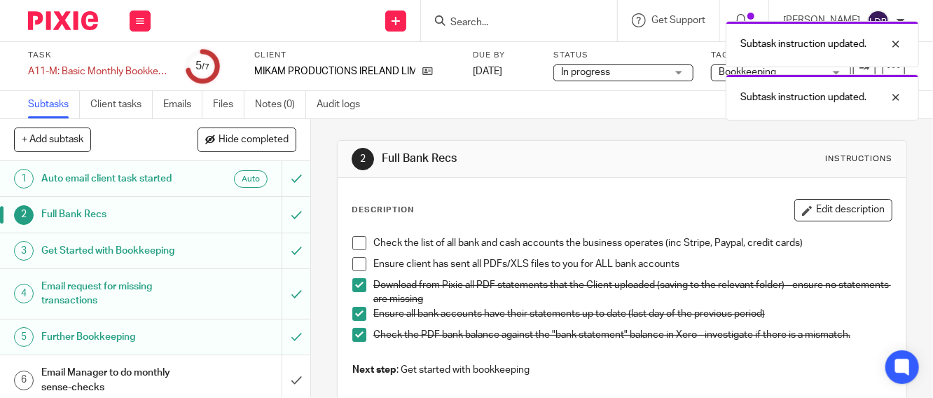
click at [361, 286] on span at bounding box center [359, 285] width 14 height 14
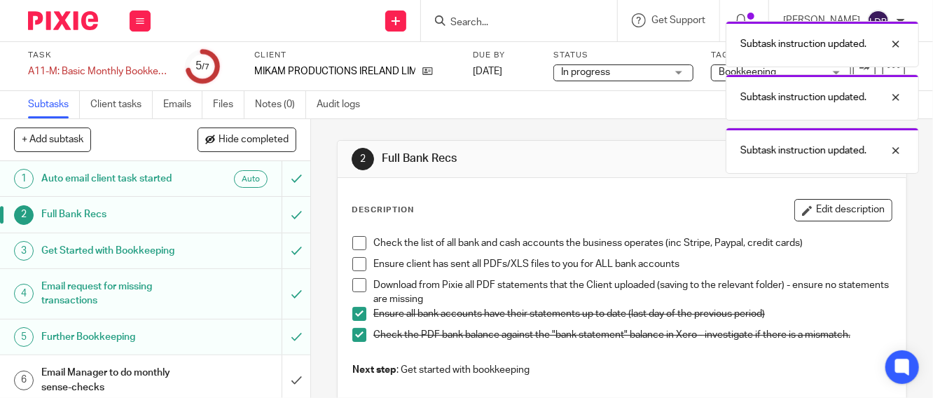
click at [357, 315] on span at bounding box center [359, 314] width 14 height 14
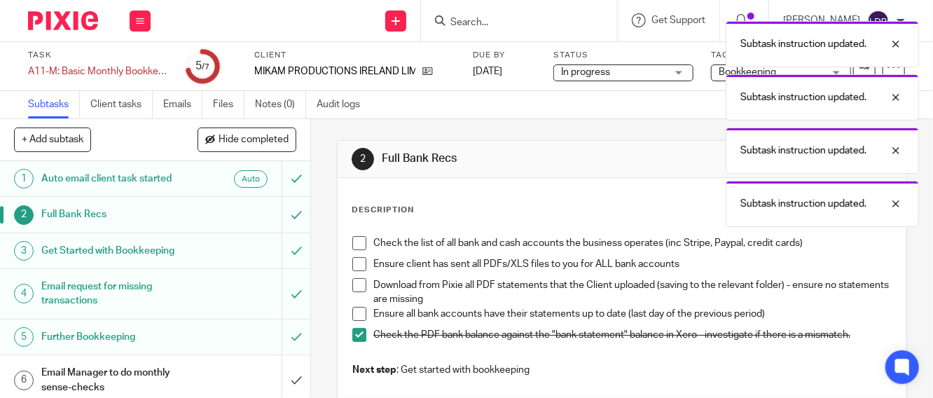
click at [354, 340] on span at bounding box center [359, 335] width 14 height 14
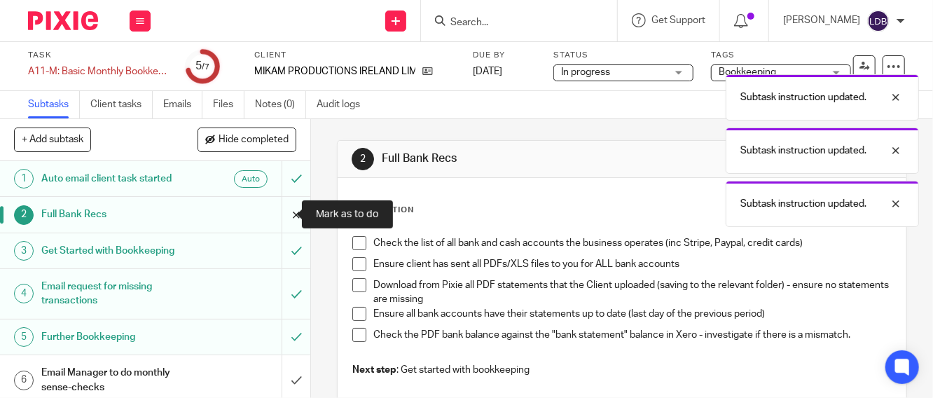
click at [280, 216] on input "submit" at bounding box center [155, 214] width 310 height 35
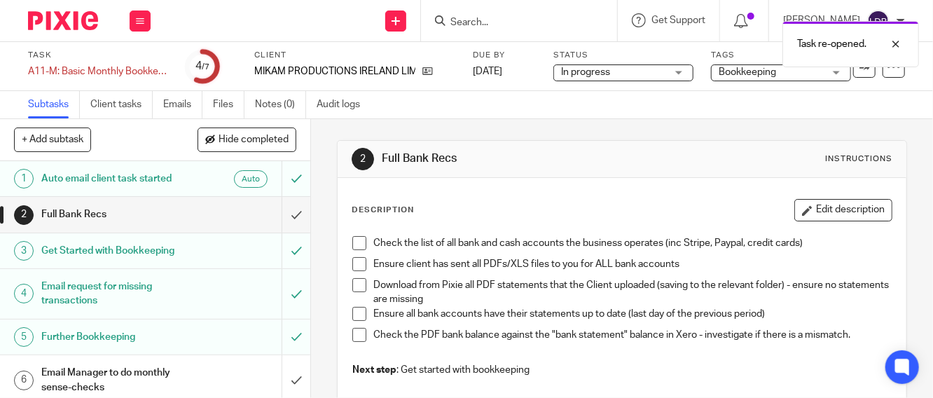
scroll to position [43, 0]
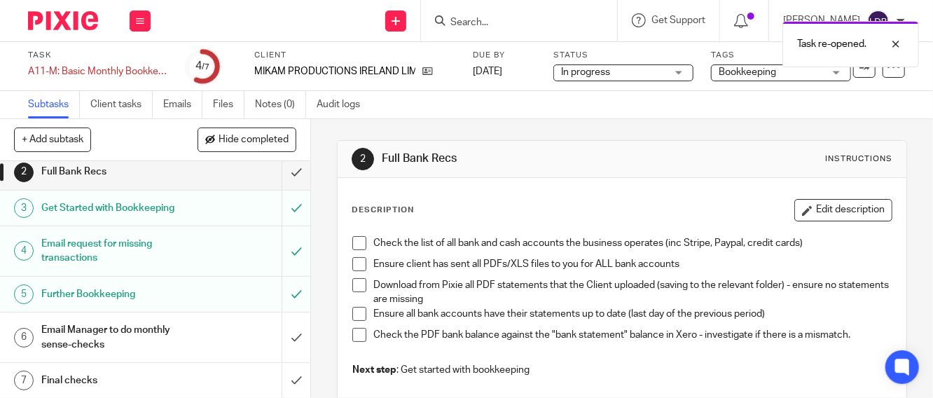
click at [179, 218] on link "3 Get Started with Bookkeeping" at bounding box center [141, 208] width 282 height 35
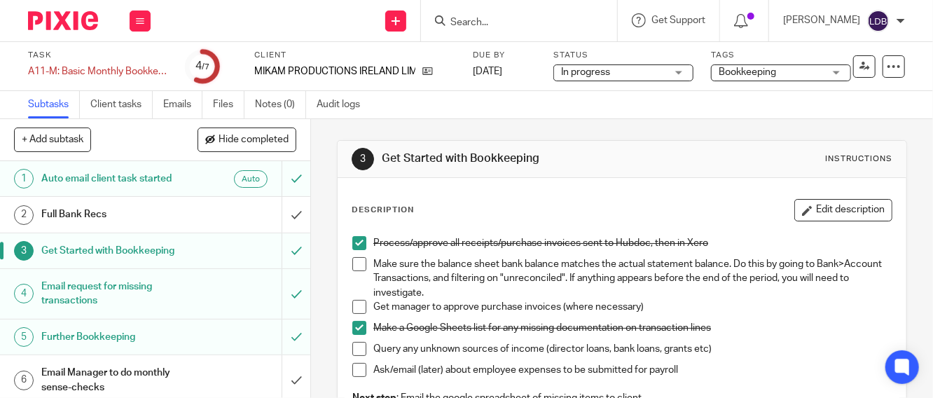
click at [352, 346] on span at bounding box center [359, 349] width 14 height 14
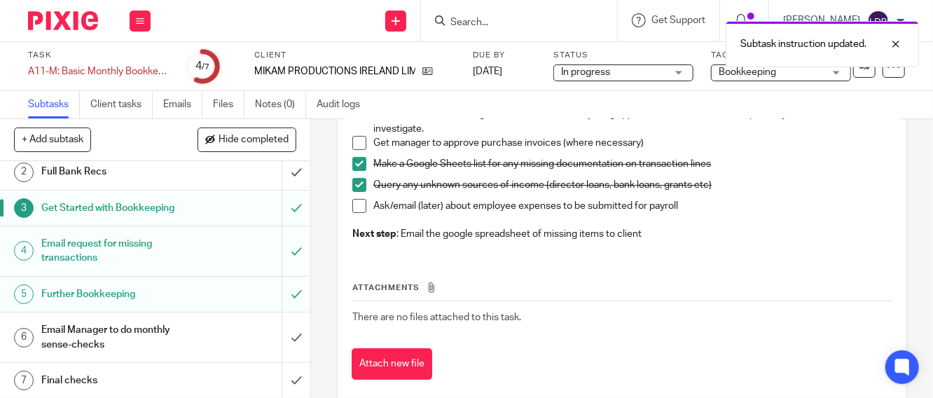
scroll to position [188, 0]
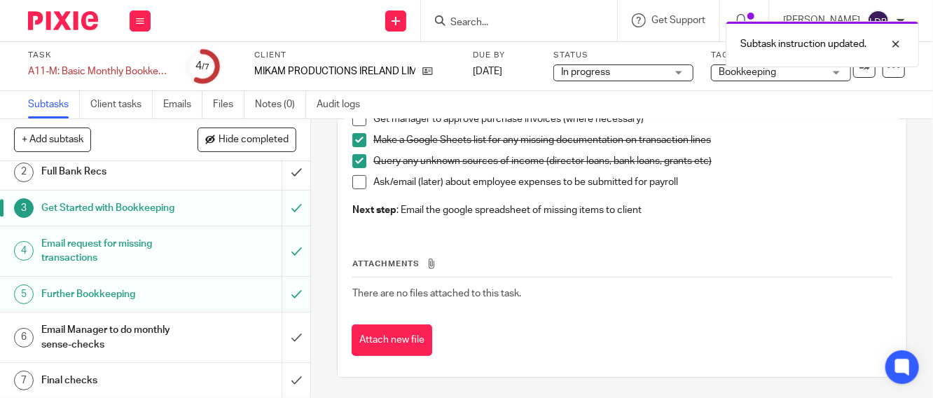
click at [151, 338] on h1 "Email Manager to do monthly sense-checks" at bounding box center [116, 337] width 151 height 36
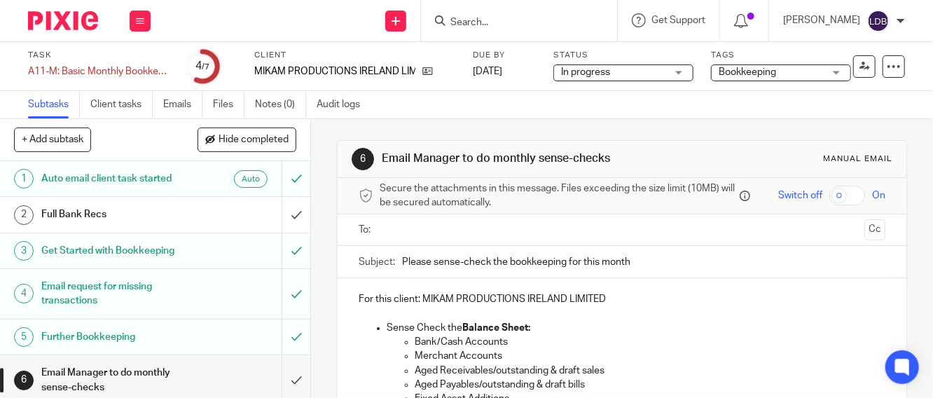
click at [385, 238] on input "text" at bounding box center [622, 230] width 474 height 16
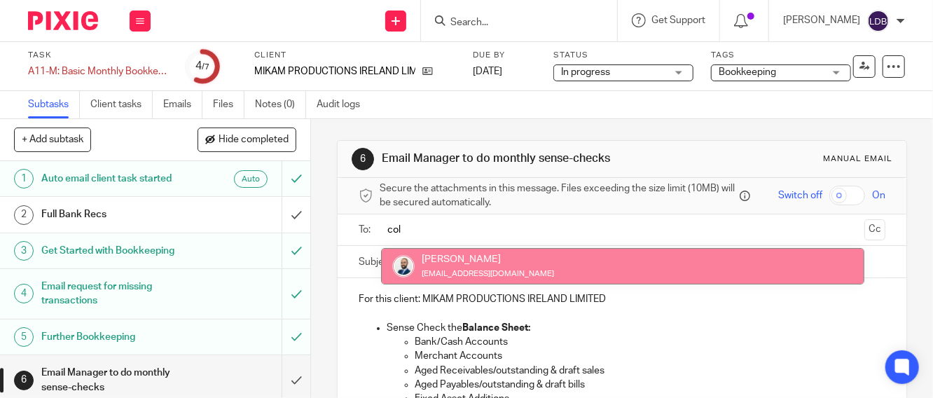
type input "col"
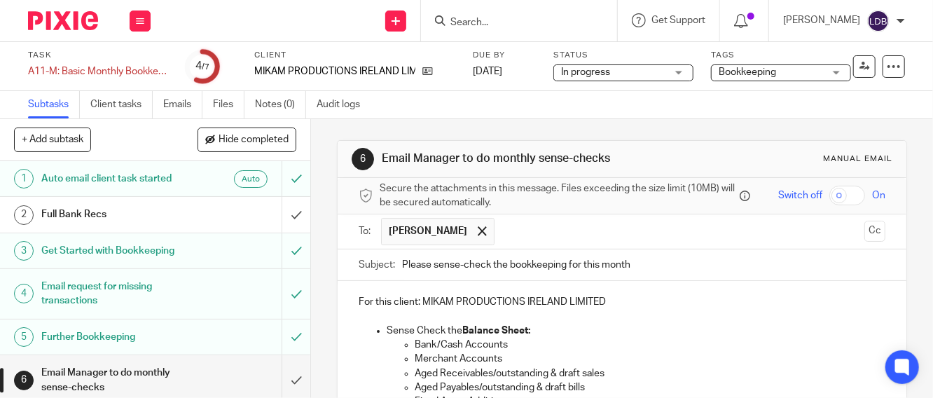
click at [402, 271] on input "Please sense-check the bookkeeping for this month" at bounding box center [643, 265] width 483 height 32
click at [698, 268] on input "MIK001 || Please sense-check the bookkeeping for this month" at bounding box center [643, 265] width 483 height 32
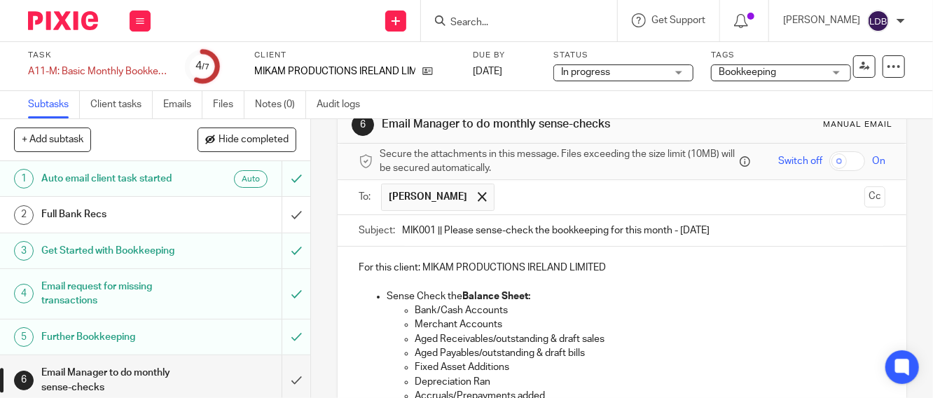
scroll to position [104, 0]
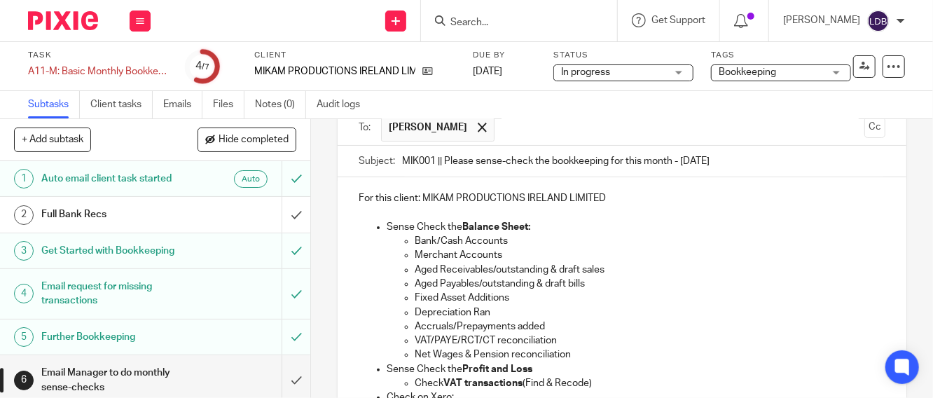
type input "MIK001 || Please sense-check the bookkeeping for this month - Aug 2025"
click at [509, 246] on p "Bank/Cash Accounts" at bounding box center [650, 241] width 471 height 14
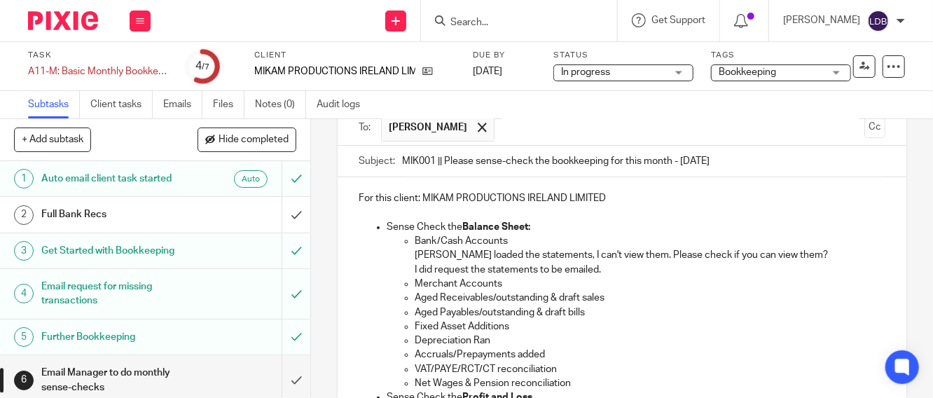
click at [0, 0] on span "statements;" at bounding box center [0, 0] width 0 height 0
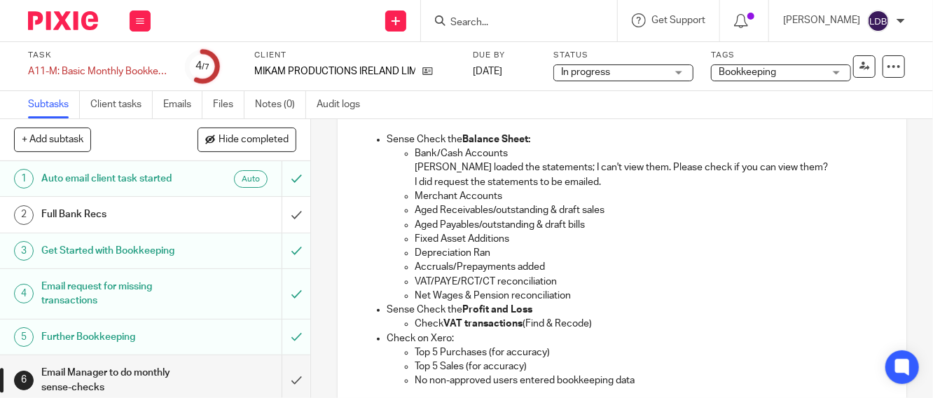
scroll to position [311, 0]
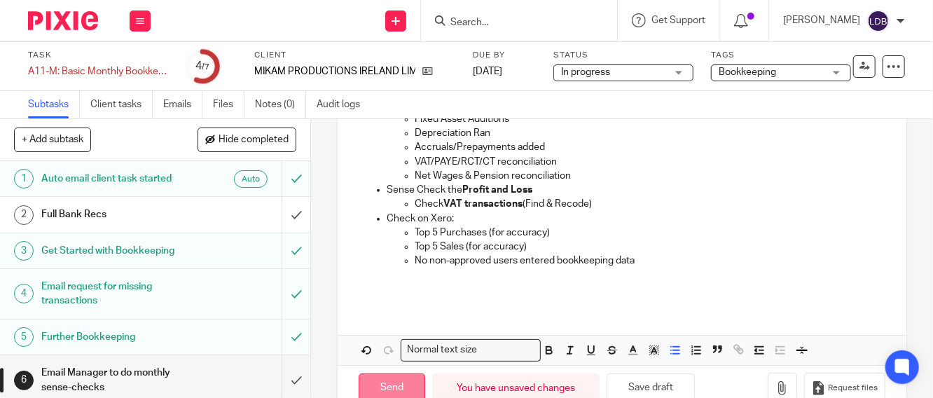
click at [378, 383] on input "Send" at bounding box center [392, 388] width 67 height 30
type input "Sent"
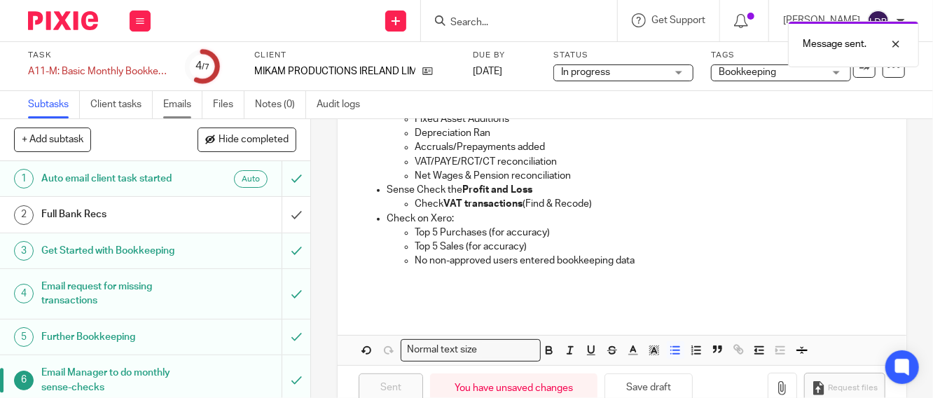
click at [167, 105] on link "Emails" at bounding box center [182, 104] width 39 height 27
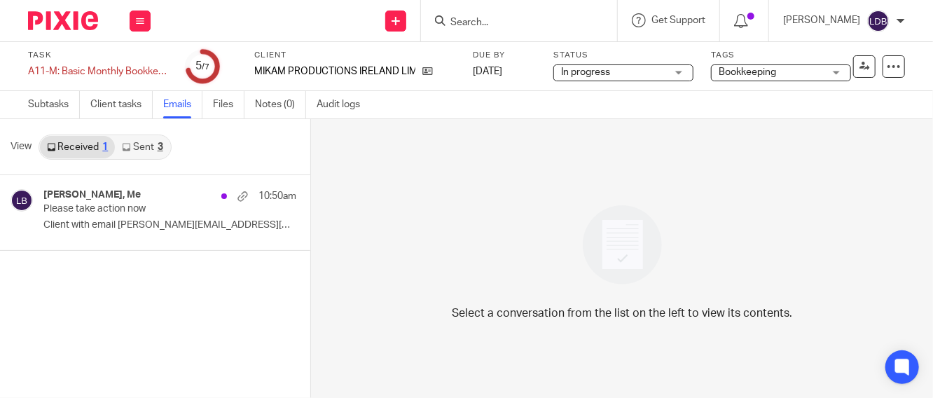
click at [144, 148] on link "Sent 3" at bounding box center [142, 147] width 55 height 22
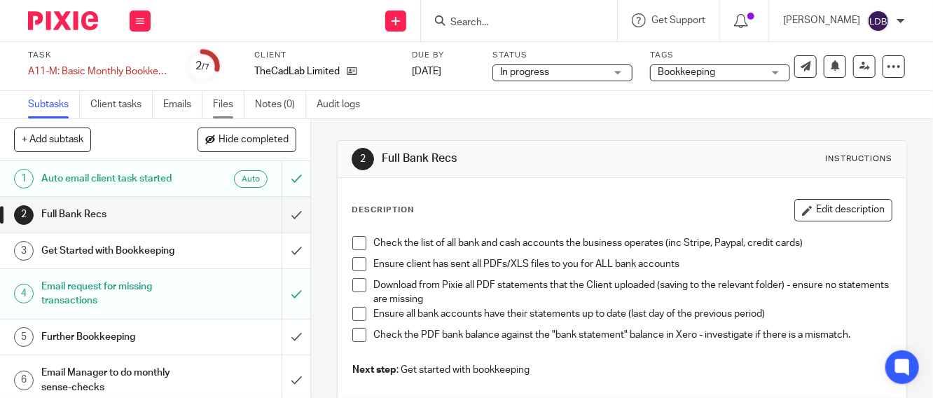
click at [225, 108] on link "Files" at bounding box center [229, 104] width 32 height 27
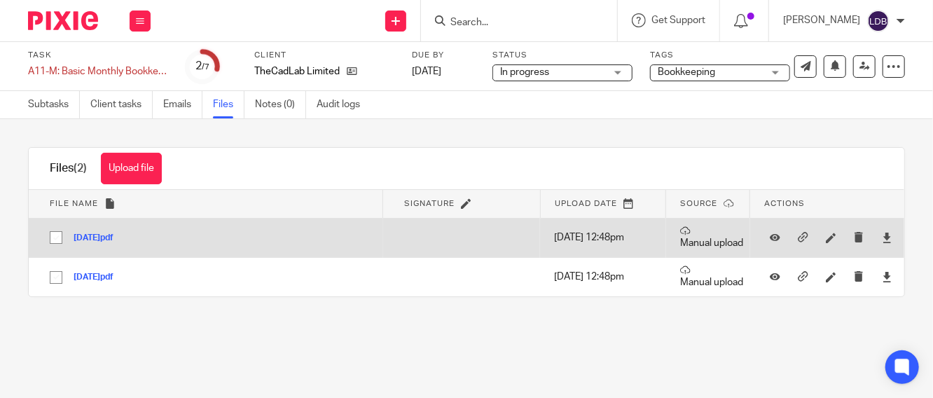
click at [92, 234] on button "[DATE]pdf" at bounding box center [99, 238] width 50 height 10
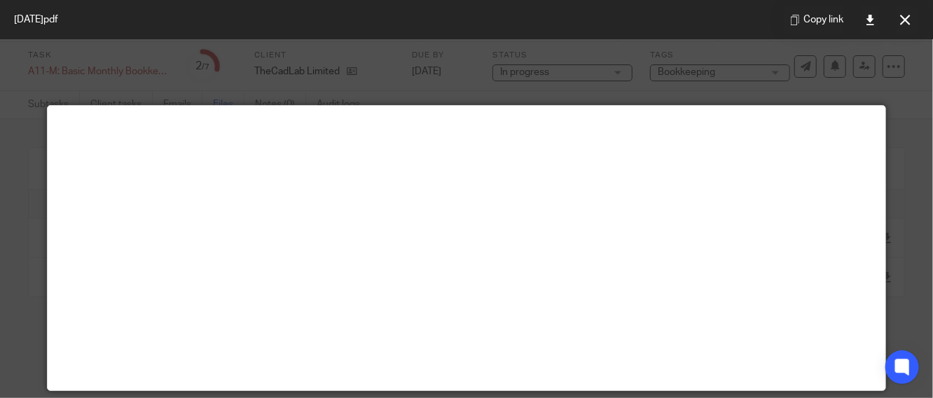
drag, startPoint x: 904, startPoint y: 20, endPoint x: 896, endPoint y: 25, distance: 8.8
click at [905, 21] on icon at bounding box center [905, 20] width 11 height 11
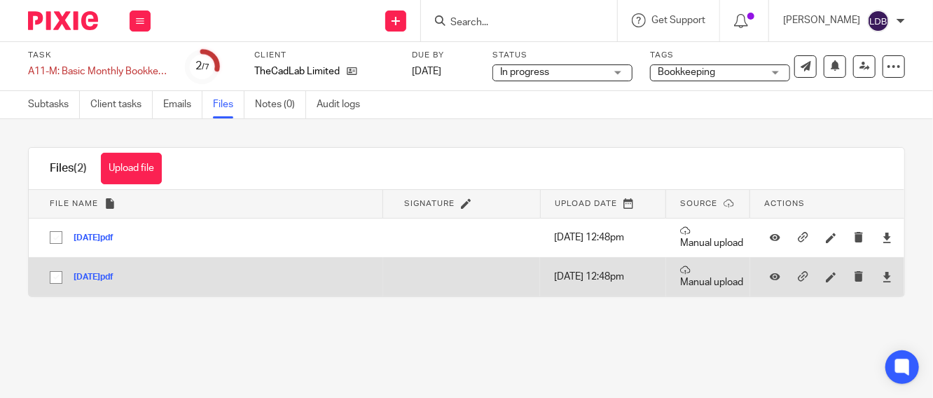
click at [107, 275] on button "[DATE]pdf" at bounding box center [99, 278] width 50 height 10
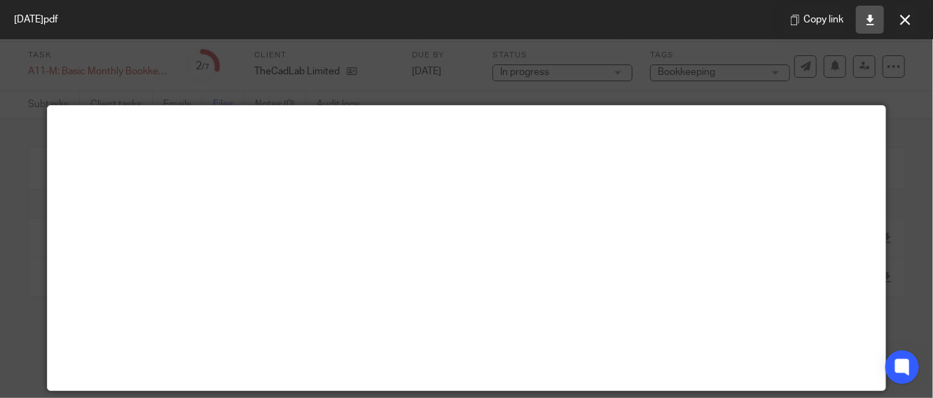
click at [865, 20] on icon at bounding box center [870, 20] width 11 height 11
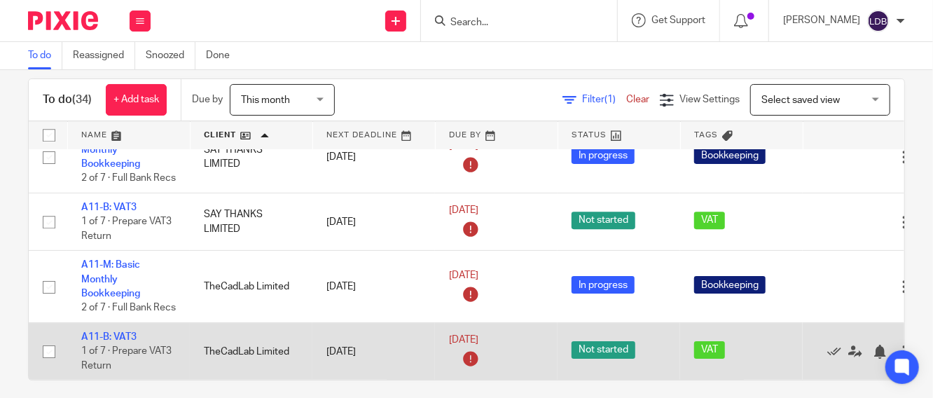
scroll to position [29, 0]
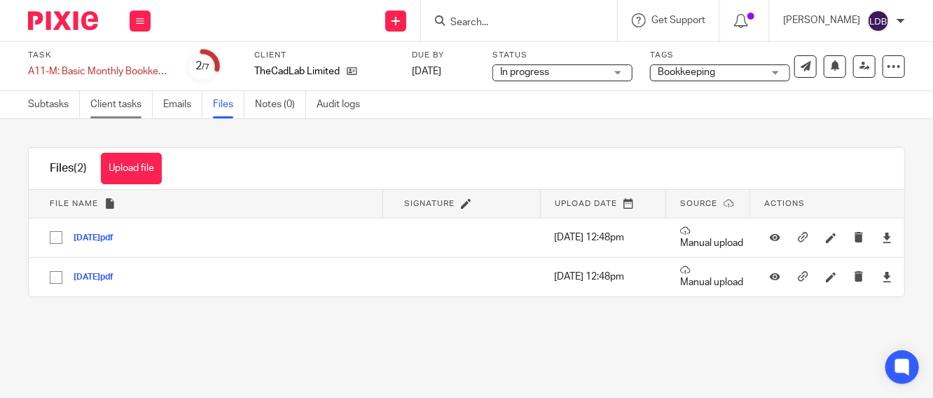
click at [133, 106] on link "Client tasks" at bounding box center [121, 104] width 62 height 27
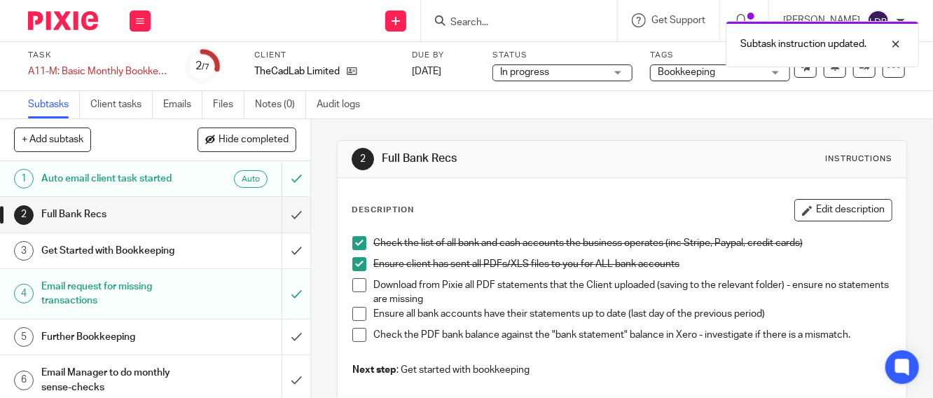
click at [354, 281] on span at bounding box center [359, 285] width 14 height 14
click at [359, 312] on span at bounding box center [359, 314] width 14 height 14
click at [357, 334] on span at bounding box center [359, 335] width 14 height 14
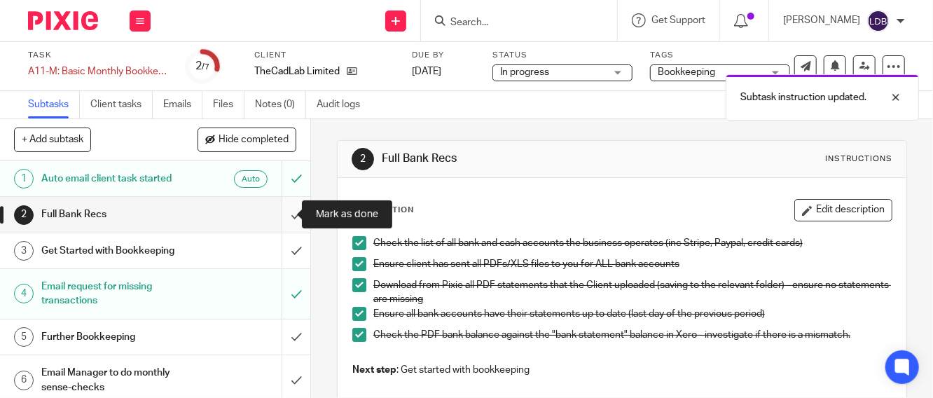
click at [277, 212] on input "submit" at bounding box center [155, 214] width 310 height 35
